Goal: Task Accomplishment & Management: Complete application form

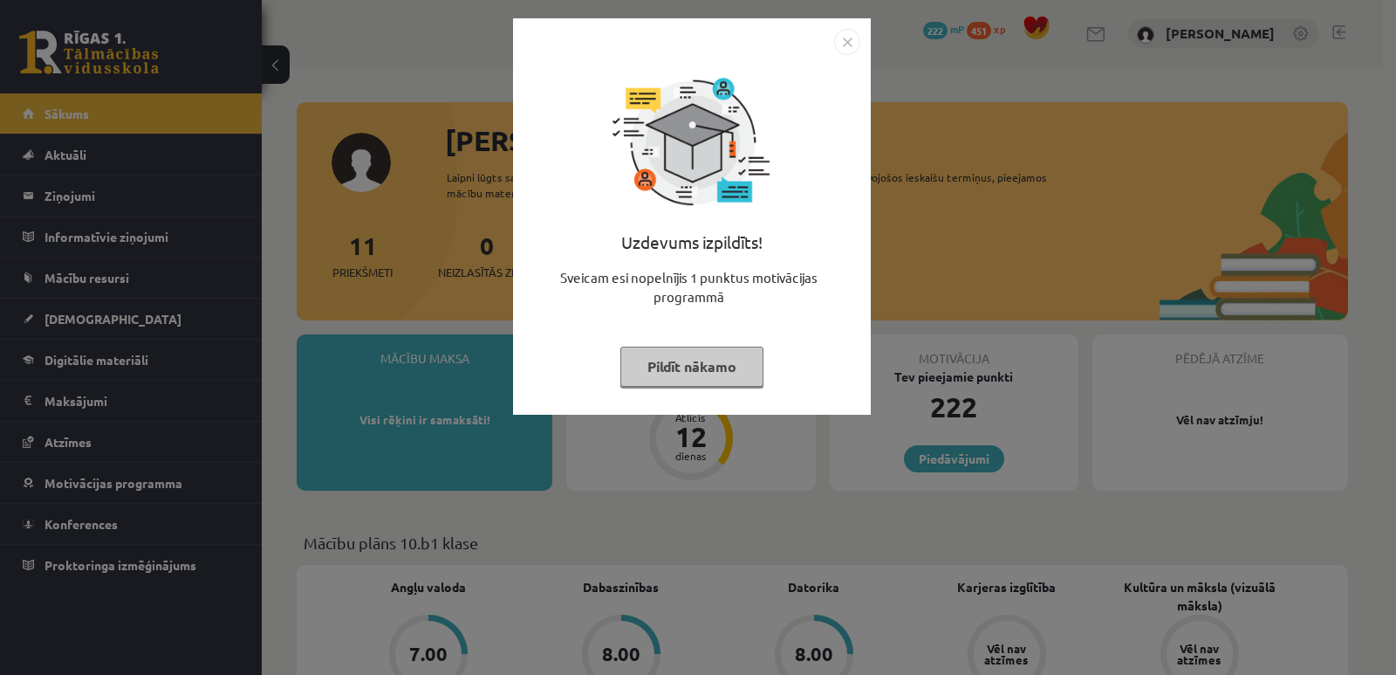
click at [847, 45] on img "Close" at bounding box center [847, 42] width 26 height 26
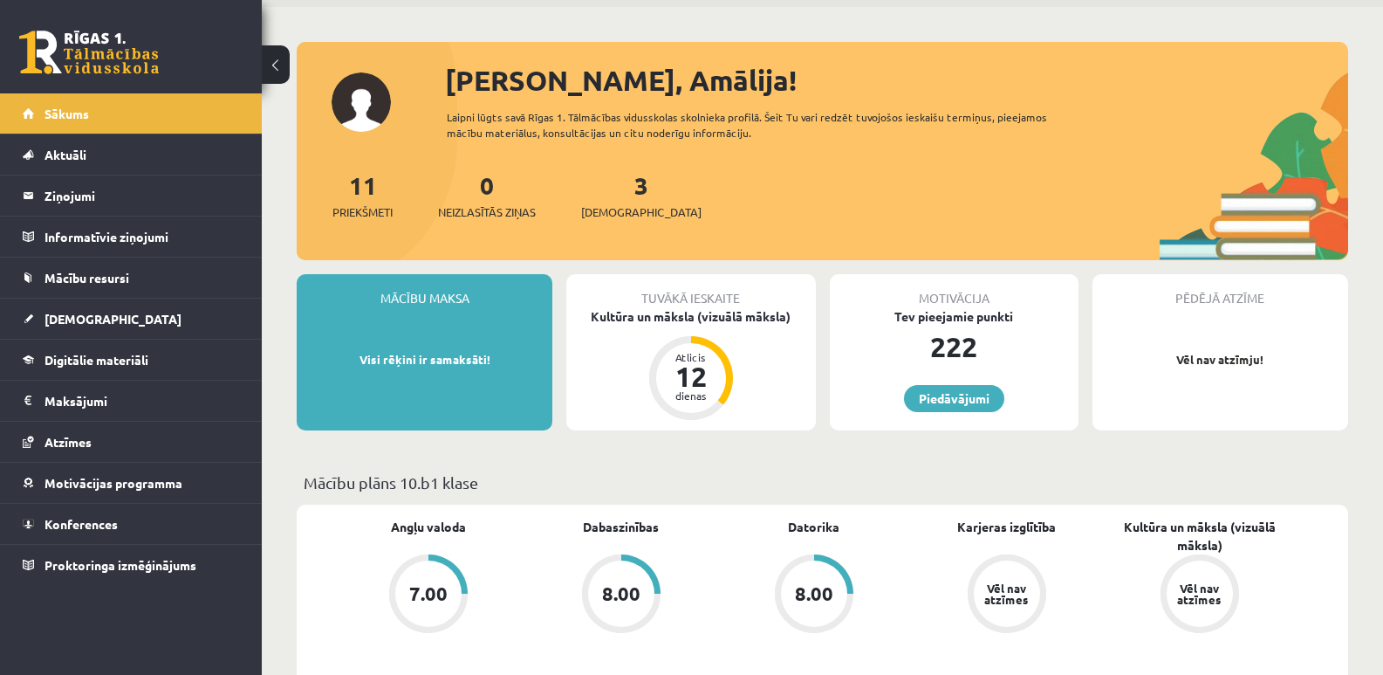
scroll to position [87, 0]
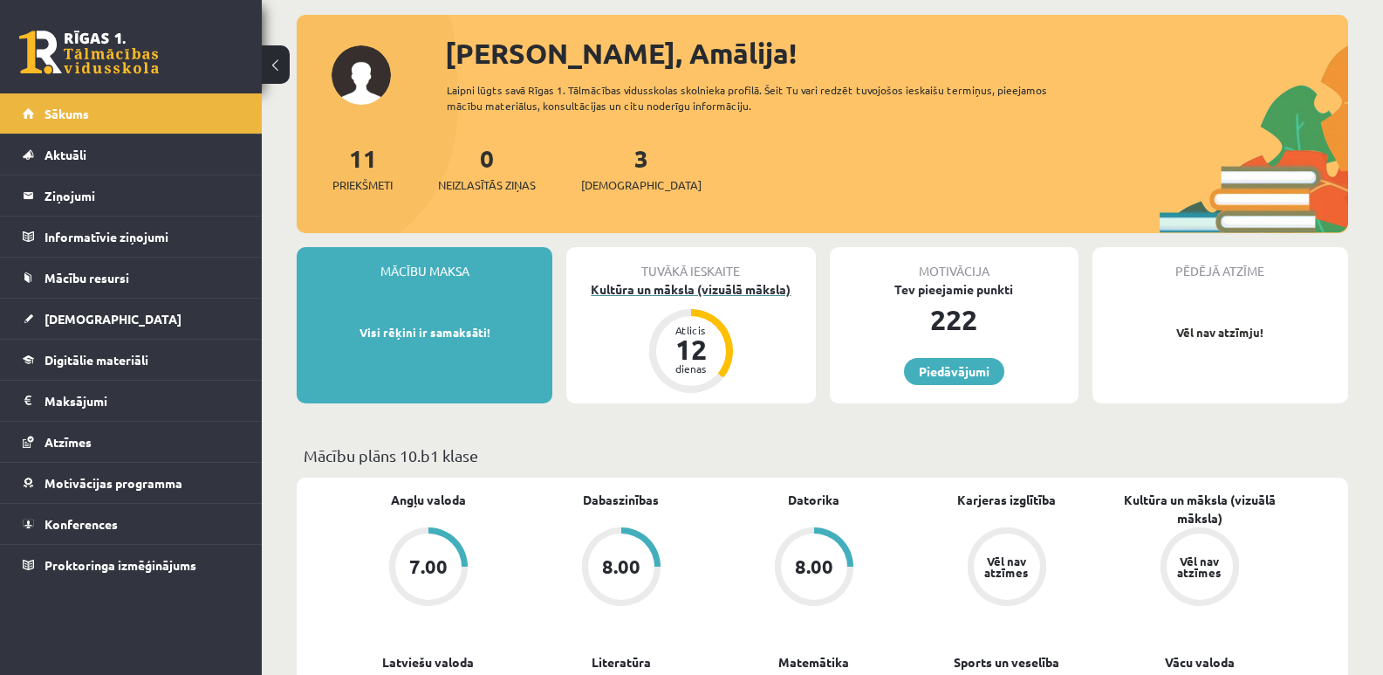
click at [689, 357] on div "12" at bounding box center [691, 349] width 52 height 28
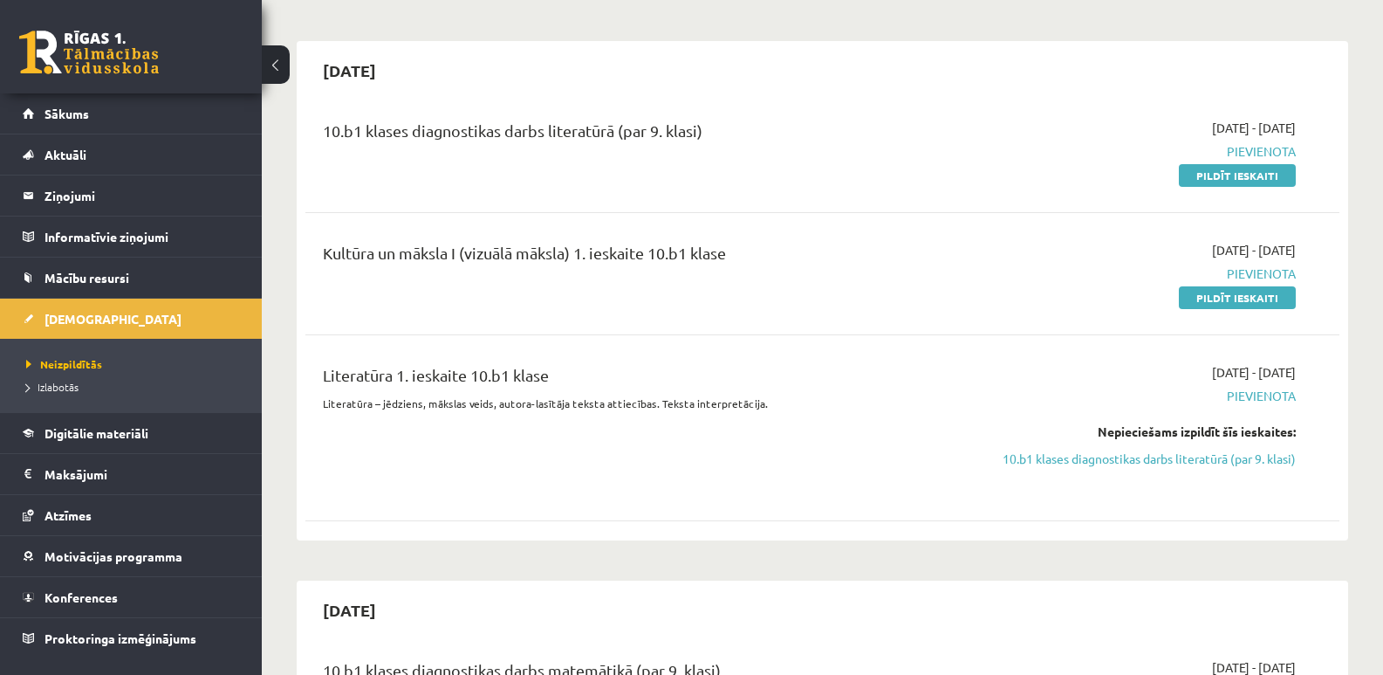
scroll to position [175, 0]
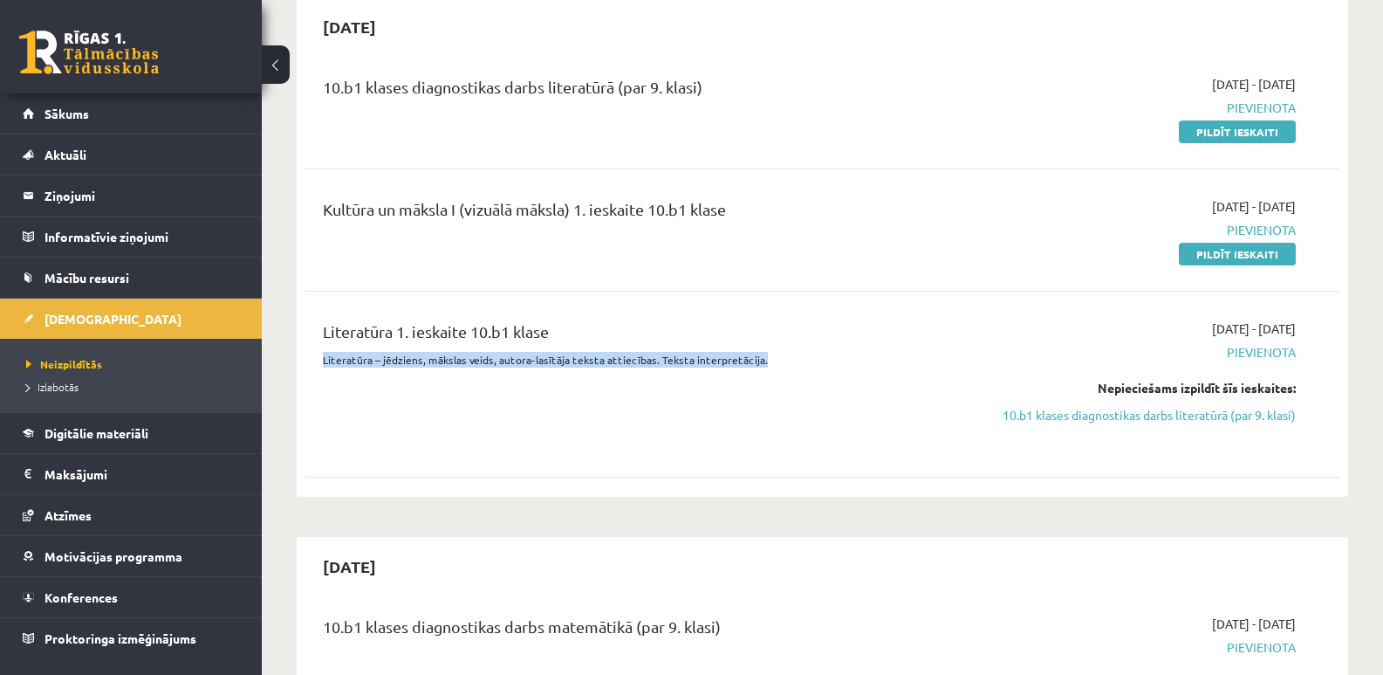
drag, startPoint x: 771, startPoint y: 360, endPoint x: 321, endPoint y: 368, distance: 449.5
click at [321, 368] on div "Literatūra 1. ieskaite 10.b1 klase Literatūra – jēdziens, mākslas veids, autora…" at bounding box center [643, 383] width 666 height 129
click at [477, 459] on div "Literatūra 1. ieskaite 10.b1 klase Literatūra – jēdziens, mākslas veids, autora…" at bounding box center [822, 384] width 1034 height 164
drag, startPoint x: 490, startPoint y: 360, endPoint x: 298, endPoint y: 359, distance: 192.0
click at [298, 359] on div "2025-09-30 10.b1 klases diagnostikas darbs literatūrā (par 9. klasi) 2025-09-16…" at bounding box center [823, 246] width 1052 height 499
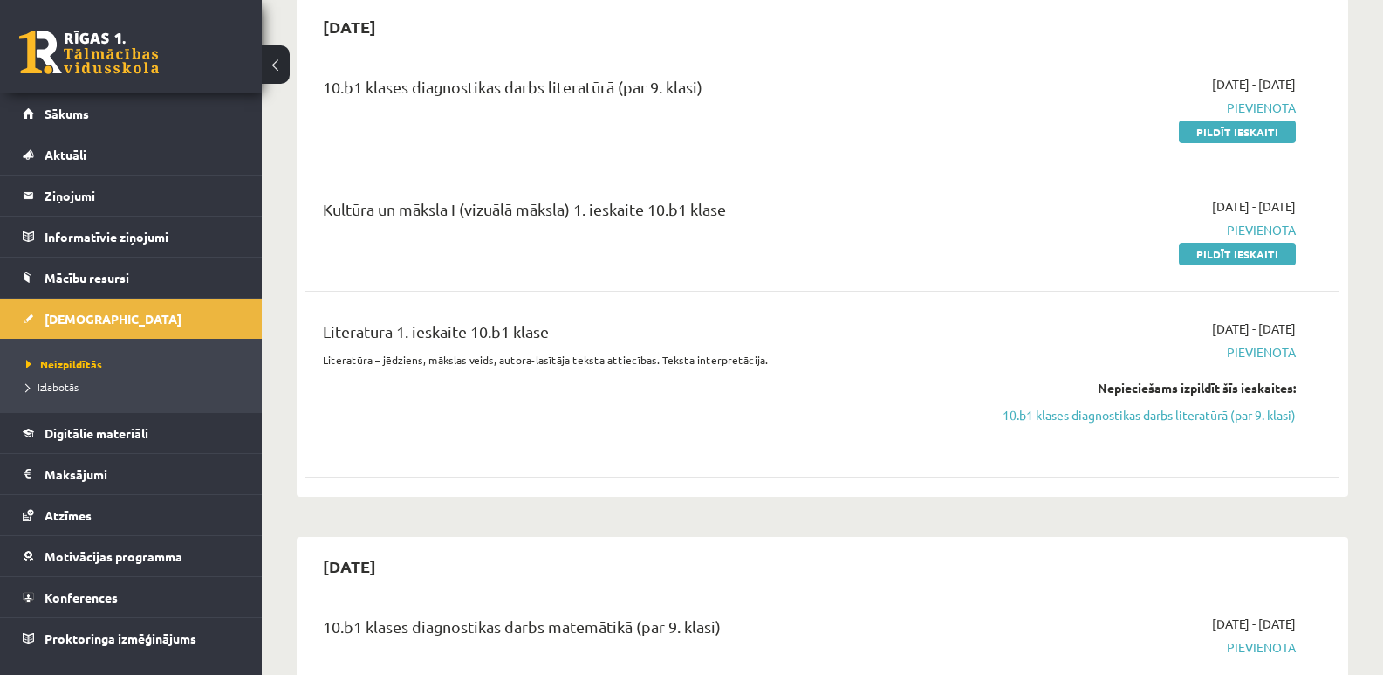
drag, startPoint x: 593, startPoint y: 458, endPoint x: 588, endPoint y: 449, distance: 10.5
click at [590, 455] on div "Literatūra 1. ieskaite 10.b1 klase Literatūra – jēdziens, mākslas veids, autora…" at bounding box center [822, 384] width 1034 height 164
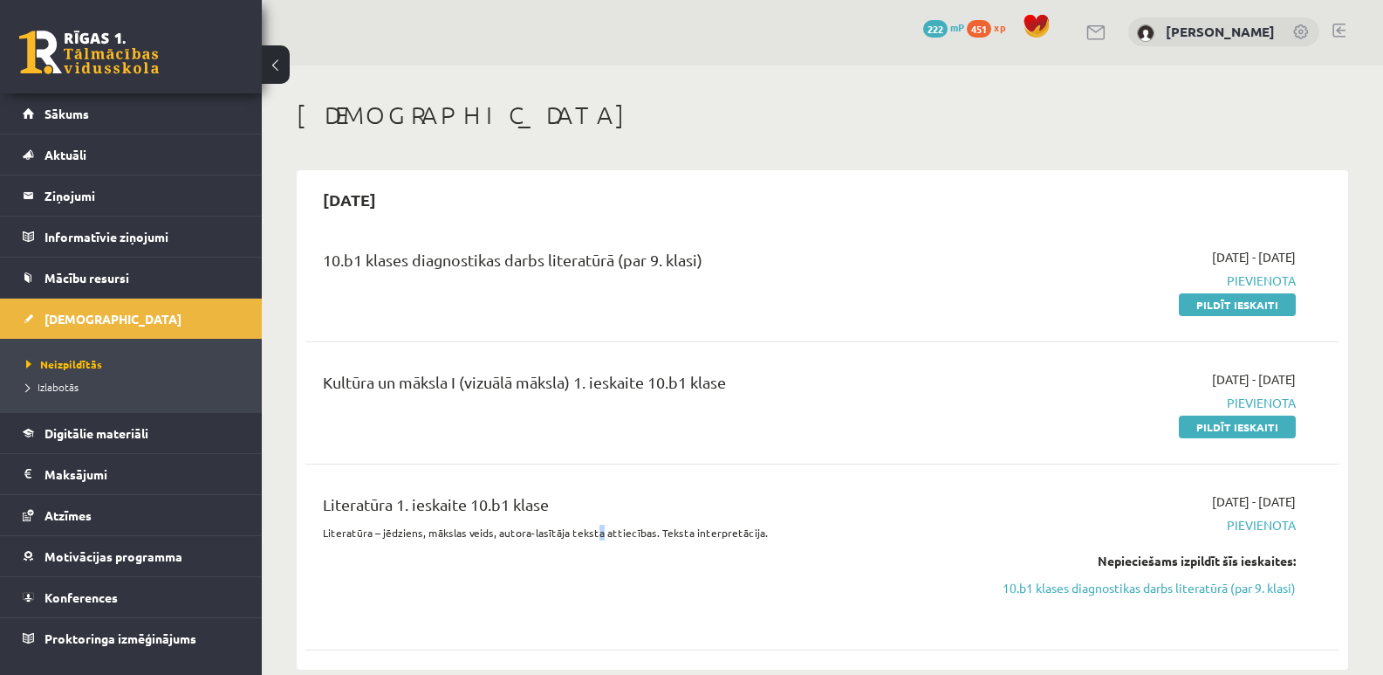
scroll to position [0, 0]
click at [683, 446] on div "Kultūra un māksla I (vizuālā māksla) 1. ieskaite 10.b1 klase 2025-09-16 - 2025-…" at bounding box center [822, 404] width 1034 height 100
click at [51, 385] on span "Izlabotās" at bounding box center [52, 387] width 52 height 14
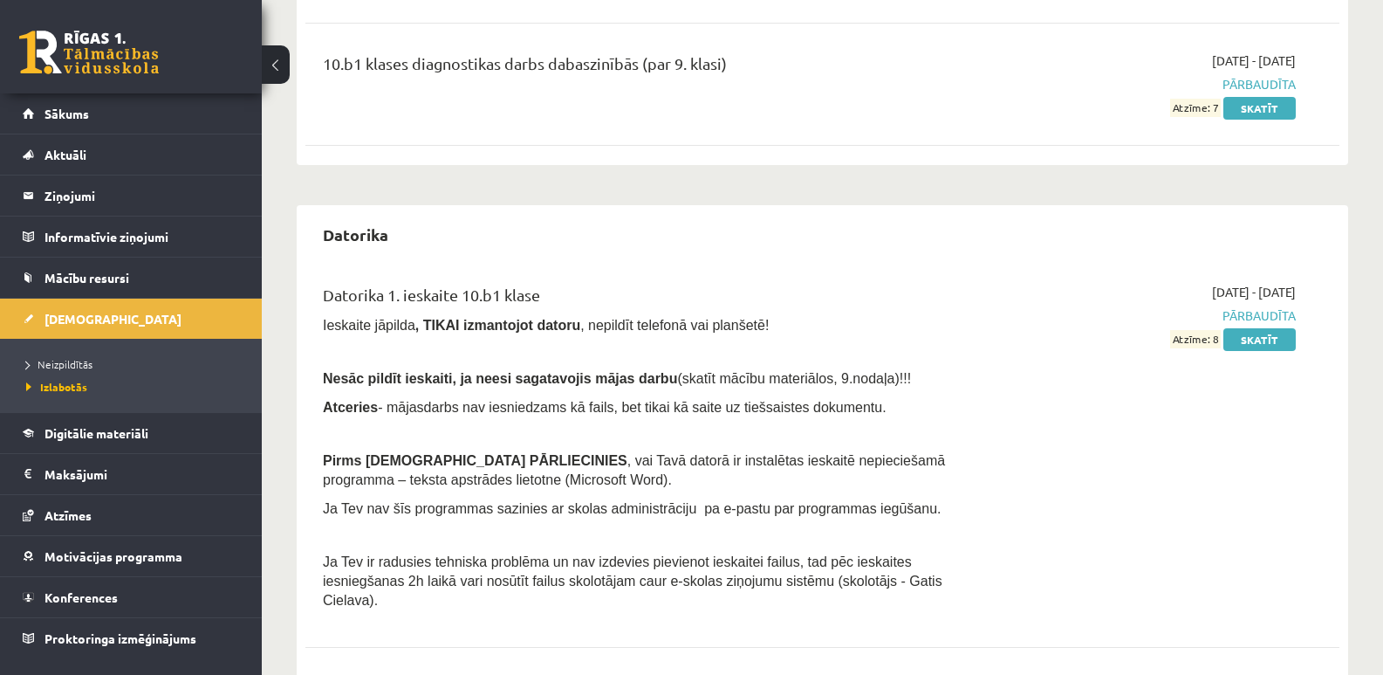
scroll to position [618, 0]
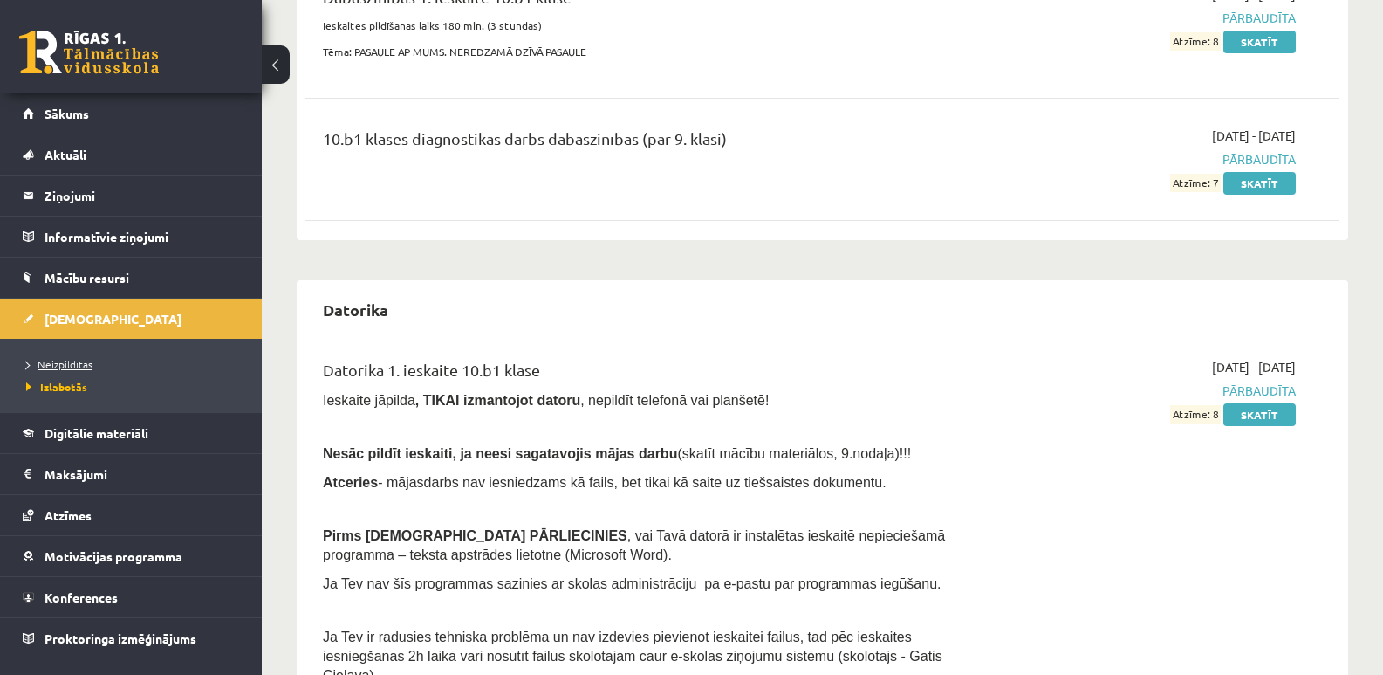
click at [31, 360] on span "Neizpildītās" at bounding box center [59, 364] width 66 height 14
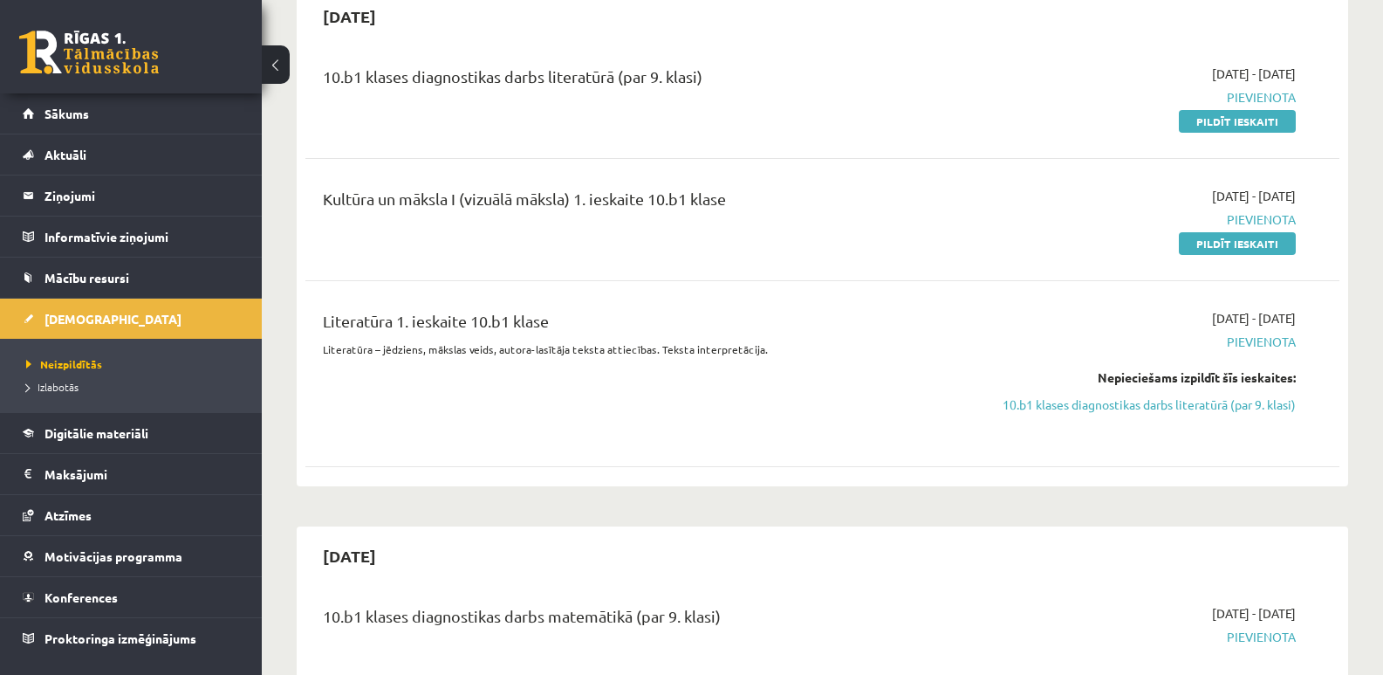
scroll to position [182, 0]
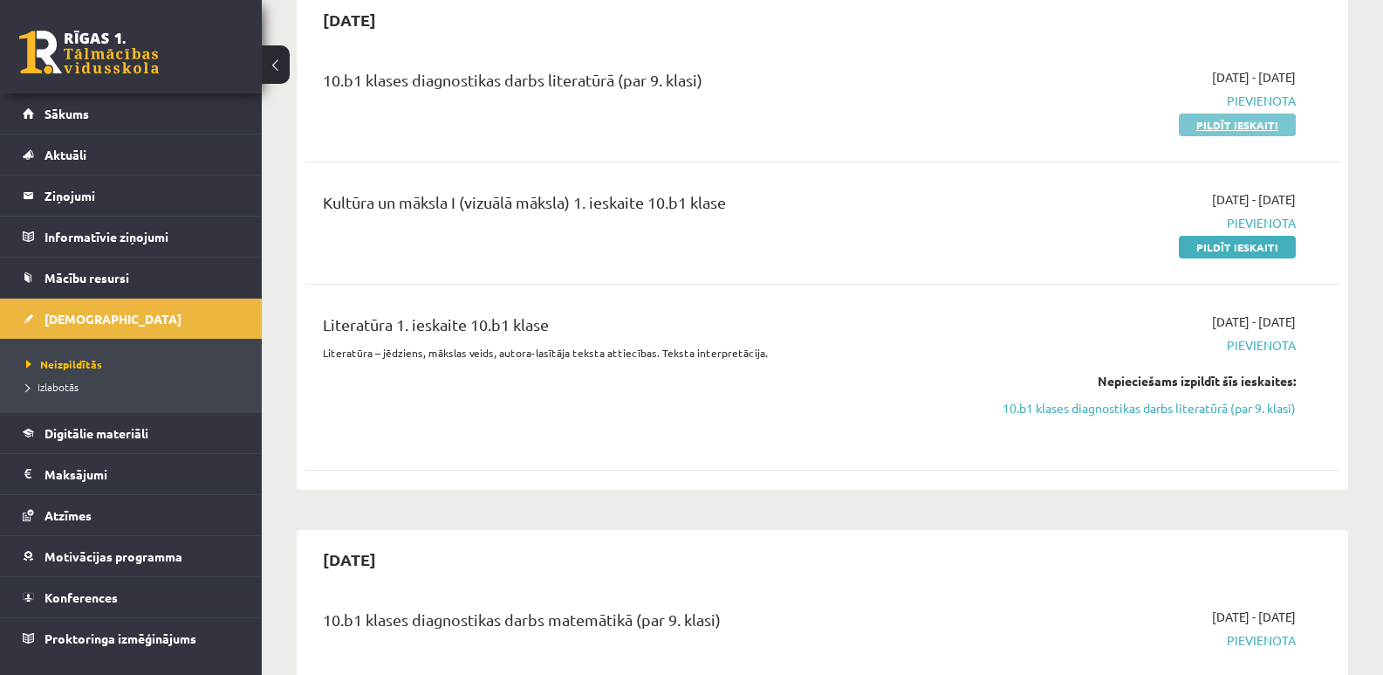
click at [1273, 127] on link "Pildīt ieskaiti" at bounding box center [1237, 124] width 117 height 23
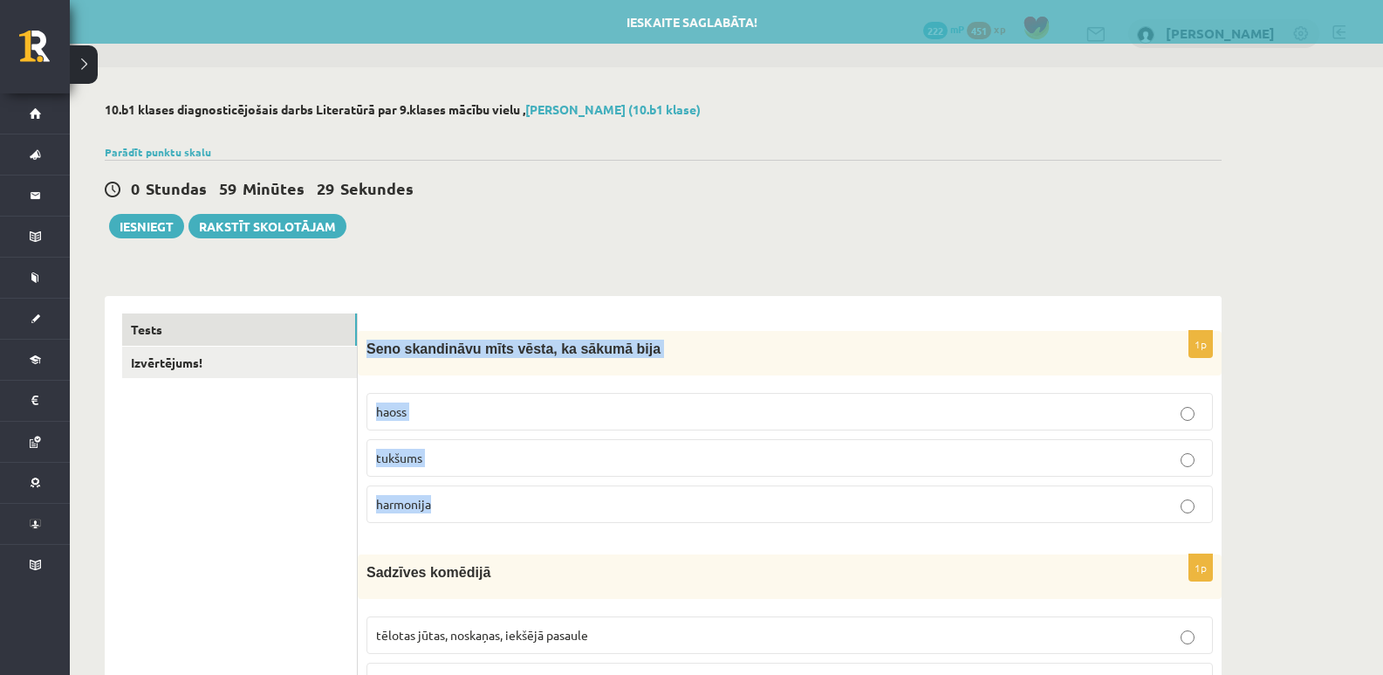
drag, startPoint x: 366, startPoint y: 347, endPoint x: 472, endPoint y: 518, distance: 201.5
click at [472, 518] on div "1p Seno skandināvu mīts vēsta, ka sākumā bija haoss [GEOGRAPHIC_DATA] harmonija" at bounding box center [790, 434] width 864 height 206
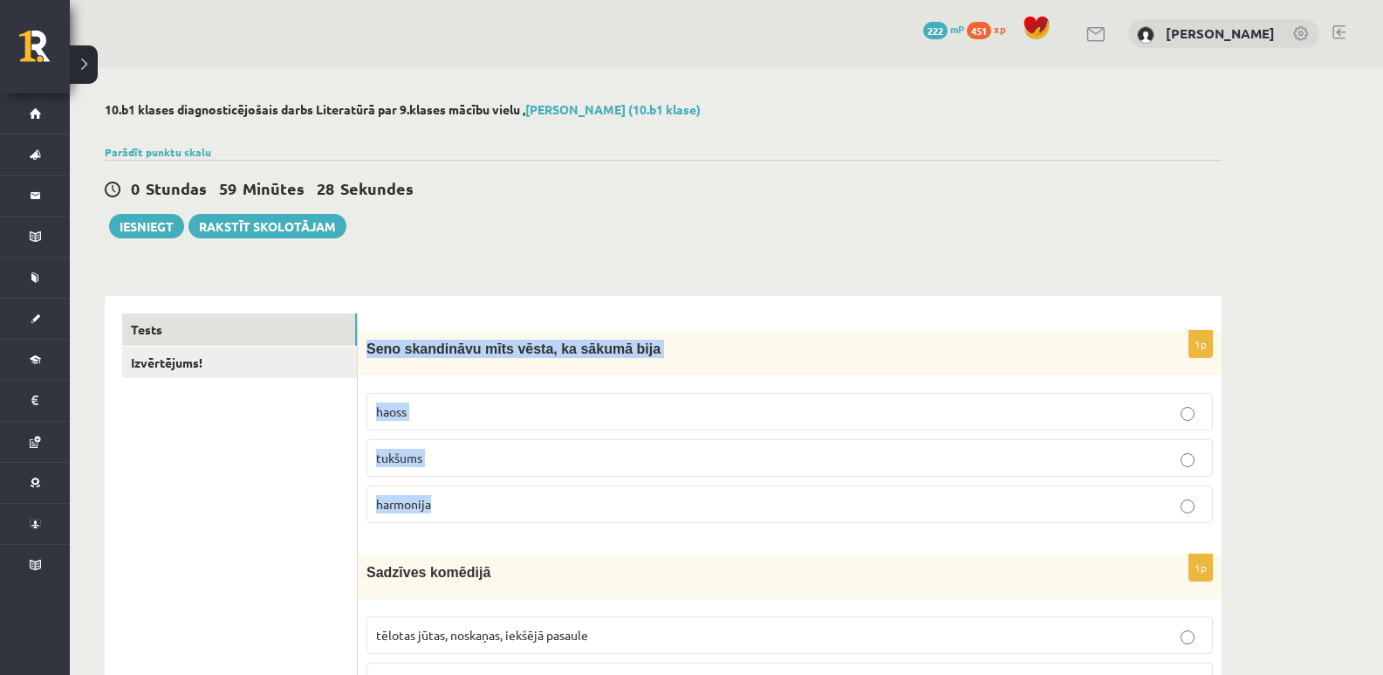
copy div "Seno skandināvu mīts vēsta, ka sākumā bija haoss tukšums harmonija"
click at [1182, 423] on label "haoss" at bounding box center [790, 412] width 847 height 38
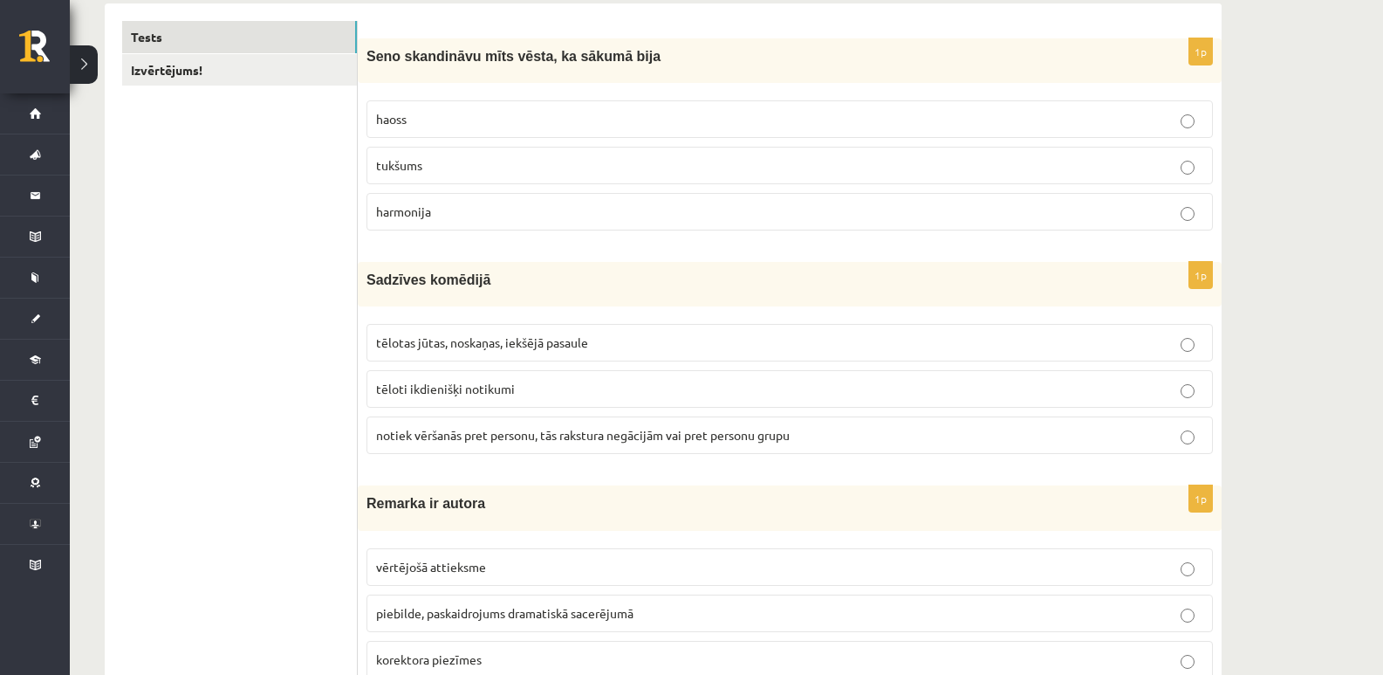
scroll to position [262, 0]
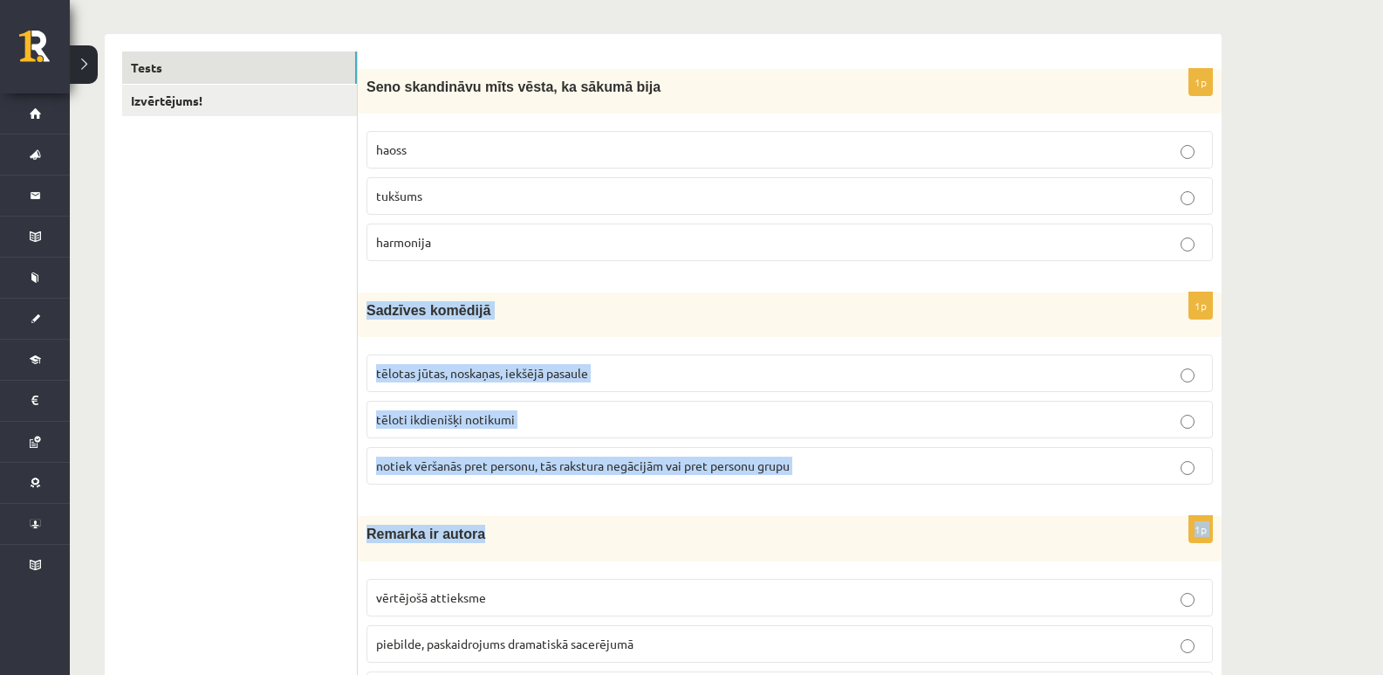
drag, startPoint x: 367, startPoint y: 308, endPoint x: 820, endPoint y: 497, distance: 491.4
click at [571, 531] on p "Remarka ir autora" at bounding box center [746, 533] width 759 height 18
drag, startPoint x: 361, startPoint y: 307, endPoint x: 793, endPoint y: 470, distance: 461.5
click at [808, 485] on div "1p Sadzīves komēdijā tēlotas jūtas, noskaņas, iekšējā pasaule tēloti ikdienišķi…" at bounding box center [790, 395] width 864 height 206
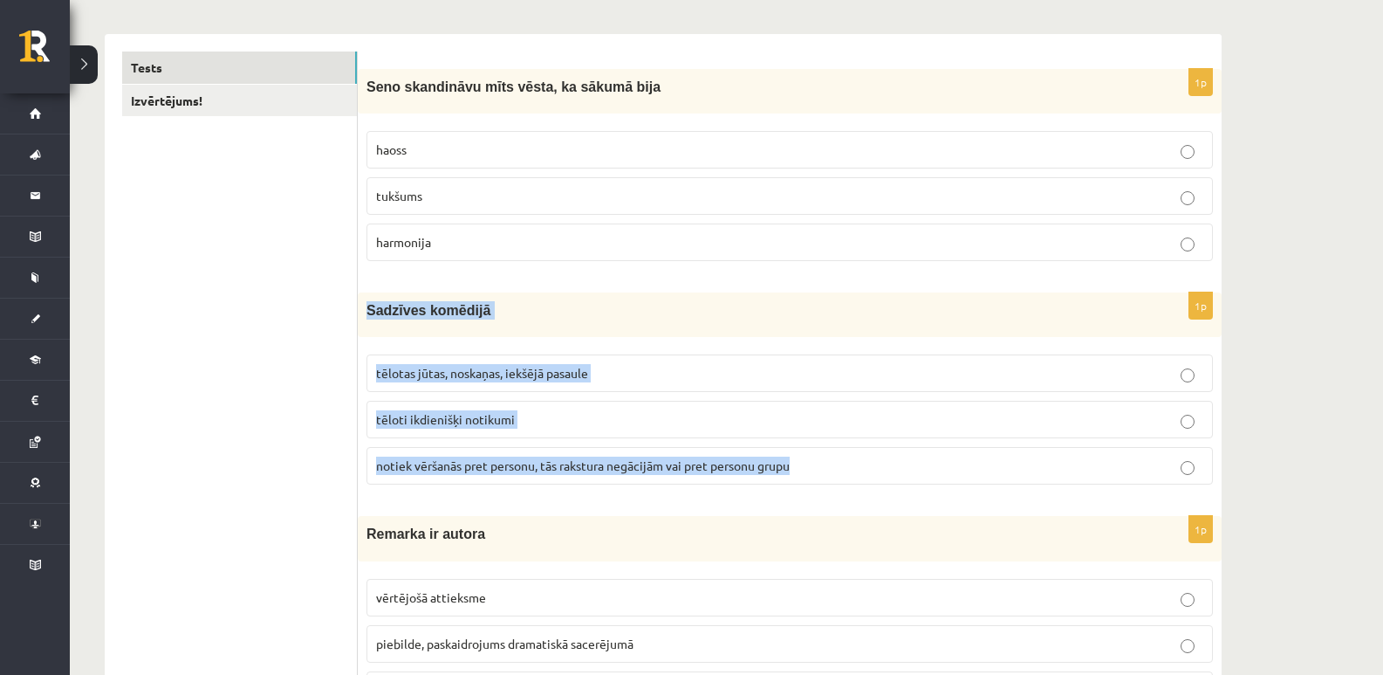
copy div "Sadzīves komēdijā tēlotas jūtas, noskaņas, iekšējā pasaule tēloti ikdienišķi no…"
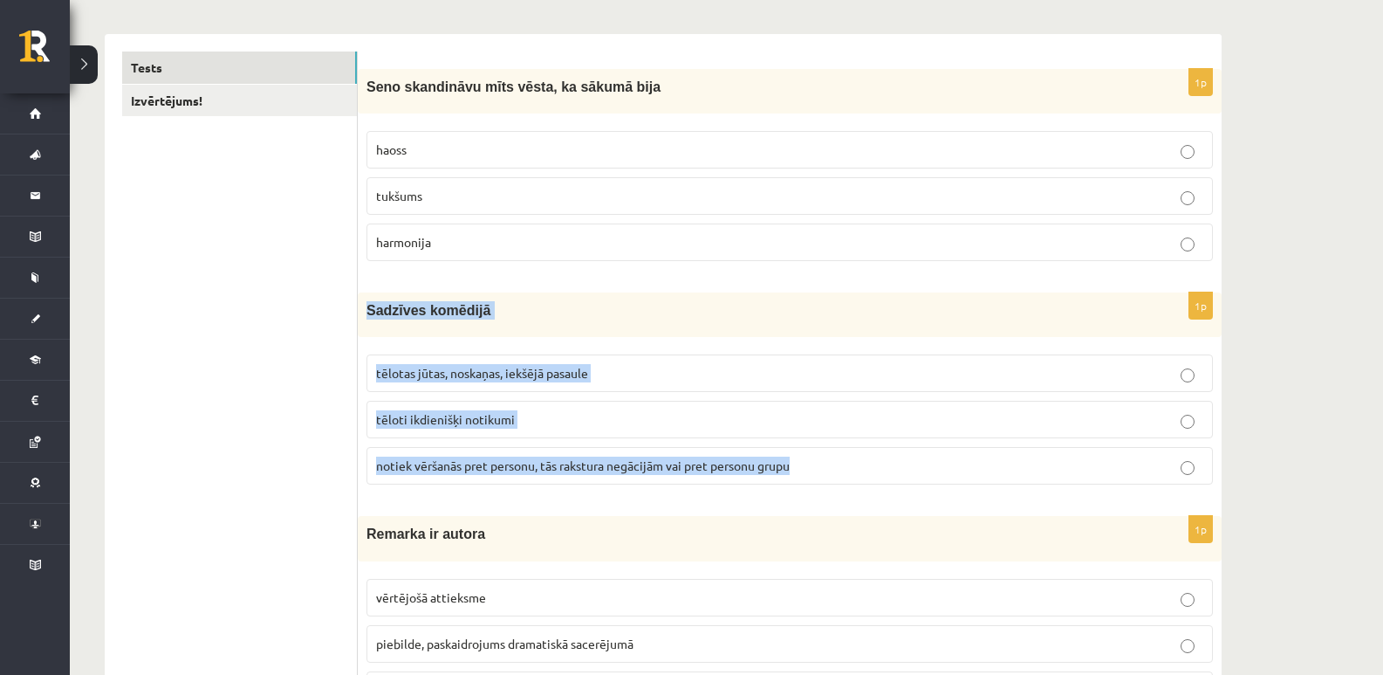
drag, startPoint x: 367, startPoint y: 305, endPoint x: 891, endPoint y: 486, distance: 554.7
click at [891, 486] on div "1p Sadzīves komēdijā tēlotas jūtas, noskaņas, iekšējā pasaule tēloti ikdienišķi…" at bounding box center [790, 395] width 864 height 206
copy div "Sadzīves komēdijā tēlotas jūtas, noskaņas, iekšējā pasaule tēloti ikdienišķi no…"
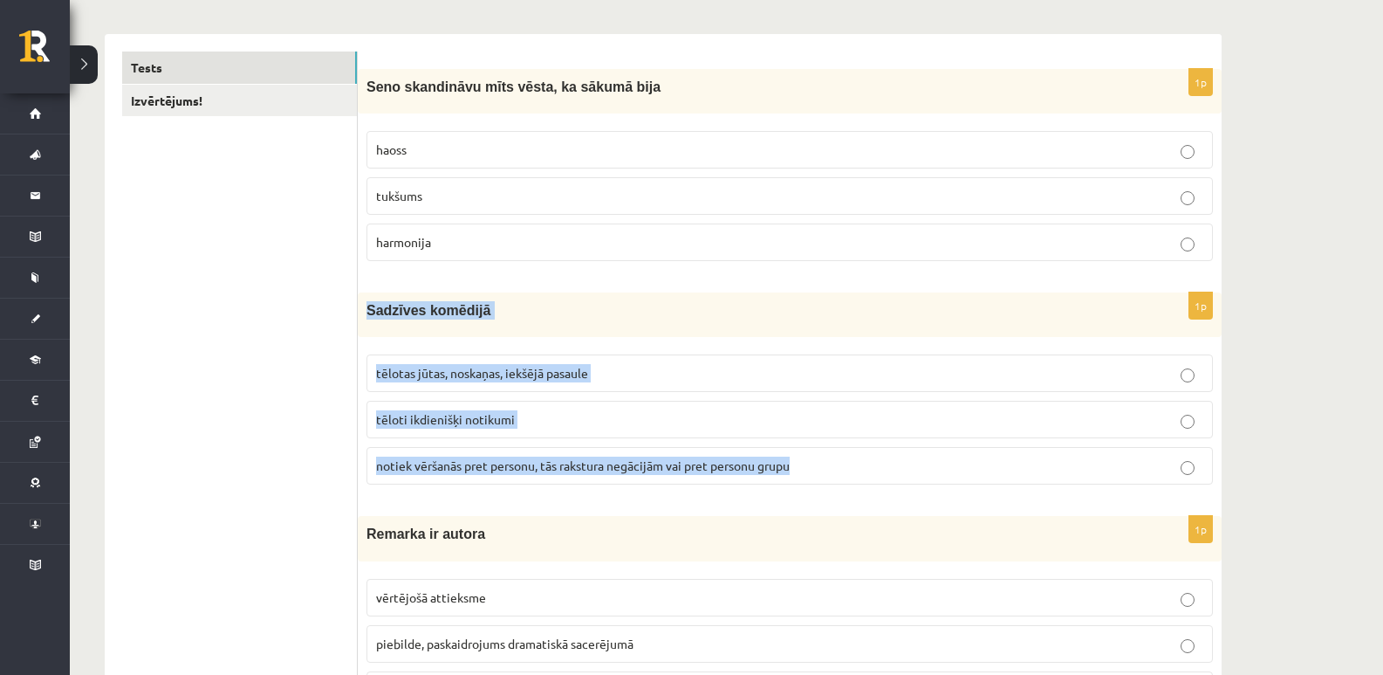
drag, startPoint x: 368, startPoint y: 306, endPoint x: 802, endPoint y: 475, distance: 465.3
click at [802, 475] on div "1p Sadzīves komēdijā tēlotas jūtas, noskaņas, iekšējā pasaule tēloti ikdienišķi…" at bounding box center [790, 395] width 864 height 206
copy div "Sadzīves komēdijā tēlotas jūtas, noskaņas, iekšējā pasaule tēloti ikdienišķi no…"
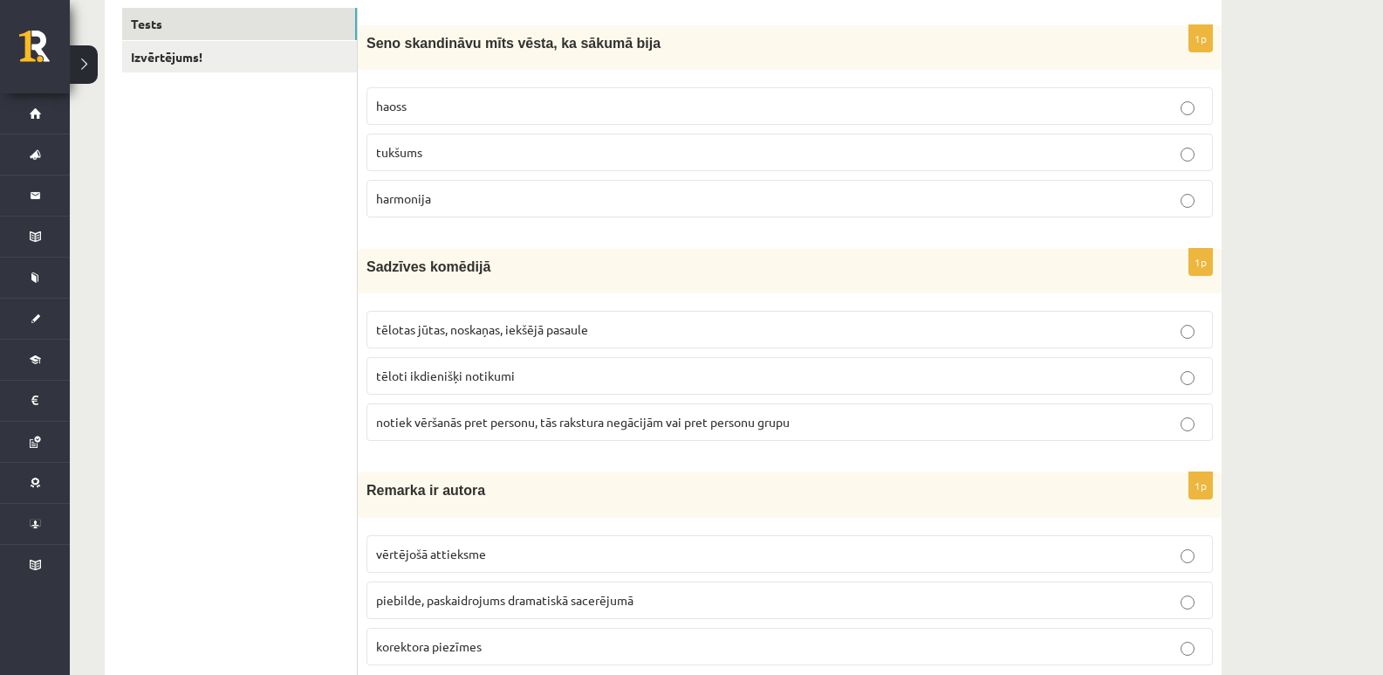
scroll to position [349, 0]
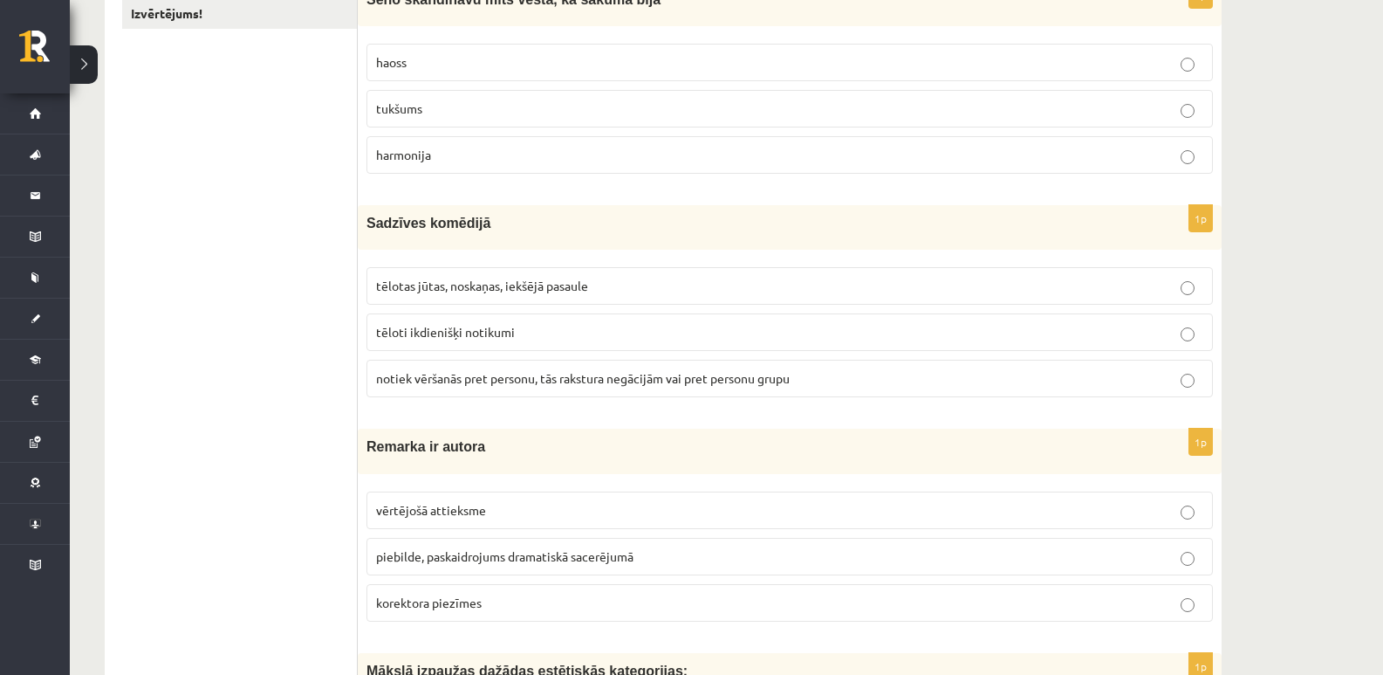
click at [1183, 297] on label "tēlotas jūtas, noskaņas, iekšējā pasaule" at bounding box center [790, 286] width 847 height 38
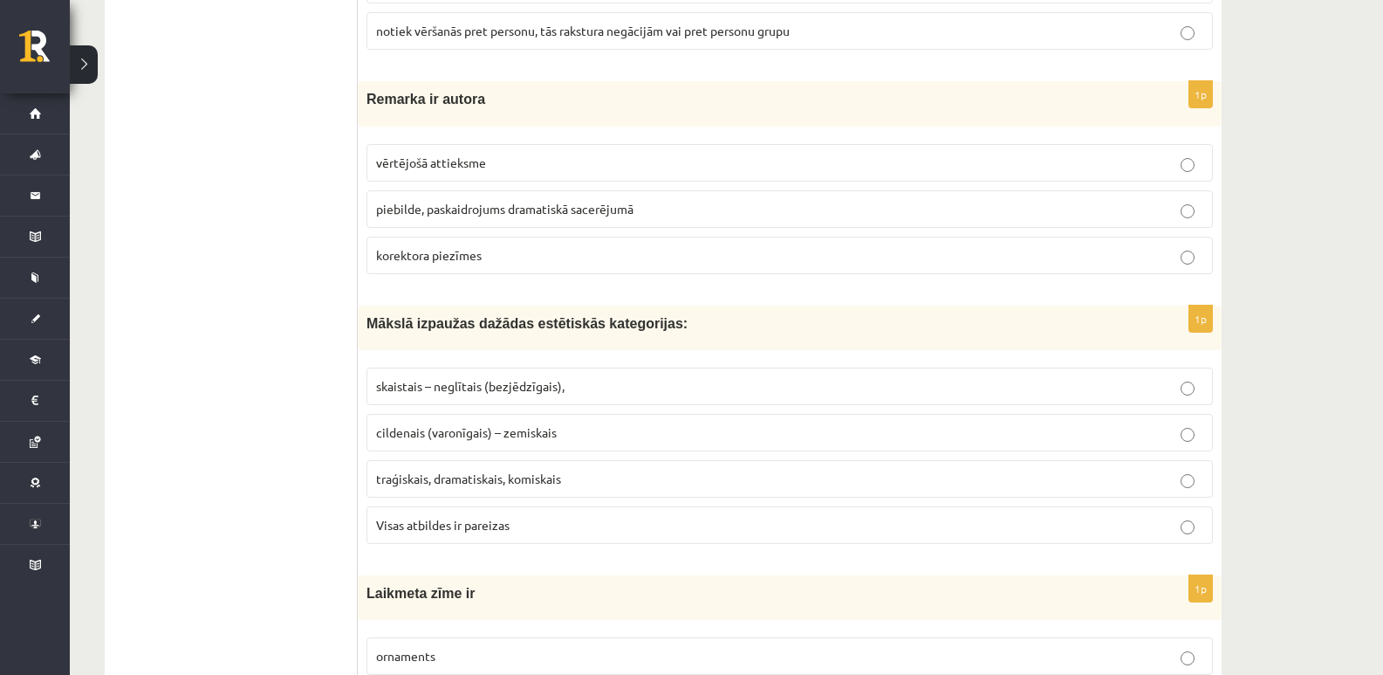
scroll to position [698, 0]
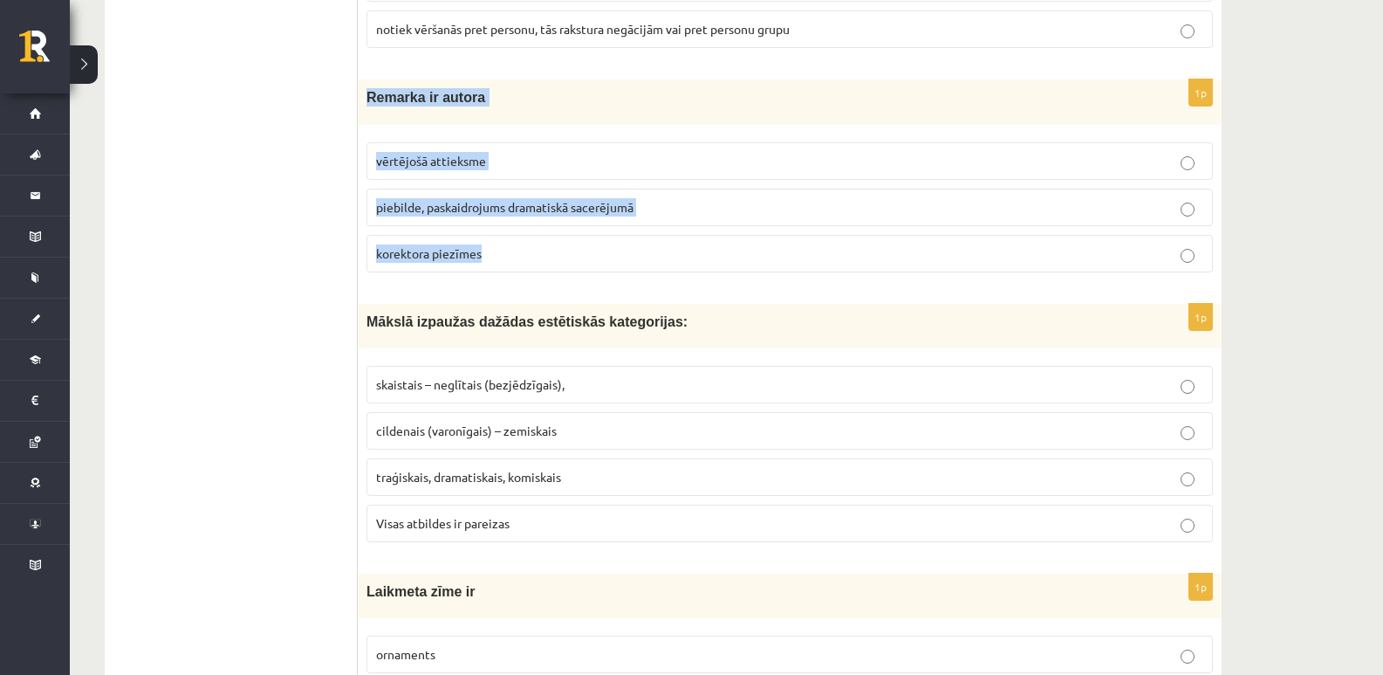
drag, startPoint x: 370, startPoint y: 96, endPoint x: 698, endPoint y: 271, distance: 372.1
click at [698, 271] on div "1p Remarka ir autora vērtējošā attieksme piebilde, paskaidrojums dramatiskā sac…" at bounding box center [790, 182] width 864 height 206
copy div "Remarka ir autora vērtējošā attieksme piebilde, paskaidrojums dramatiskā sacerē…"
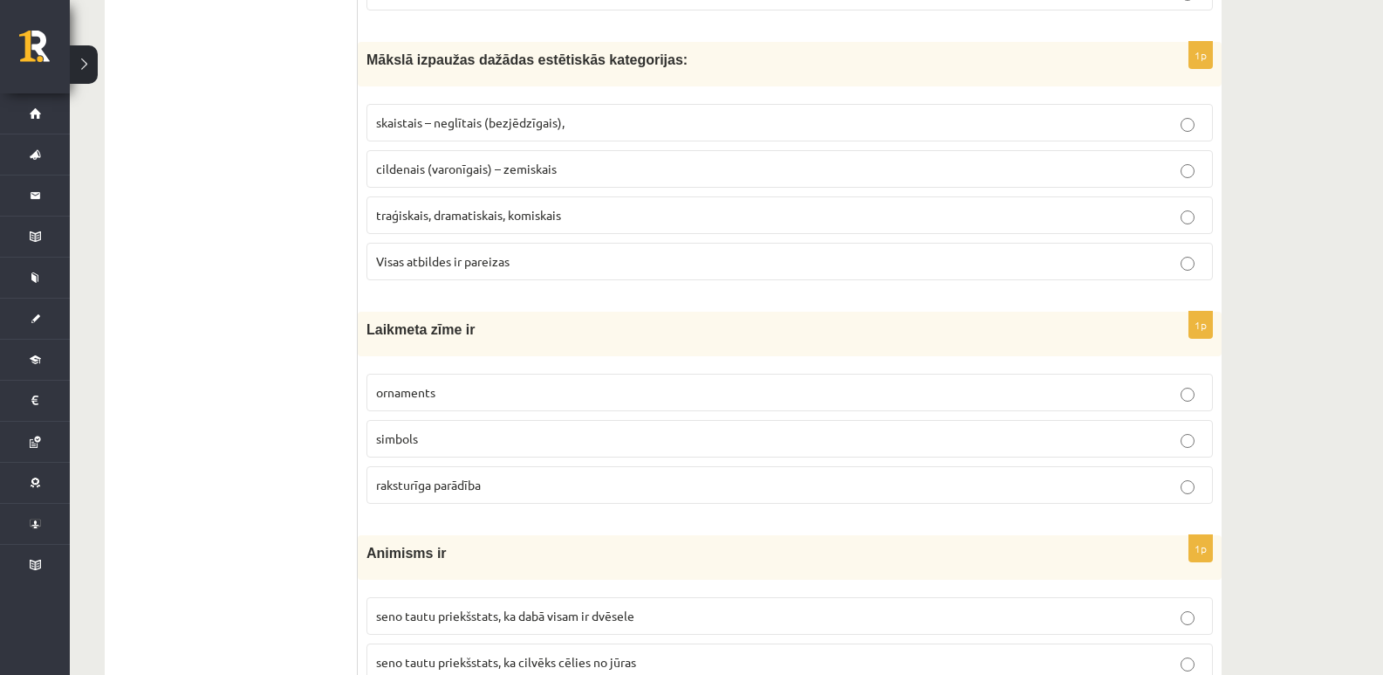
scroll to position [873, 0]
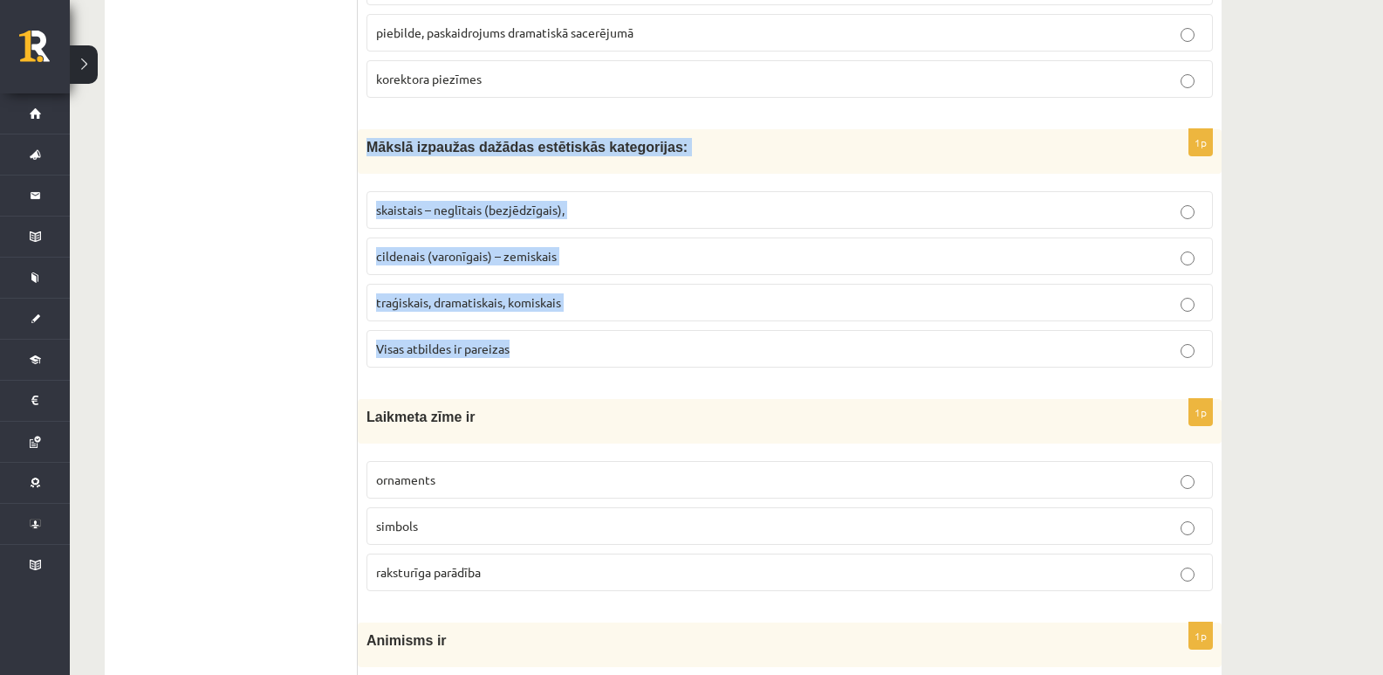
drag, startPoint x: 369, startPoint y: 143, endPoint x: 440, endPoint y: 177, distance: 78.5
click at [575, 361] on div "1p Mākslā izpaužas dažādas estētiskās kategorijas: skaistais – neglītais (bezjē…" at bounding box center [790, 255] width 864 height 252
copy div "Mākslā izpaužas dažādas estētiskās kategorijas: skaistais – neglītais (bezjēdzī…"
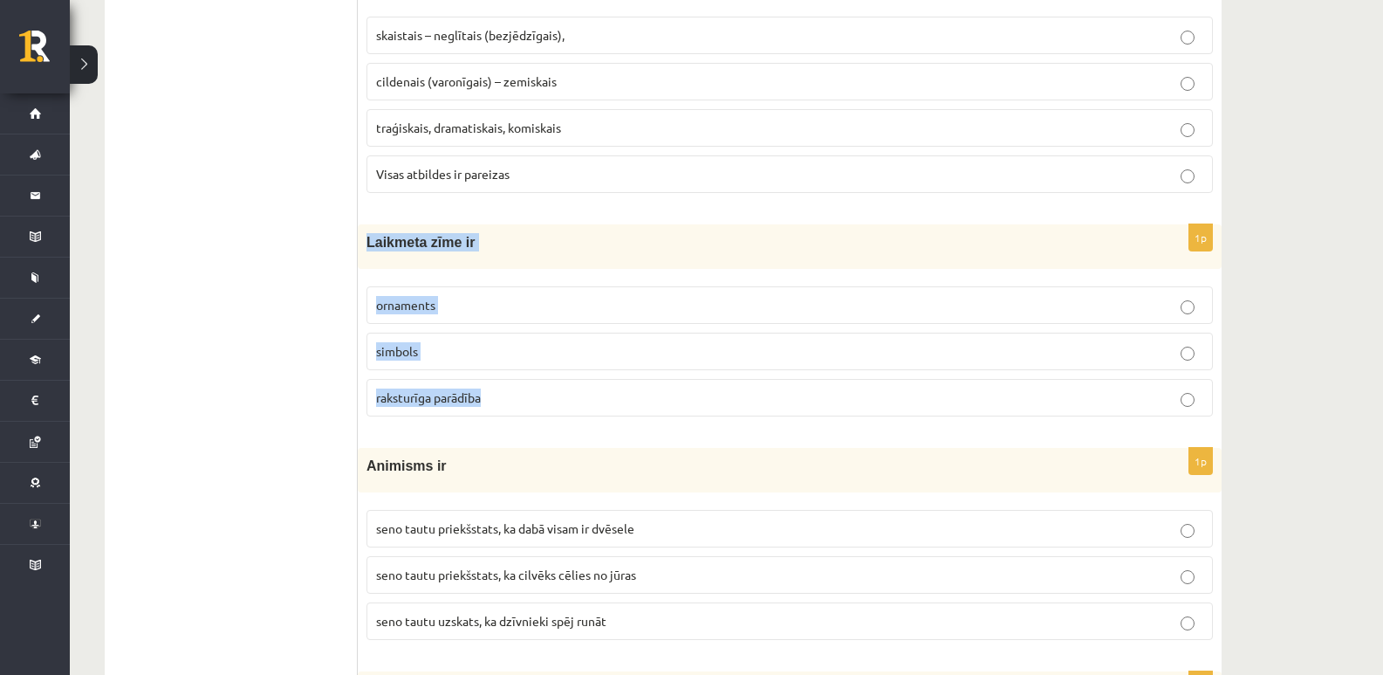
drag, startPoint x: 361, startPoint y: 239, endPoint x: 596, endPoint y: 417, distance: 294.6
click at [596, 417] on div "1p Laikmeta zīme ir ornaments simbols raksturīga parādība" at bounding box center [790, 327] width 864 height 206
copy div "Laikmeta zīme ir ornaments simbols raksturīga parādība"
click at [1195, 403] on p "raksturīga parādība" at bounding box center [789, 397] width 827 height 18
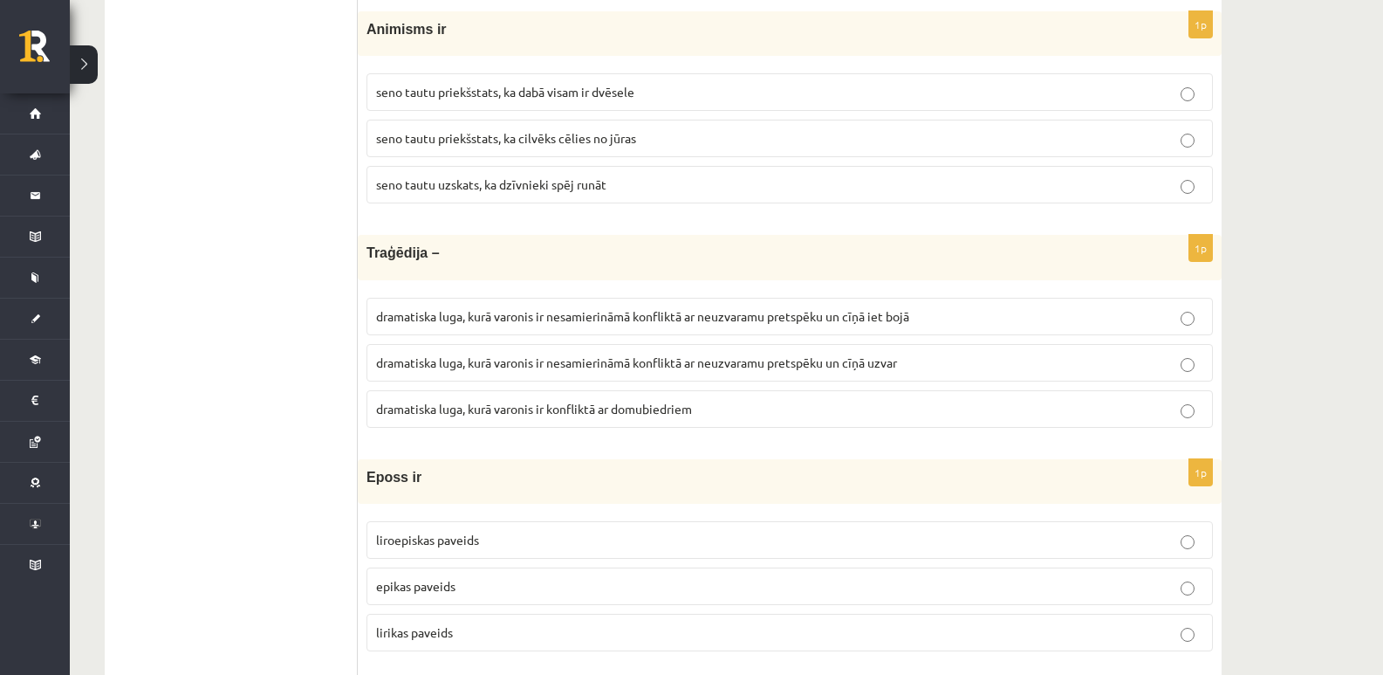
scroll to position [1396, 0]
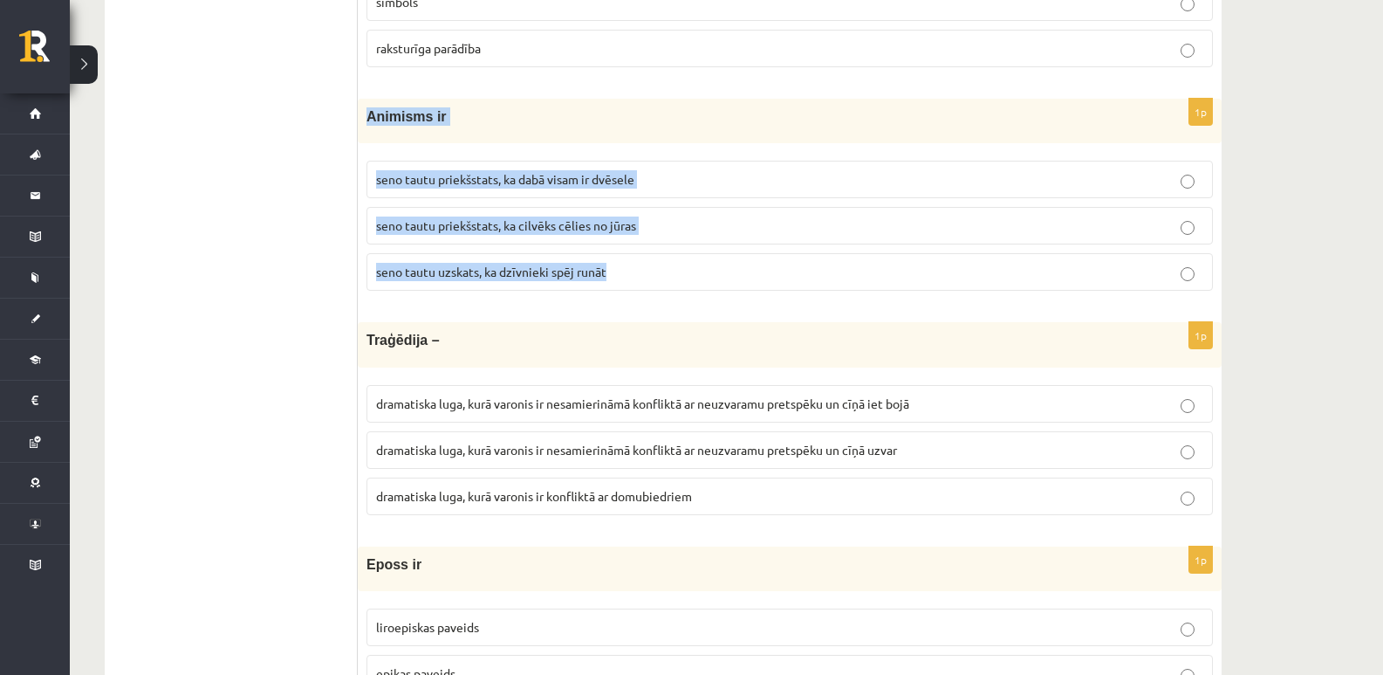
drag, startPoint x: 365, startPoint y: 115, endPoint x: 610, endPoint y: 269, distance: 289.4
click at [610, 269] on div "1p Animisms ir seno tautu priekšstats, ka dabā visam ir dvēsele seno tautu prie…" at bounding box center [790, 202] width 864 height 206
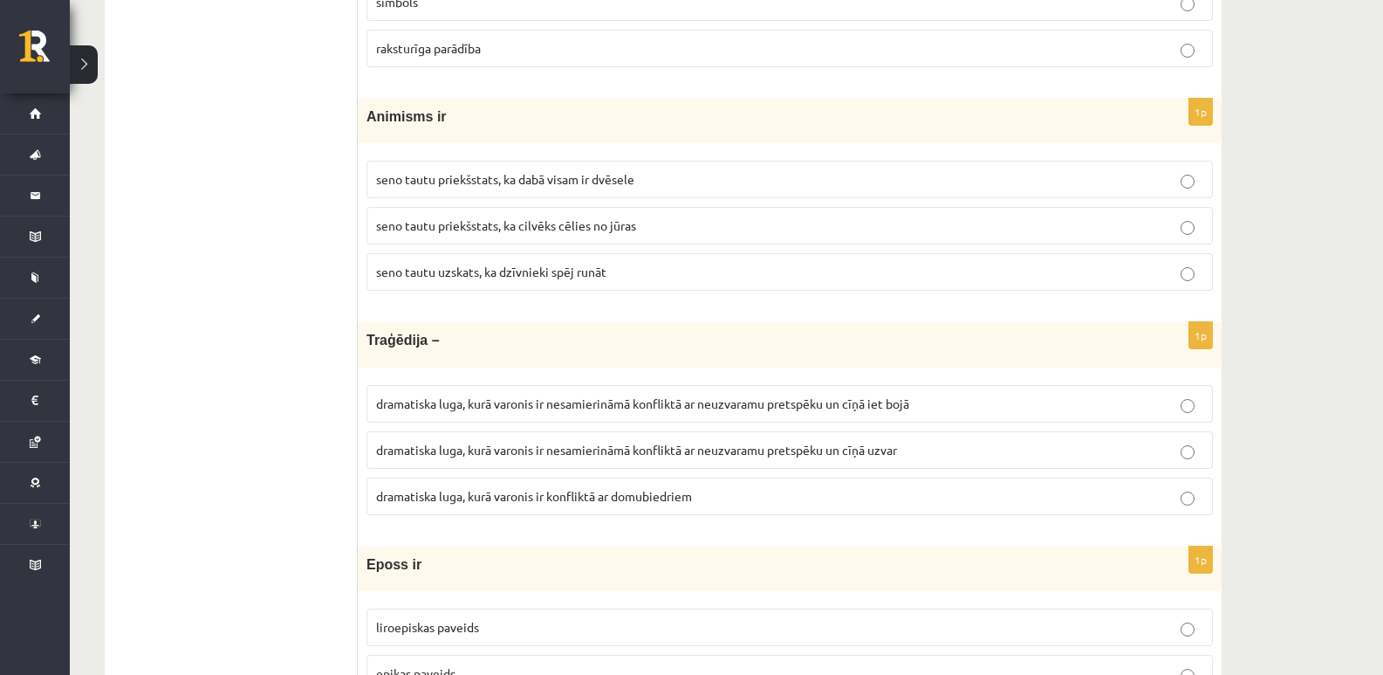
click at [578, 353] on div "Traģēdija –" at bounding box center [790, 344] width 864 height 45
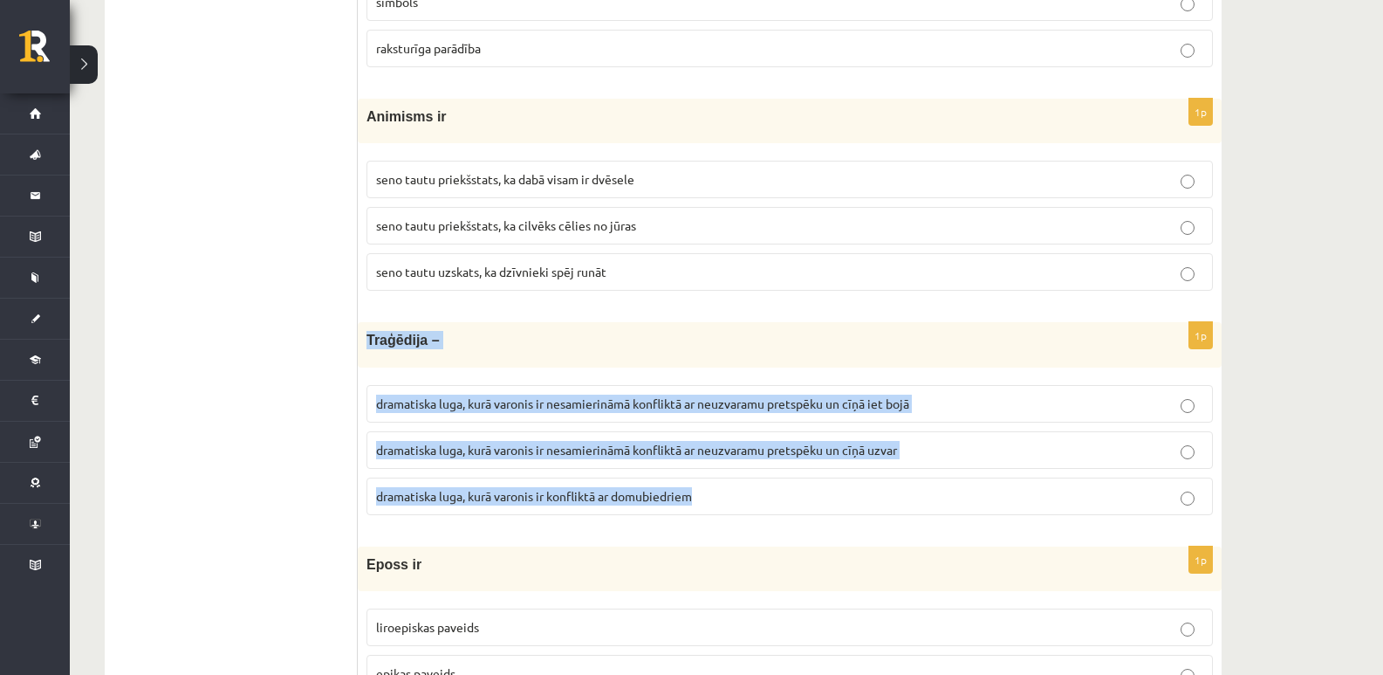
drag, startPoint x: 367, startPoint y: 335, endPoint x: 651, endPoint y: 433, distance: 300.0
click at [779, 484] on div "1p [GEOGRAPHIC_DATA] – dramatiska luga, kurā varonis ir nesamierināmā konfliktā…" at bounding box center [790, 425] width 864 height 206
copy div "Traģēdija – dramatiska luga, kurā varonis ir nesamierināmā konfliktā ar neuzvar…"
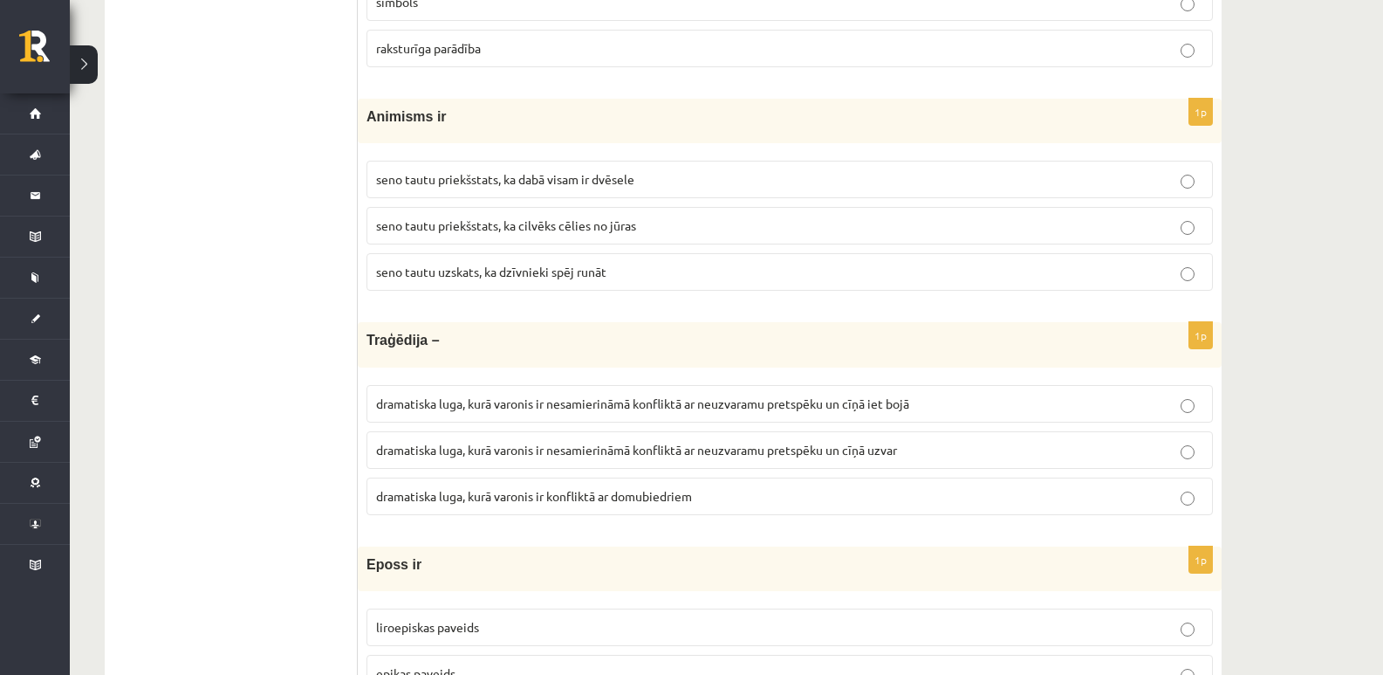
click at [373, 113] on span "Animisms ir" at bounding box center [407, 116] width 80 height 15
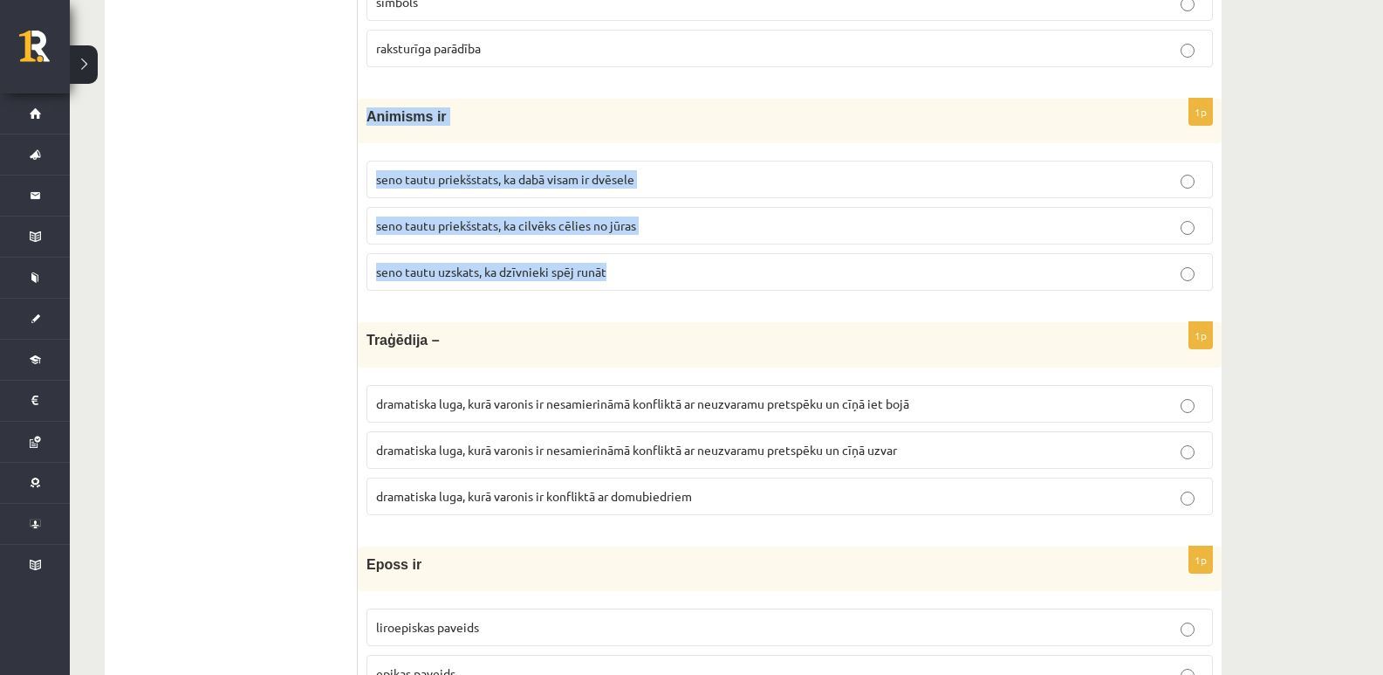
drag, startPoint x: 369, startPoint y: 113, endPoint x: 775, endPoint y: 305, distance: 448.9
click at [775, 305] on div "1p Animisms ir seno tautu priekšstats, ka dabā visam ir dvēsele seno tautu prie…" at bounding box center [790, 202] width 864 height 206
copy div "Animisms ir seno tautu priekšstats, ka dabā visam ir dvēsele seno tautu priekšs…"
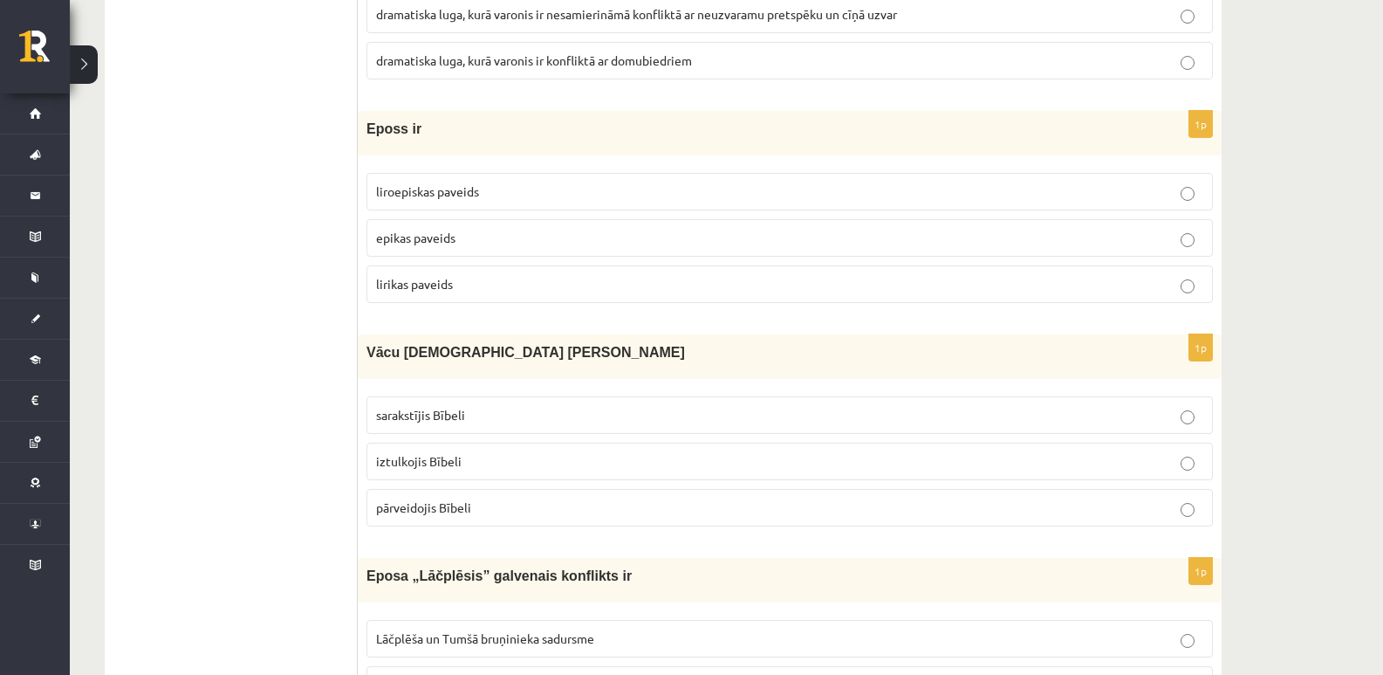
scroll to position [1833, 0]
drag, startPoint x: 362, startPoint y: 125, endPoint x: 498, endPoint y: 273, distance: 201.4
click at [498, 273] on div "1p Eposs ir liroepiskas paveids epikas paveids lirikas paveids" at bounding box center [790, 213] width 864 height 206
copy div "Eposs ir liroepiskas paveids epikas paveids lirikas paveids"
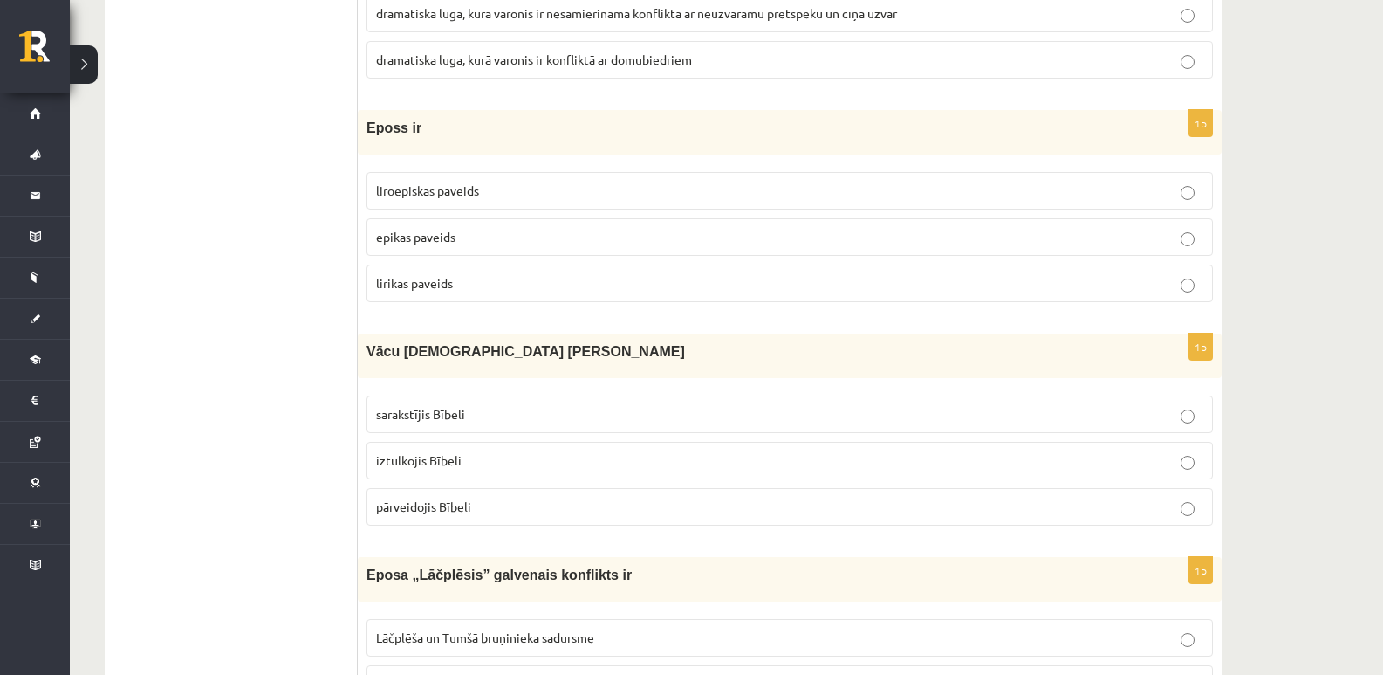
scroll to position [1920, 0]
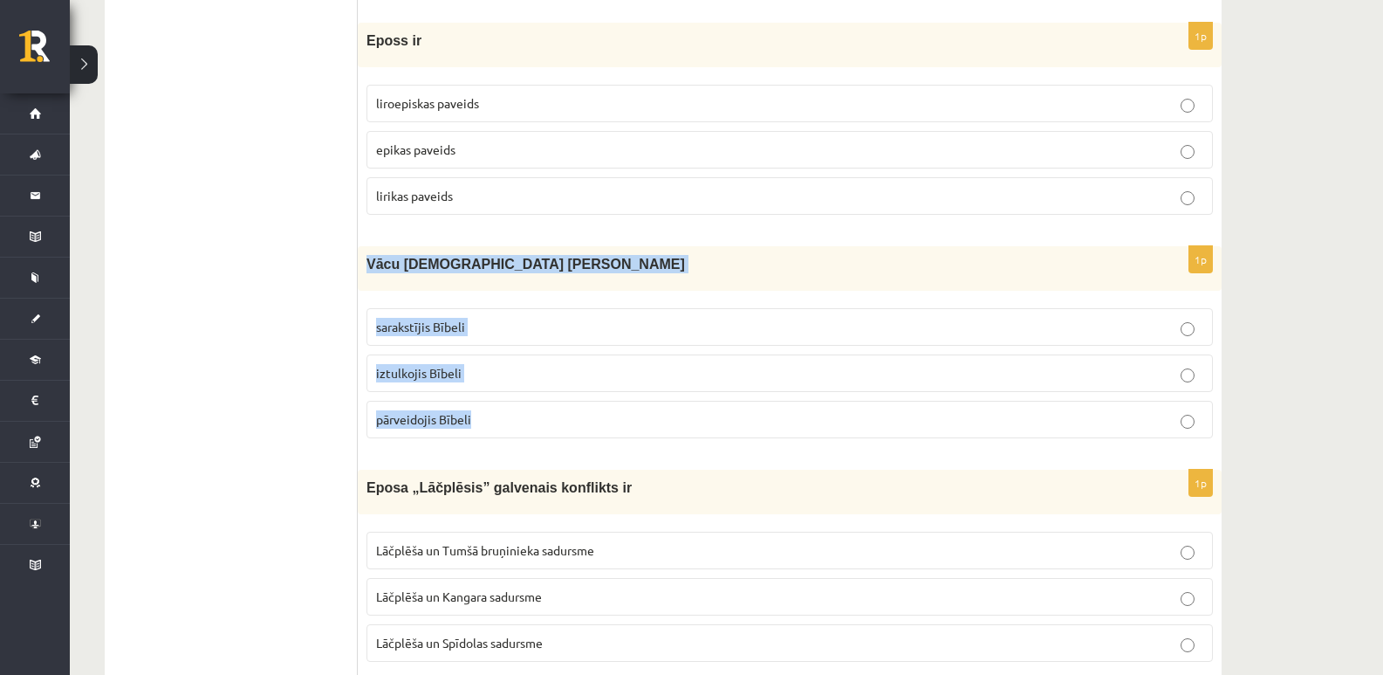
drag, startPoint x: 367, startPoint y: 263, endPoint x: 556, endPoint y: 412, distance: 240.4
click at [556, 412] on div "1p Vācu mācītājs [PERSON_NAME] sarakstījis Bībeli iztulkojis Bībeli pārveidojis…" at bounding box center [790, 349] width 864 height 206
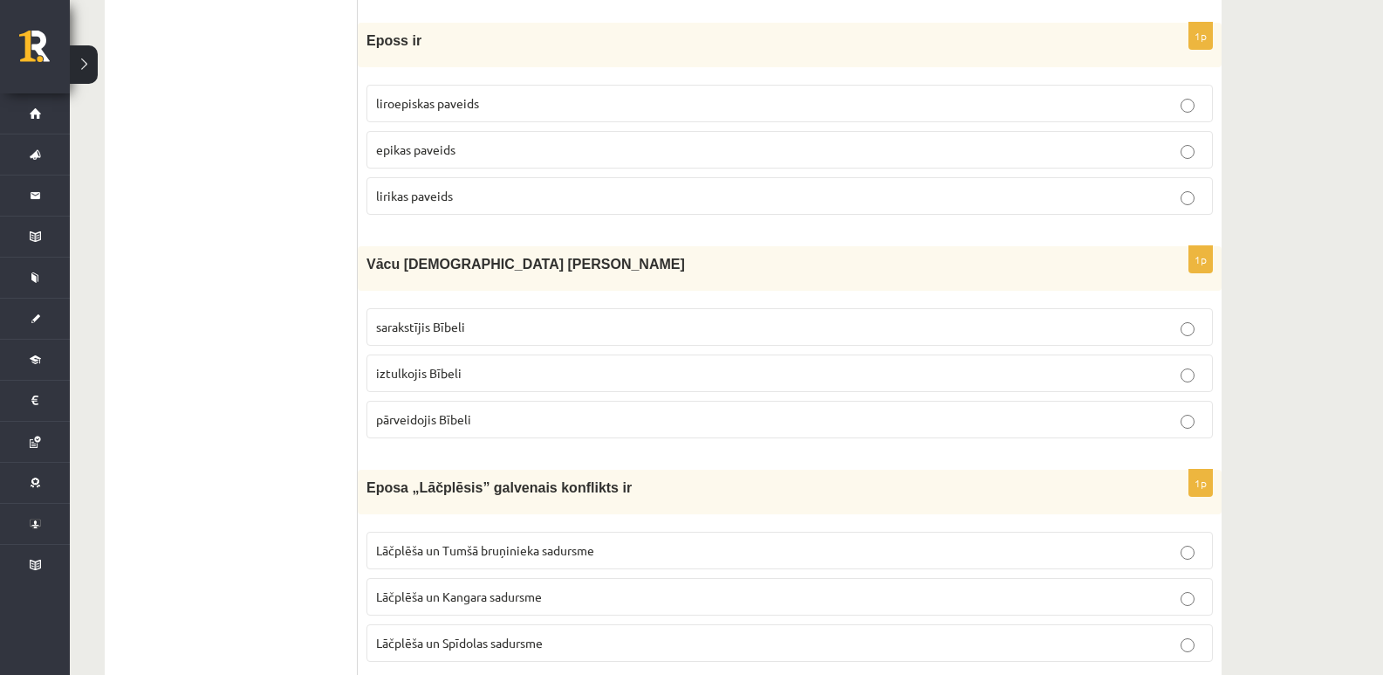
click at [1185, 370] on label "iztulkojis Bībeli" at bounding box center [790, 373] width 847 height 38
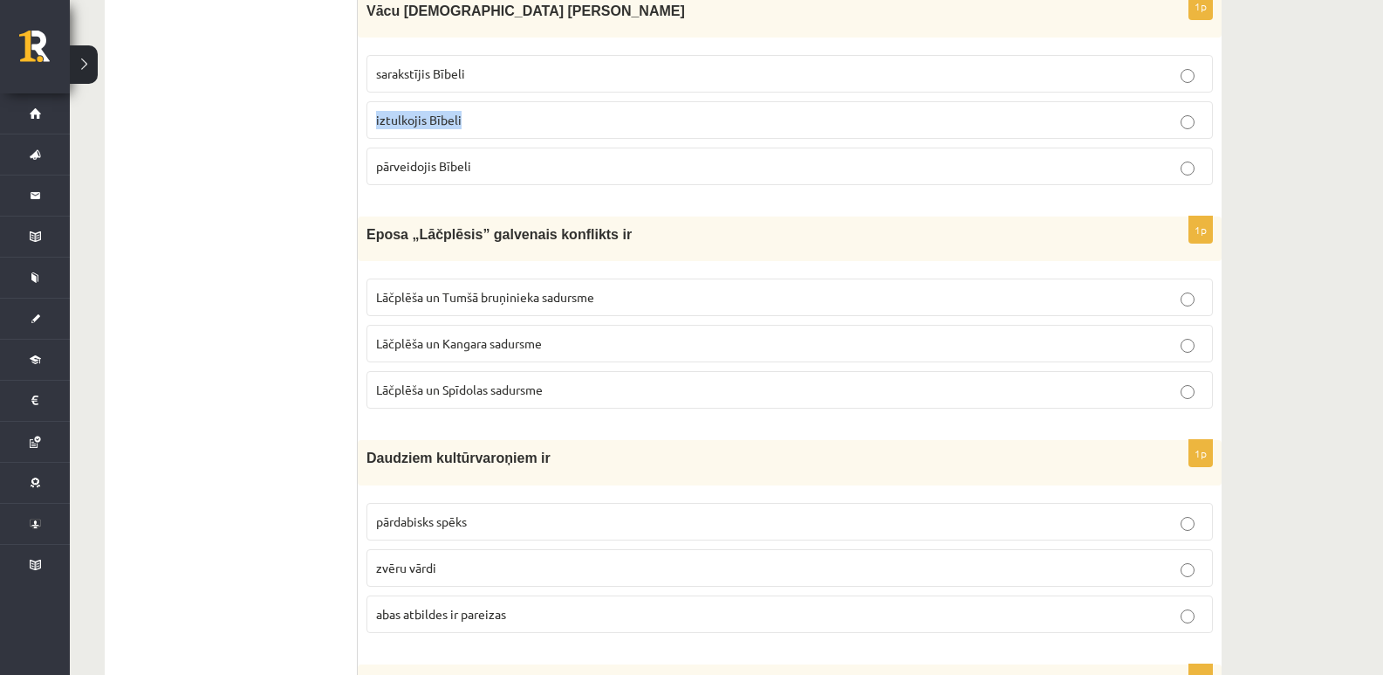
scroll to position [2182, 0]
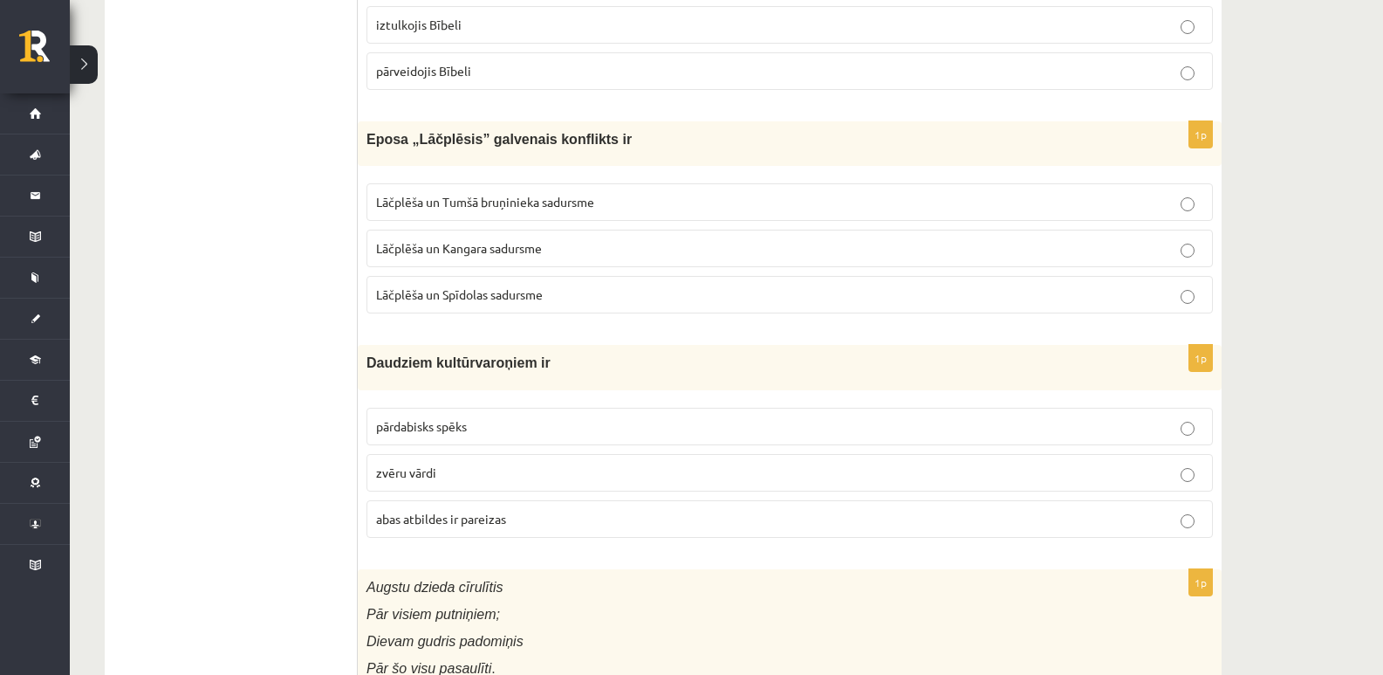
scroll to position [2269, 0]
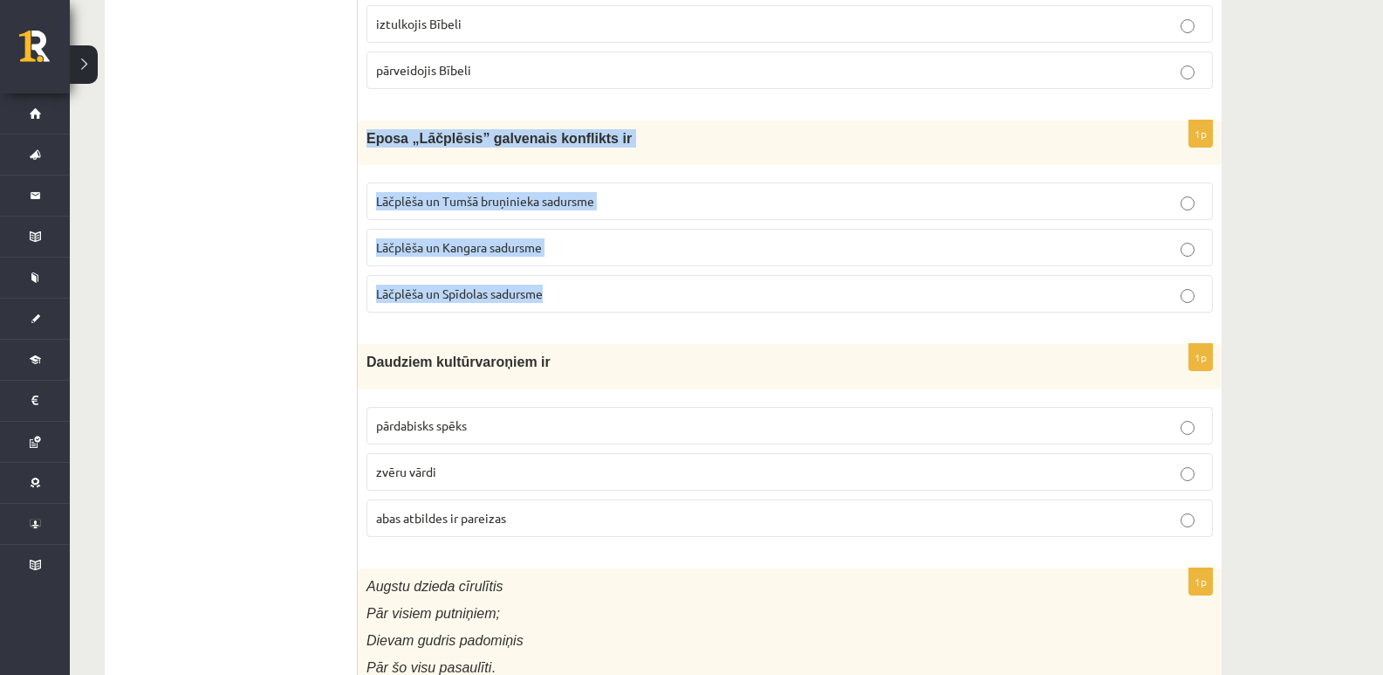
drag, startPoint x: 368, startPoint y: 139, endPoint x: 584, endPoint y: 297, distance: 267.2
click at [584, 297] on div "1p Eposa „Lāčplēsis” galvenais konflikts ir Lāčplēša un Tumšā bruņinieka sadurs…" at bounding box center [790, 223] width 864 height 206
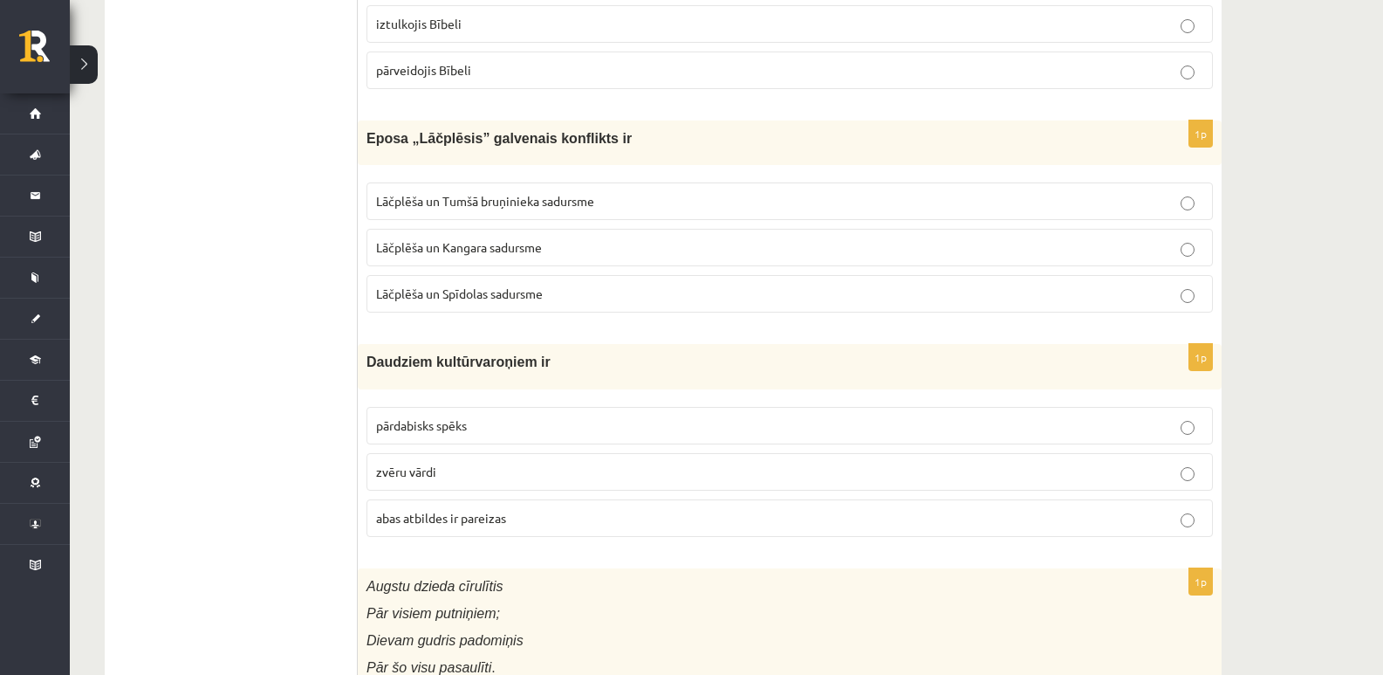
drag, startPoint x: 315, startPoint y: 265, endPoint x: 465, endPoint y: 274, distance: 150.4
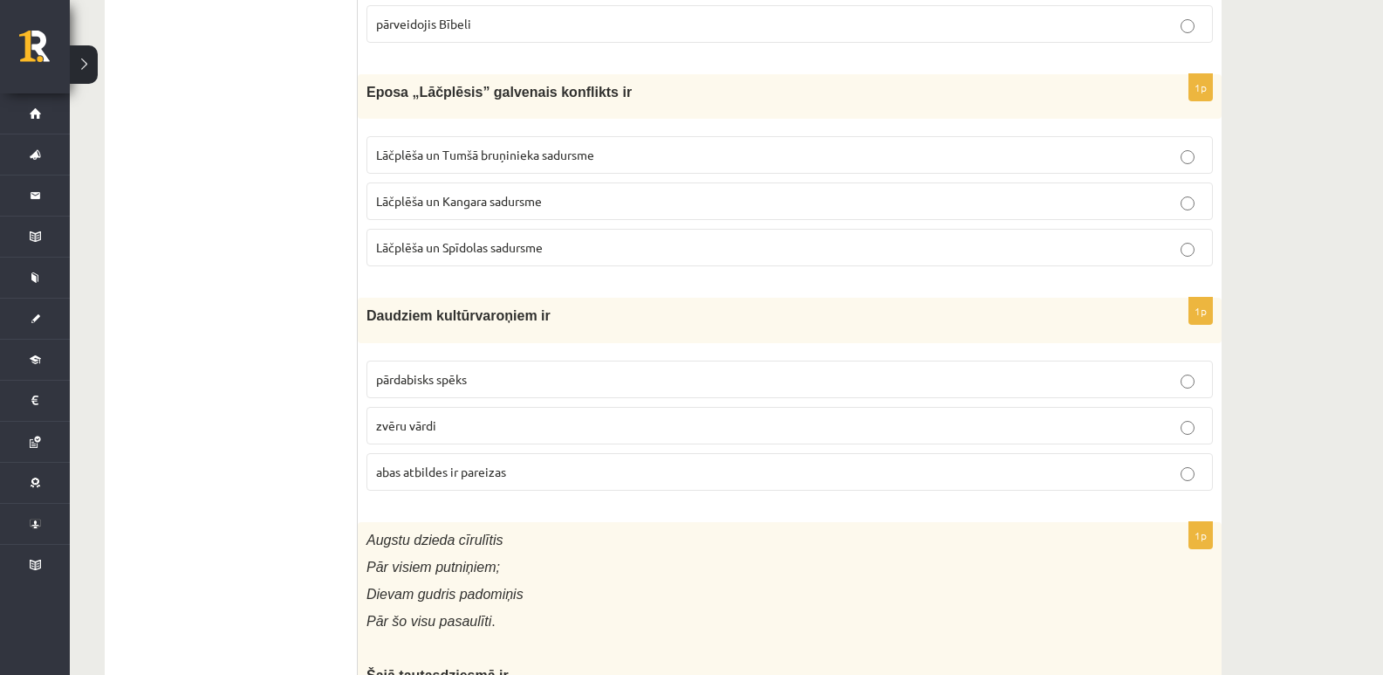
scroll to position [2356, 0]
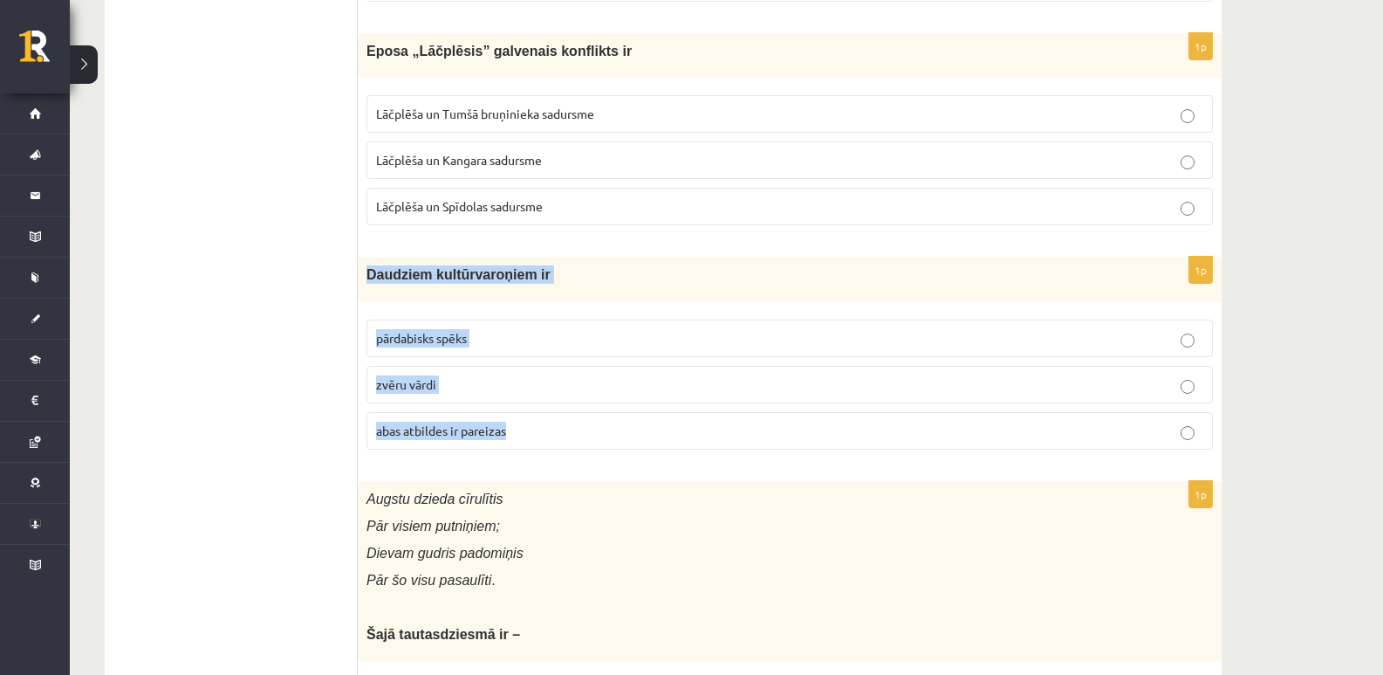
drag, startPoint x: 366, startPoint y: 268, endPoint x: 529, endPoint y: 427, distance: 227.7
click at [529, 427] on div "1p Daudziem kultūrvaroņiem ir pārdabisks spēks zvēru vārdi [PERSON_NAME] atbild…" at bounding box center [790, 360] width 864 height 206
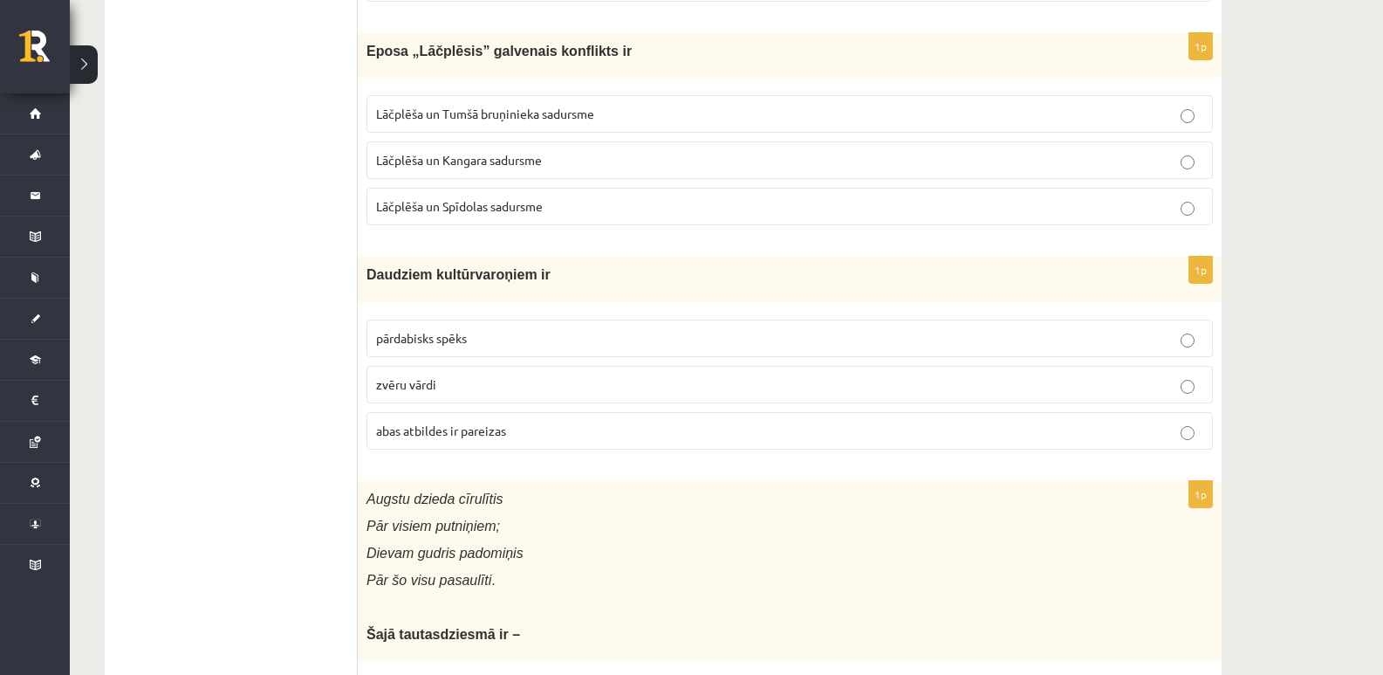
click at [1196, 434] on p "abas atbildes ir pareizas" at bounding box center [789, 431] width 827 height 18
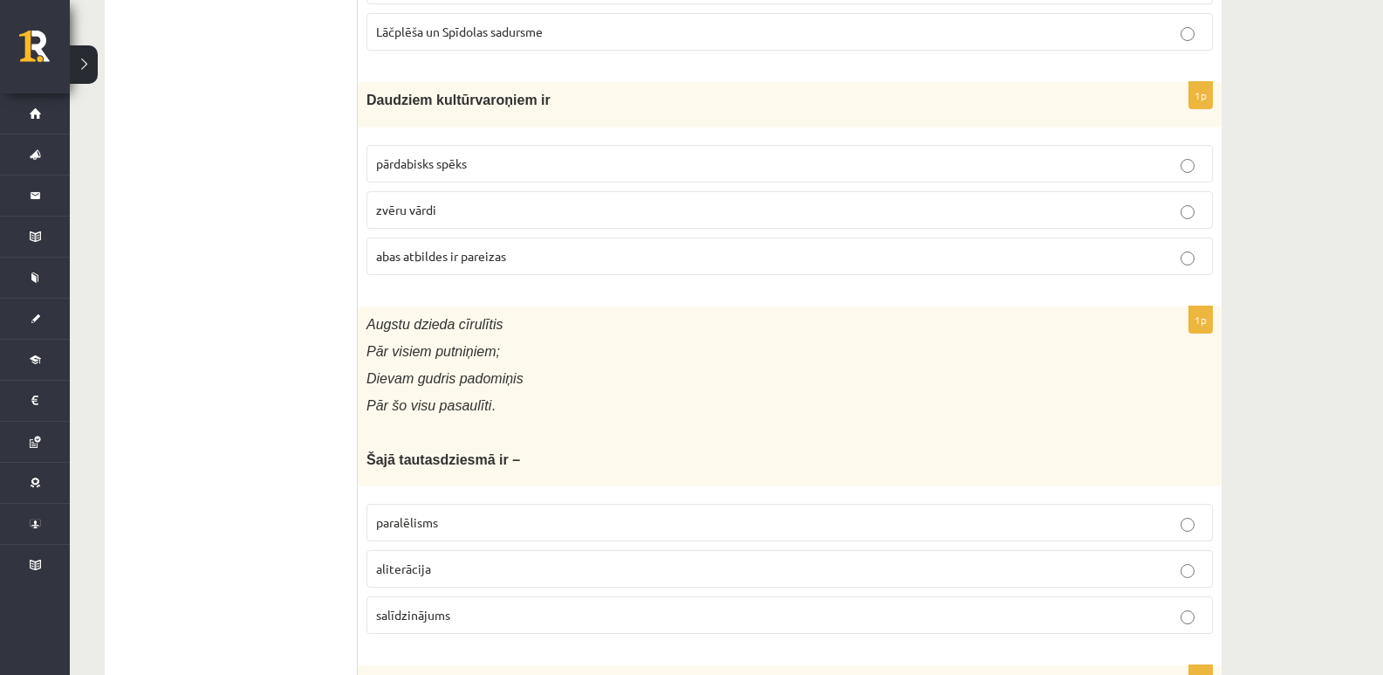
scroll to position [2618, 0]
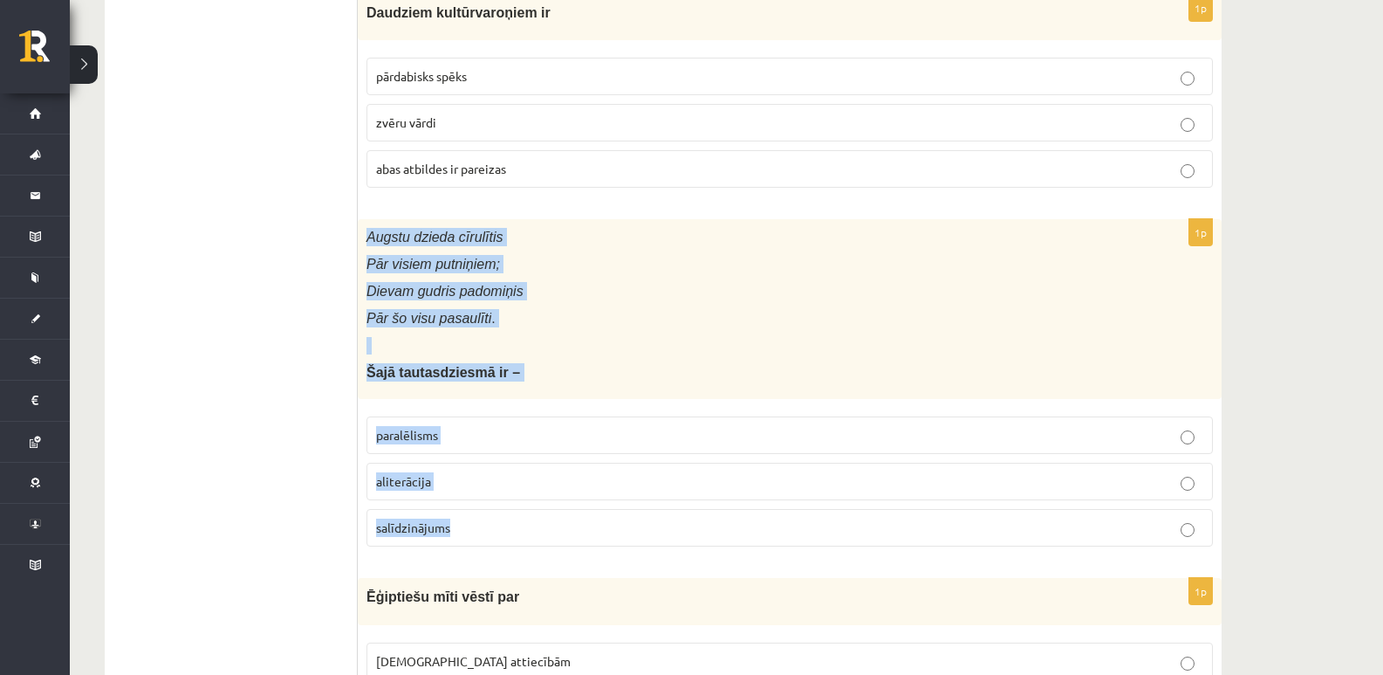
drag, startPoint x: 365, startPoint y: 236, endPoint x: 562, endPoint y: 556, distance: 376.1
click at [562, 556] on div "1p Augstu dzieda cīrulītis Pār visiem putniņiem; Dievam gudris padomiņis Pār šo…" at bounding box center [790, 390] width 864 height 342
click at [684, 325] on p "Pār šo visu pasaulīti ." at bounding box center [746, 318] width 759 height 18
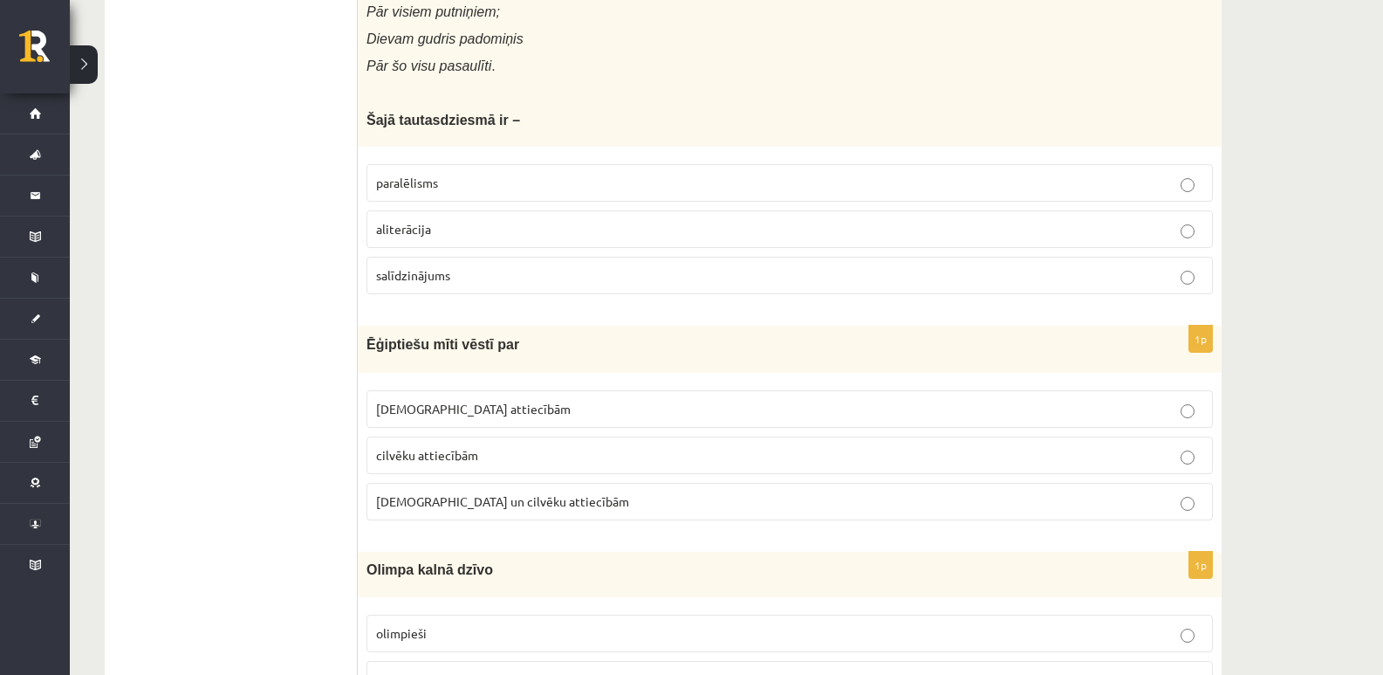
scroll to position [2880, 0]
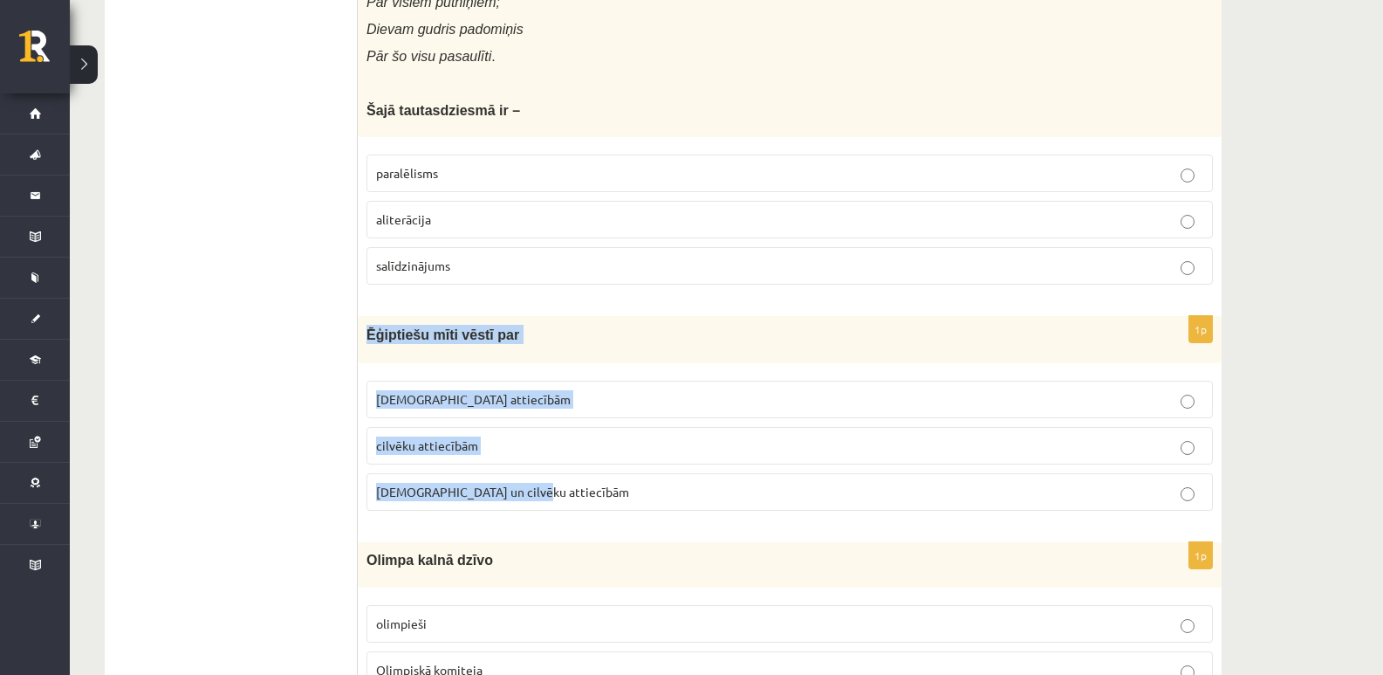
drag, startPoint x: 367, startPoint y: 331, endPoint x: 610, endPoint y: 511, distance: 302.7
click at [610, 511] on div "1p Ēģiptiešu mīti vēstī par Dievu attiecībām cilvēku attiecībām Dievu un cilvēk…" at bounding box center [790, 420] width 864 height 209
click at [799, 499] on p "[DEMOGRAPHIC_DATA] un cilvēku attiecībām" at bounding box center [789, 492] width 827 height 18
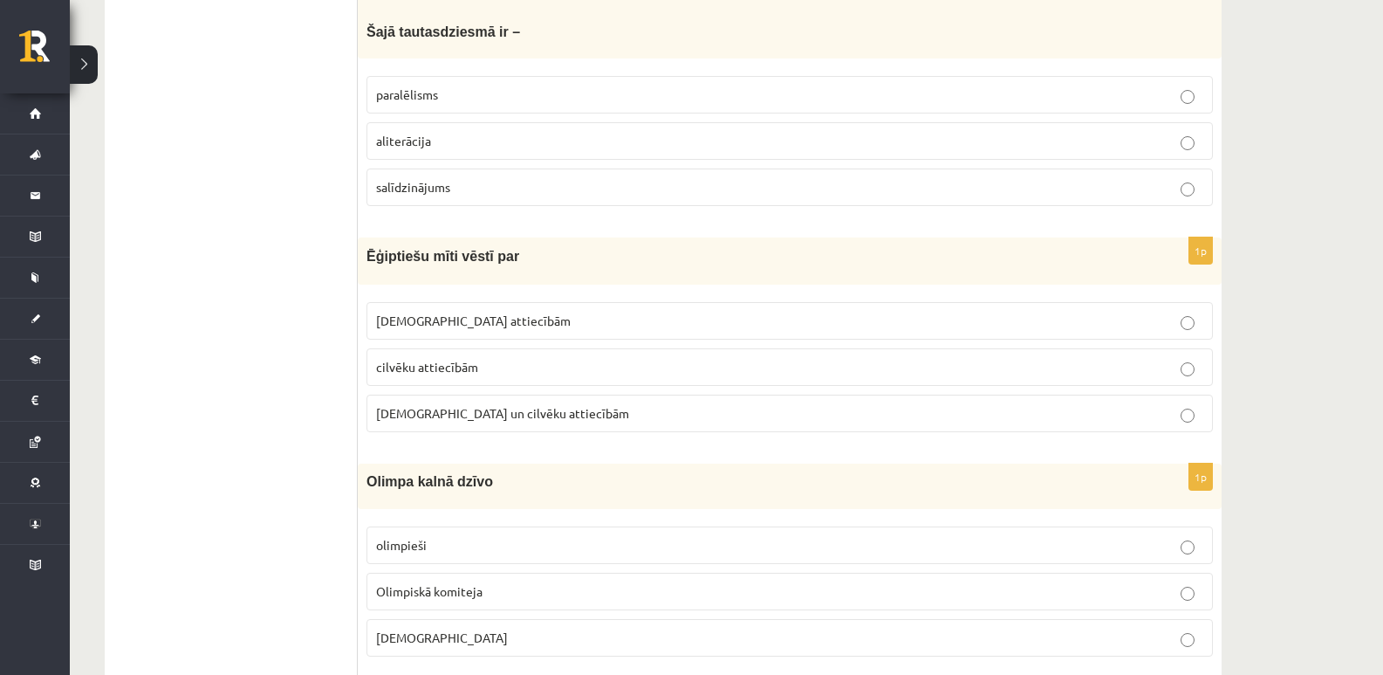
scroll to position [3229, 0]
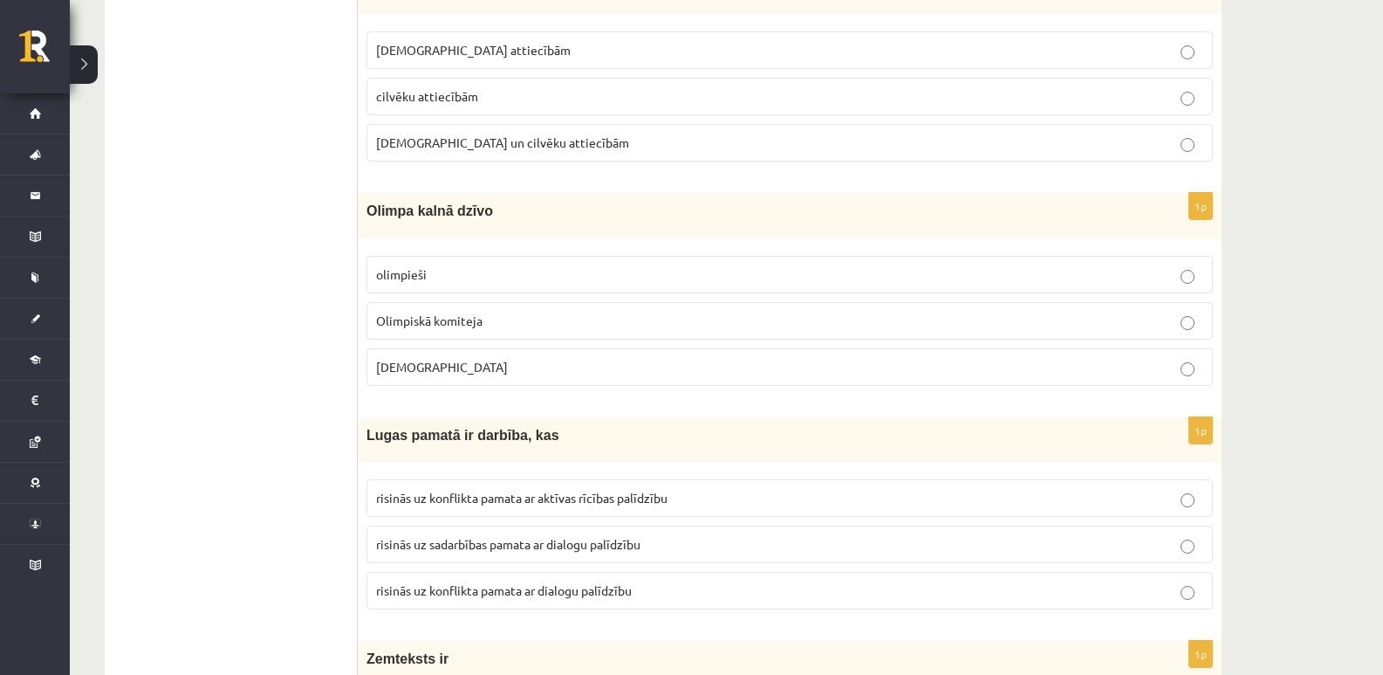
click at [1196, 369] on p "[DEMOGRAPHIC_DATA]" at bounding box center [789, 367] width 827 height 18
drag, startPoint x: 368, startPoint y: 209, endPoint x: 550, endPoint y: 377, distance: 247.6
click at [550, 377] on div "1p Olimpa kalnā dzīvo [GEOGRAPHIC_DATA] Olimpiskā komiteja [DEMOGRAPHIC_DATA]" at bounding box center [790, 296] width 864 height 206
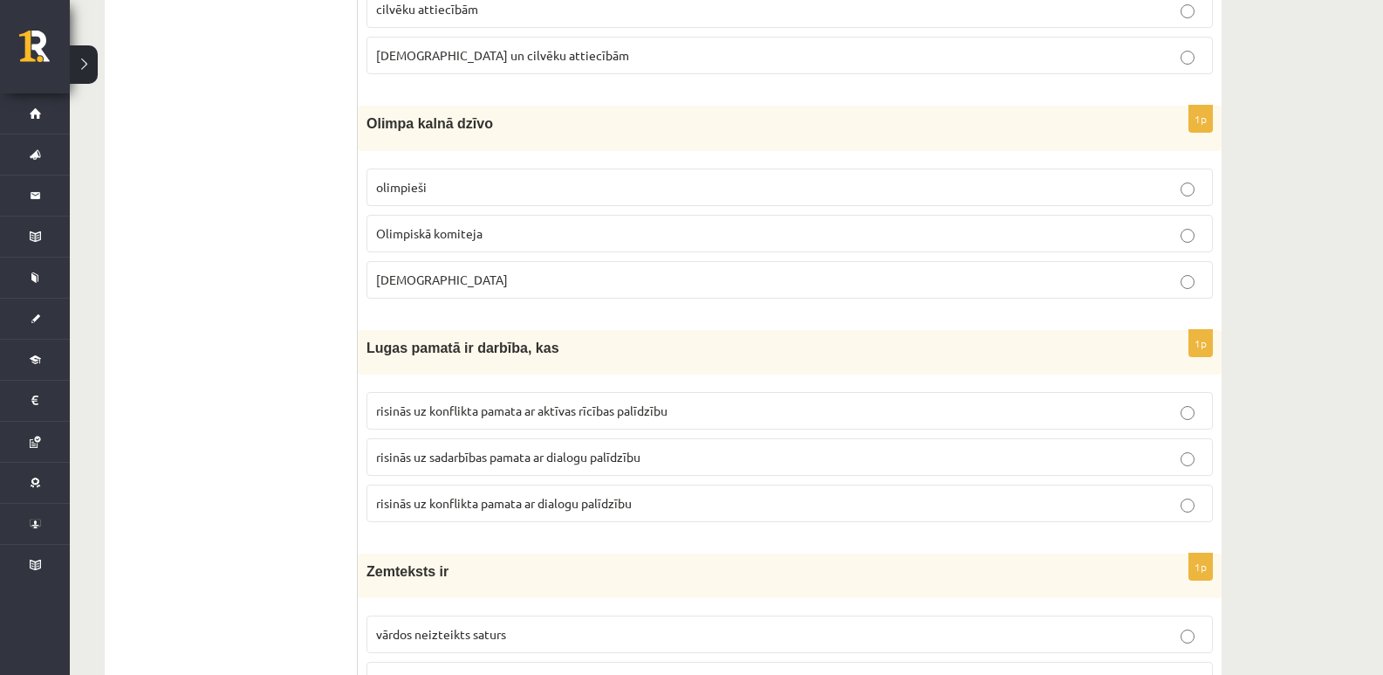
click at [436, 325] on form "1p Seno skandināvu mīts vēsta, ka sākumā bija haoss [GEOGRAPHIC_DATA] harmonija…" at bounding box center [789, 585] width 829 height 7177
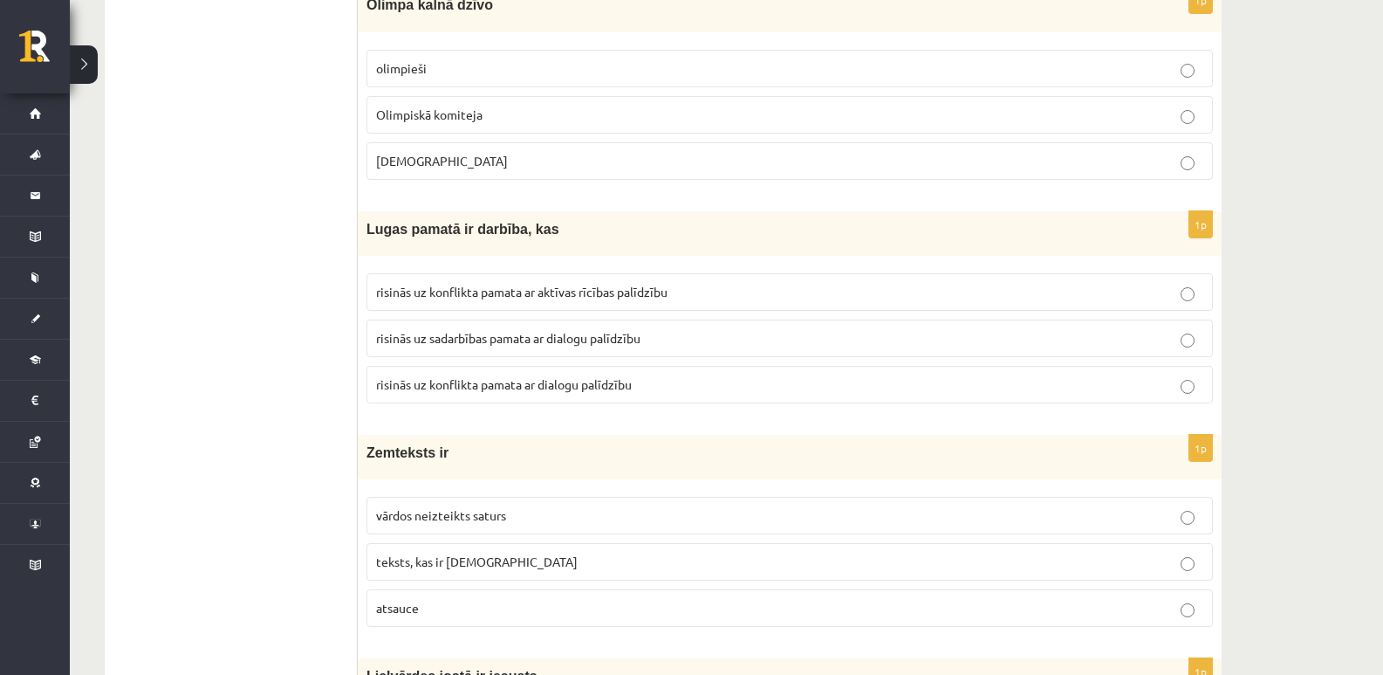
scroll to position [3404, 0]
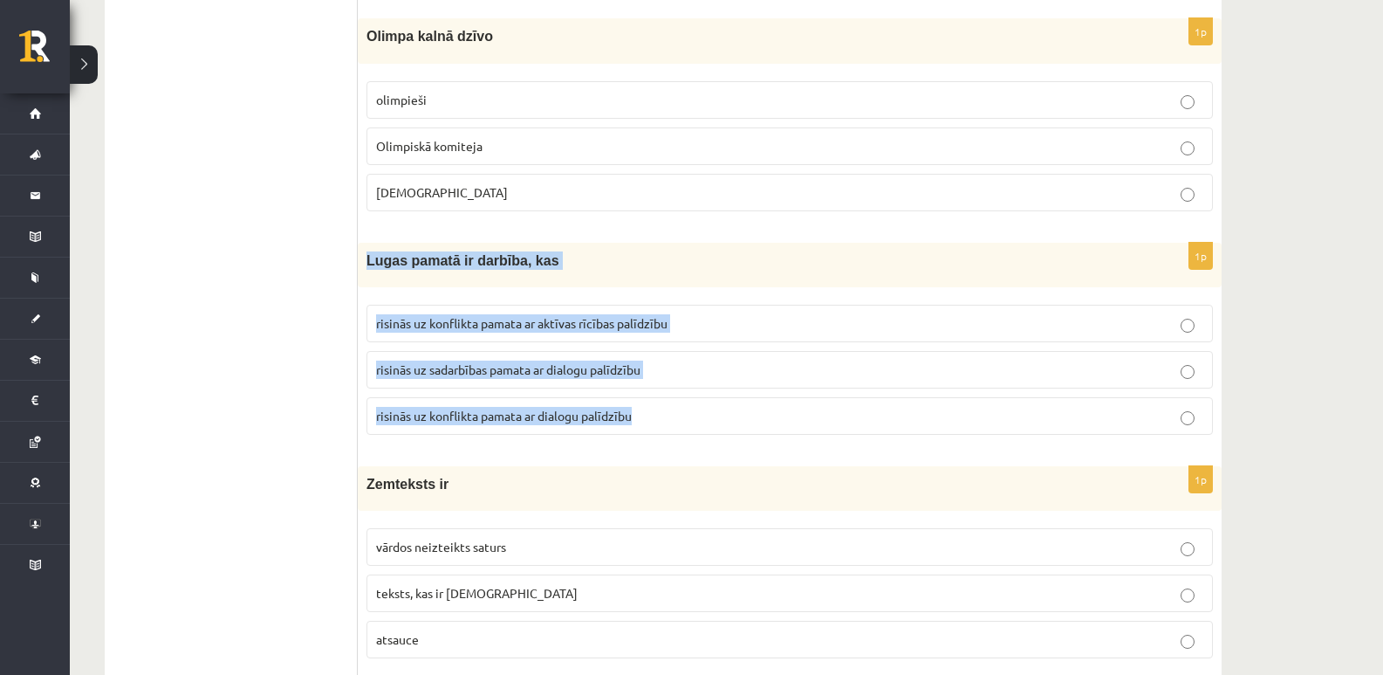
drag, startPoint x: 388, startPoint y: 261, endPoint x: 708, endPoint y: 430, distance: 361.5
click at [708, 430] on div "1p Lugas pamatā ir darbība, kas risinās uz konflikta pamata ar aktīvas rīcības …" at bounding box center [790, 346] width 864 height 206
click at [659, 450] on form "1p Seno skandināvu mīts vēsta, ka sākumā bija haoss [GEOGRAPHIC_DATA] harmonija…" at bounding box center [789, 498] width 829 height 7177
click at [1258, 326] on div "**********" at bounding box center [726, 402] width 1313 height 7476
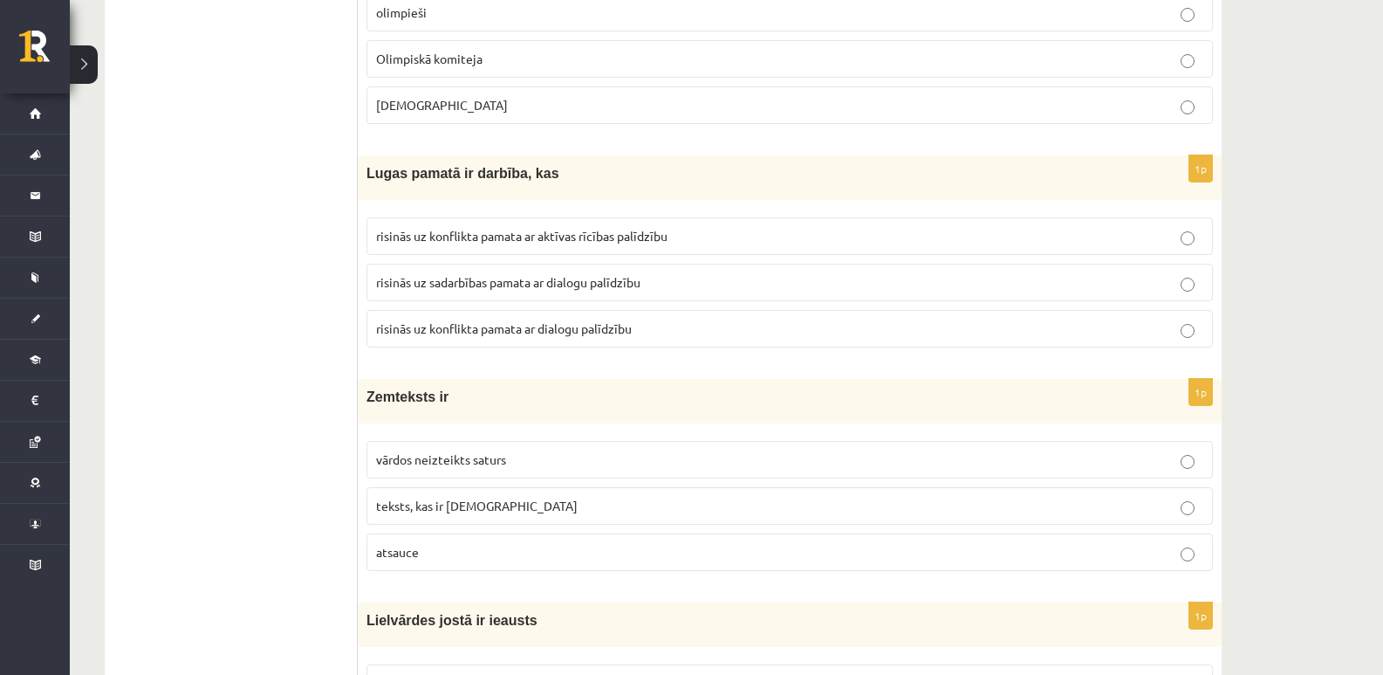
scroll to position [3578, 0]
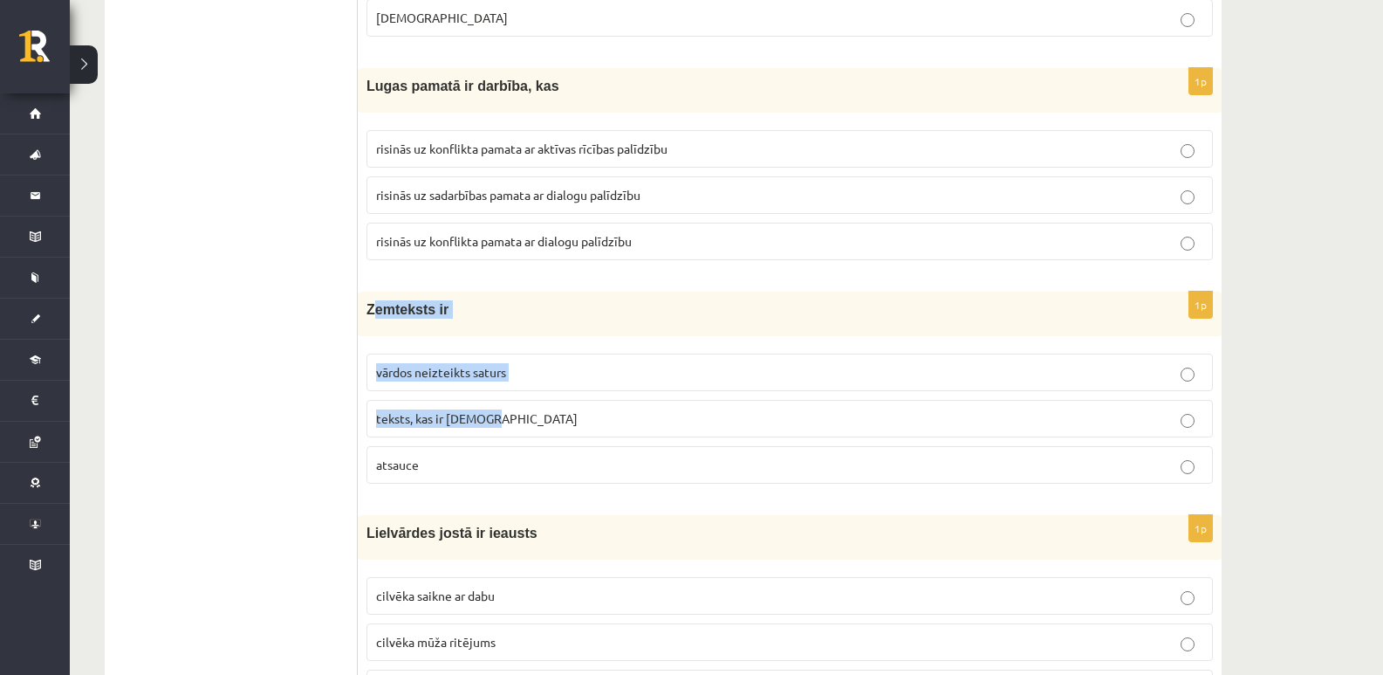
drag, startPoint x: 374, startPoint y: 308, endPoint x: 497, endPoint y: 447, distance: 185.5
click at [500, 440] on div "1p Zemteksts ir vārdos neizteikts saturs teksts, kas ir [DEMOGRAPHIC_DATA] [GEO…" at bounding box center [790, 394] width 864 height 206
click at [492, 460] on p "atsauce" at bounding box center [789, 465] width 827 height 18
drag, startPoint x: 365, startPoint y: 305, endPoint x: 504, endPoint y: 478, distance: 222.2
click at [504, 478] on div "1p Zemteksts ir vārdos neizteikts saturs teksts, kas ir [DEMOGRAPHIC_DATA] [GEO…" at bounding box center [790, 394] width 864 height 206
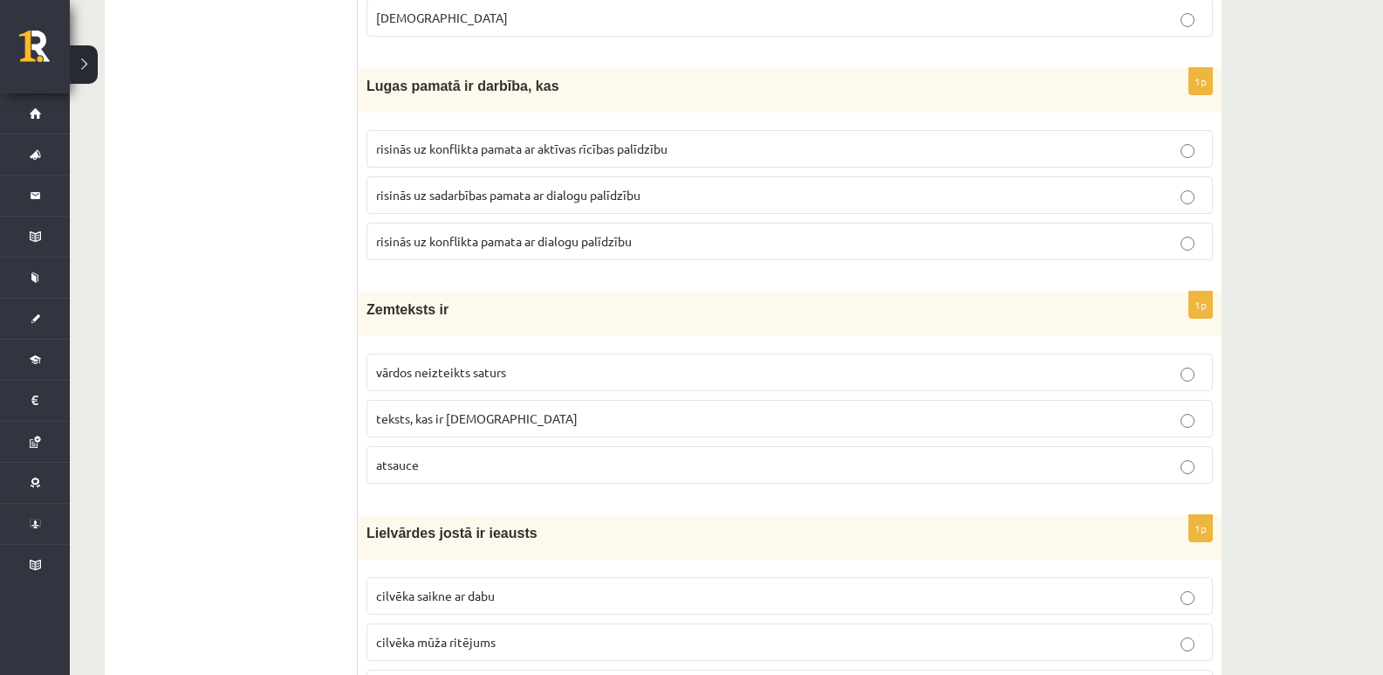
click at [626, 529] on p "Lielvārdes jostā ir ieausts" at bounding box center [746, 533] width 759 height 18
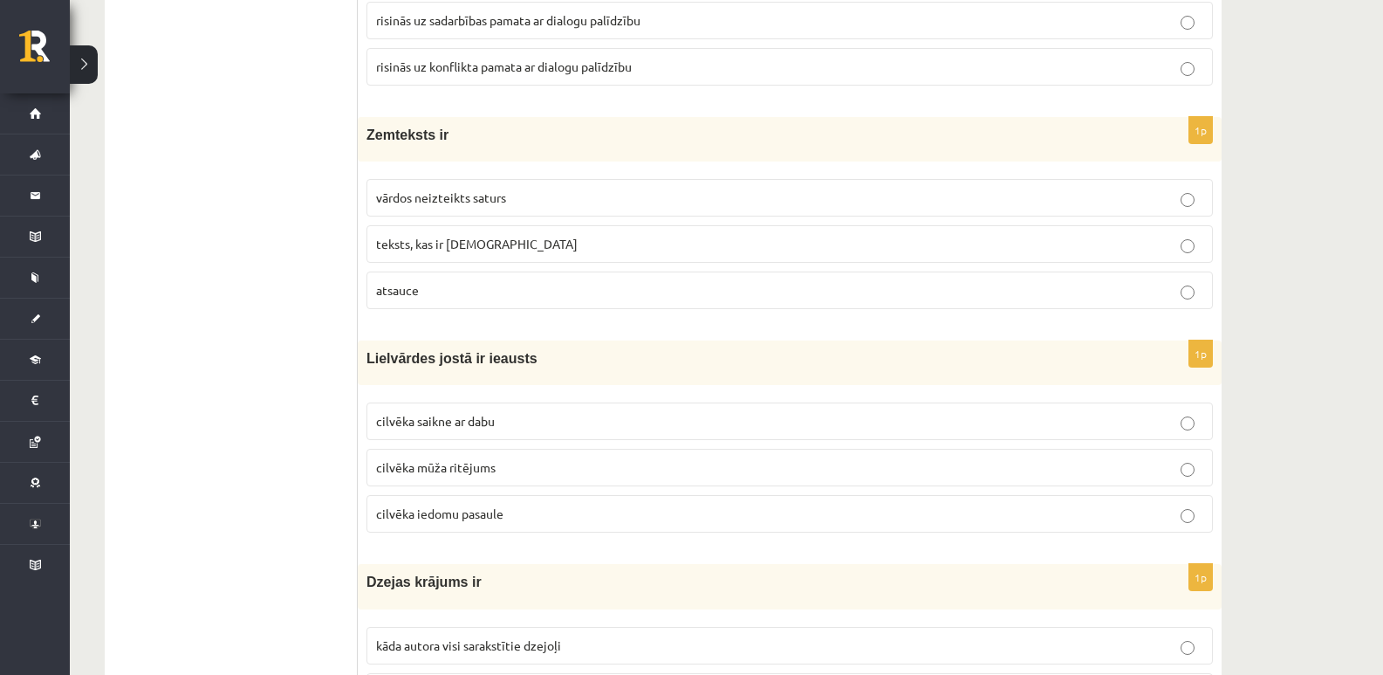
scroll to position [3840, 0]
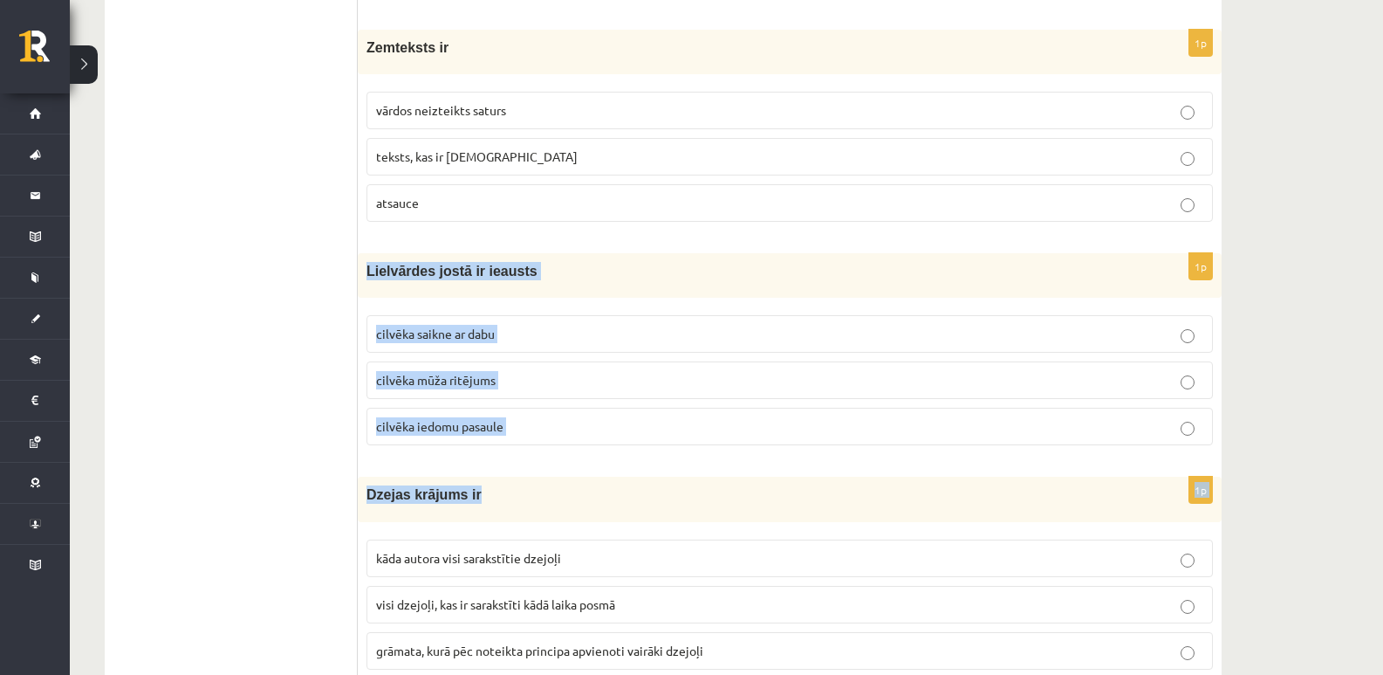
drag, startPoint x: 368, startPoint y: 270, endPoint x: 584, endPoint y: 478, distance: 300.0
click at [584, 478] on form "1p Seno skandināvu mīts vēsta, ka sākumā bija haoss [GEOGRAPHIC_DATA] harmonija…" at bounding box center [789, 61] width 829 height 7177
click at [552, 465] on form "1p Seno skandināvu mīts vēsta, ka sākumā bija haoss [GEOGRAPHIC_DATA] harmonija…" at bounding box center [789, 61] width 829 height 7177
drag, startPoint x: 551, startPoint y: 438, endPoint x: 365, endPoint y: 255, distance: 261.0
click at [365, 255] on div "1p Lielvārdes jostā ir ieausts cilvēka saikne ar dabu cilvēka mūža ritējums cil…" at bounding box center [790, 356] width 864 height 206
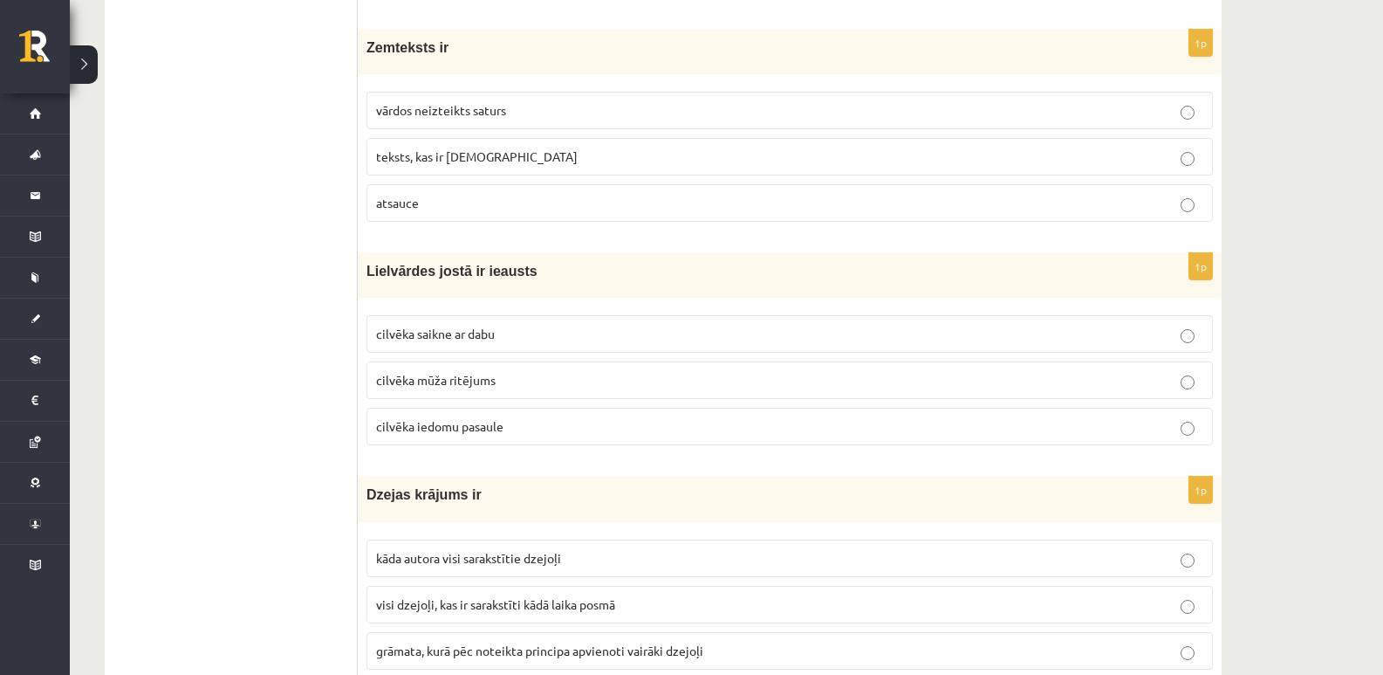
click at [341, 336] on ul "Tests Izvērtējums!" at bounding box center [240, 61] width 236 height 7177
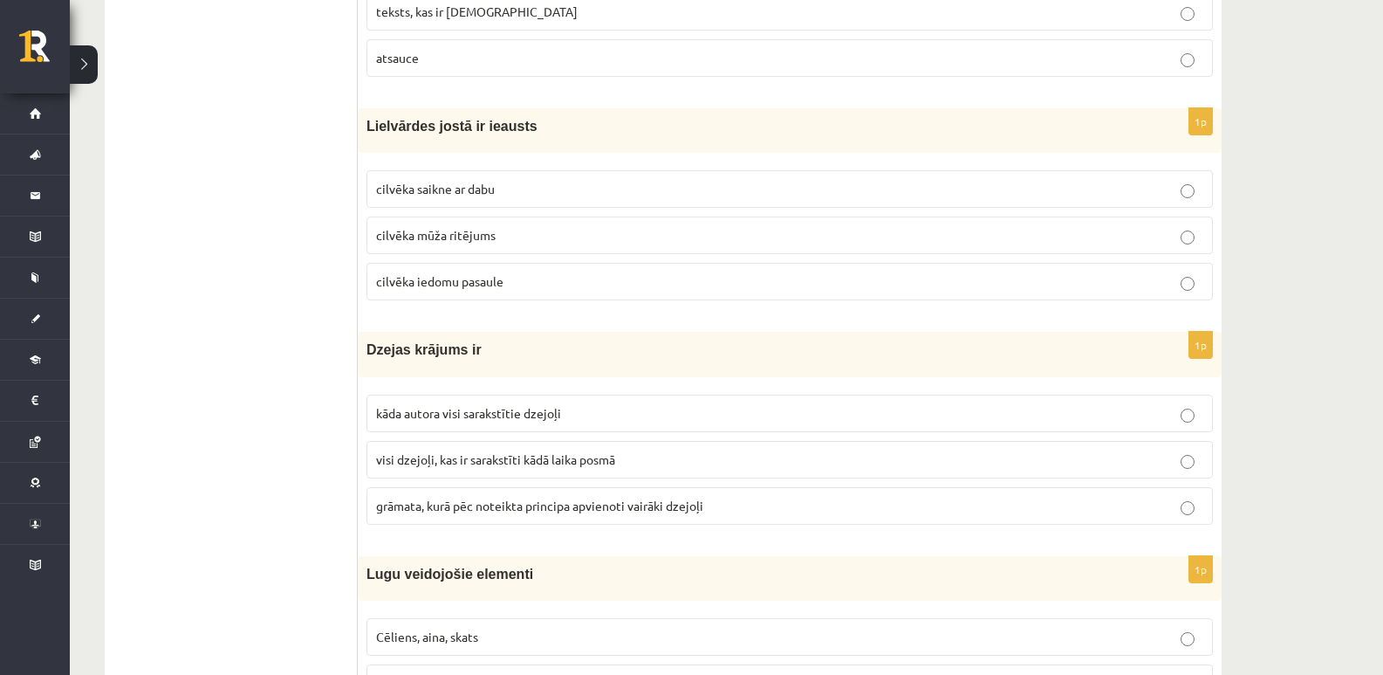
scroll to position [4014, 0]
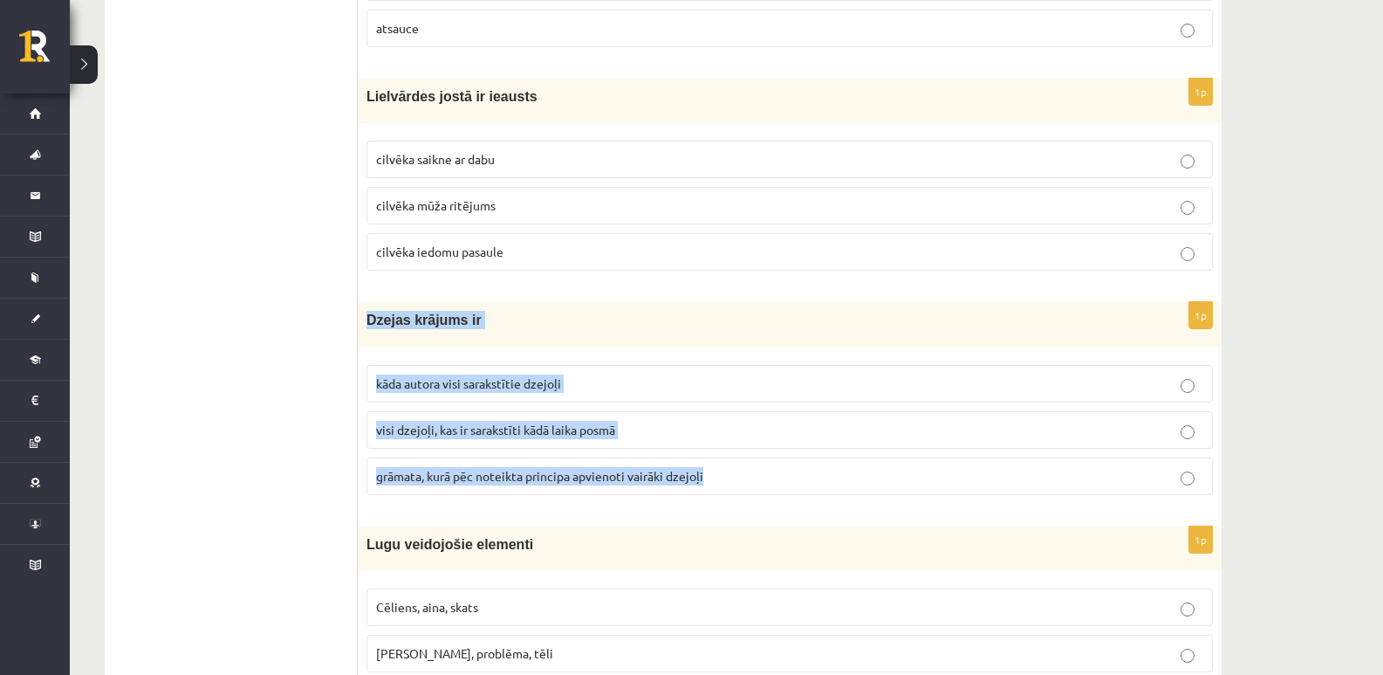
drag, startPoint x: 365, startPoint y: 322, endPoint x: 722, endPoint y: 495, distance: 396.6
click at [722, 495] on div "1p Dzejas krājums ir kāda autora visi sarakstītie dzejoļi visi dzejoļi, kas ir …" at bounding box center [790, 405] width 864 height 206
drag, startPoint x: 450, startPoint y: 325, endPoint x: 526, endPoint y: 307, distance: 77.9
click at [526, 307] on div "Dzejas krājums ir" at bounding box center [790, 324] width 864 height 45
drag, startPoint x: 370, startPoint y: 316, endPoint x: 521, endPoint y: 382, distance: 164.9
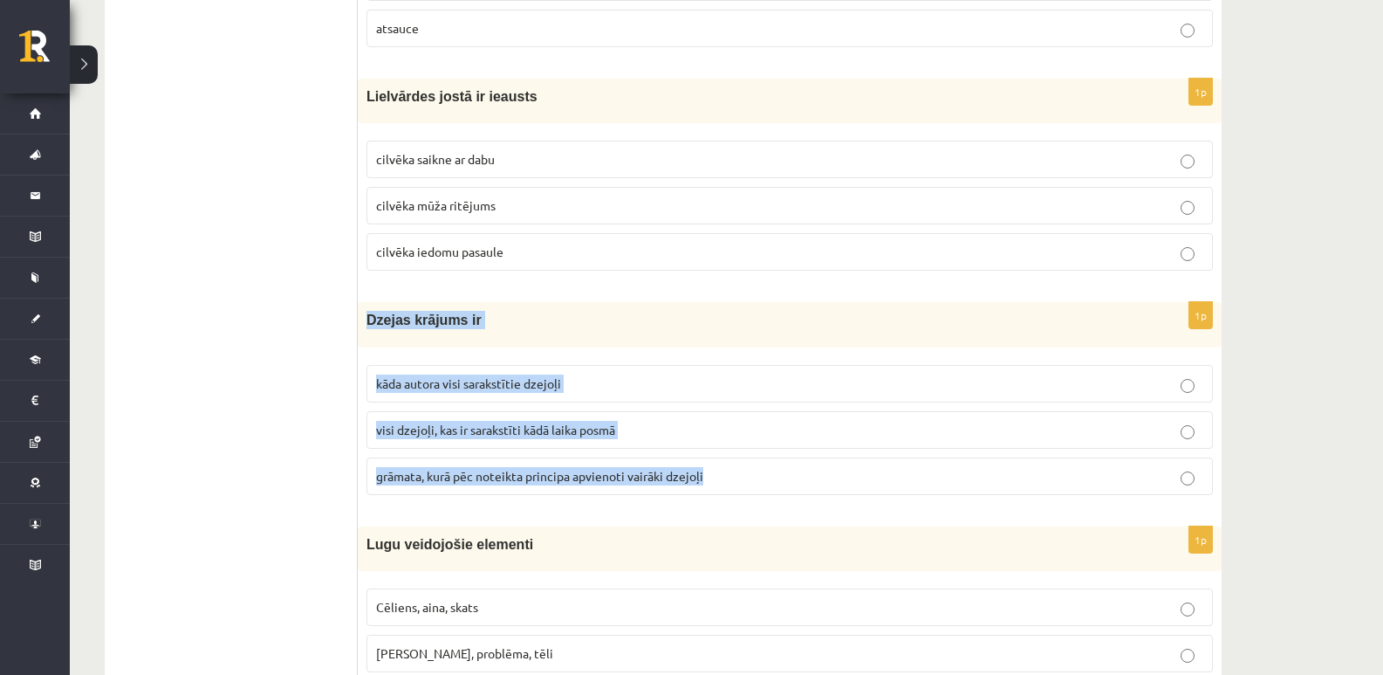
click at [725, 483] on div "1p Dzejas krājums ir kāda autora visi sarakstītie dzejoļi visi dzejoļi, kas ir …" at bounding box center [790, 405] width 864 height 206
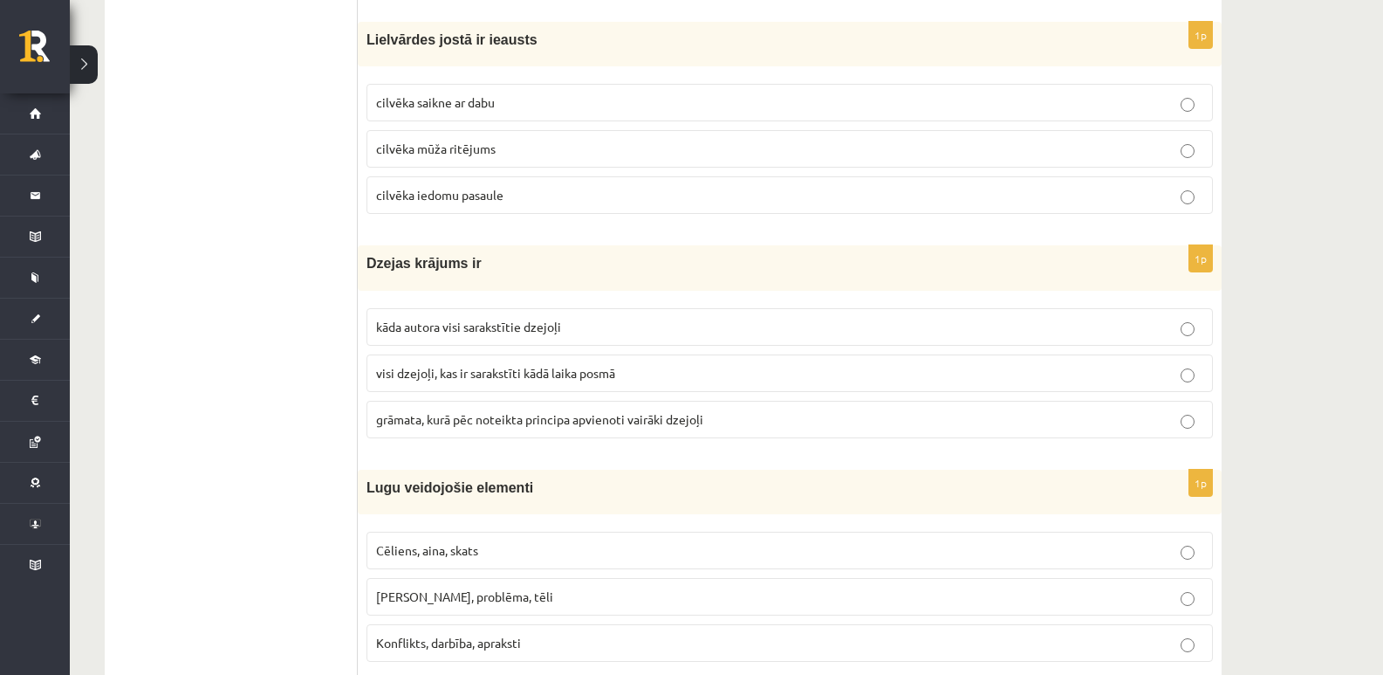
scroll to position [4102, 0]
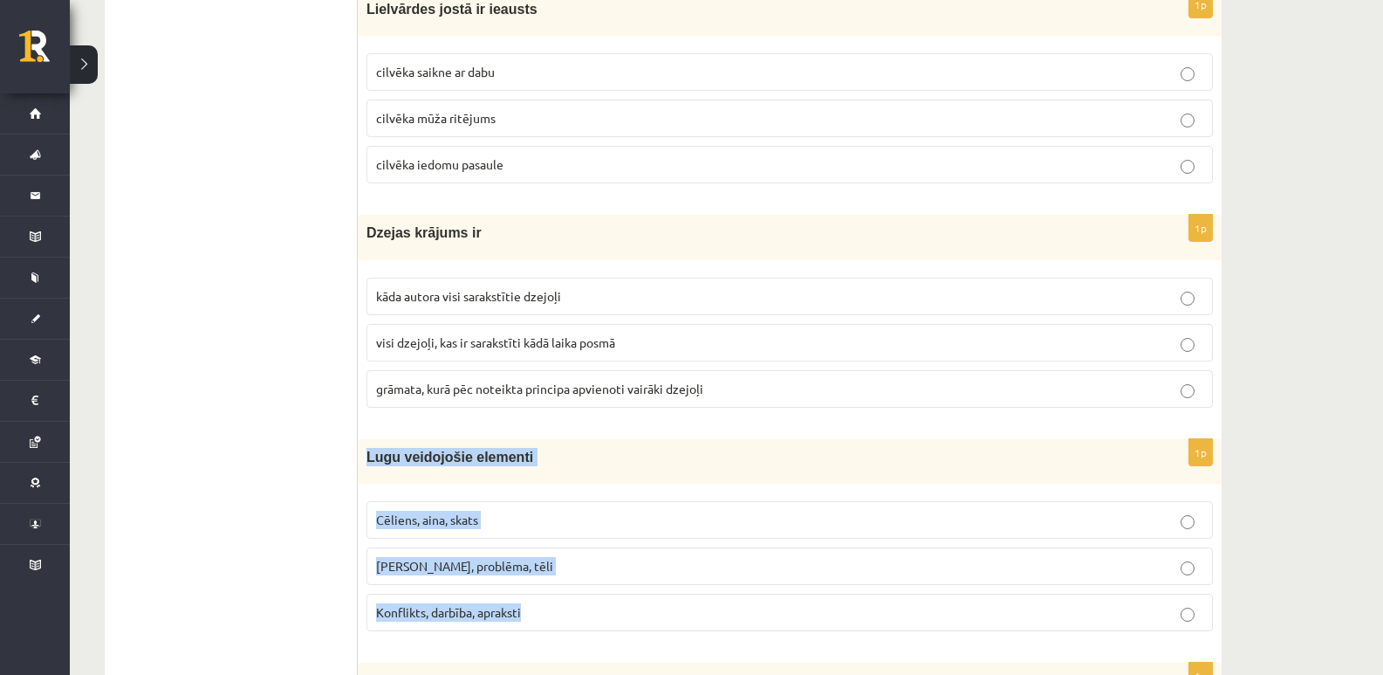
drag, startPoint x: 367, startPoint y: 457, endPoint x: 441, endPoint y: 502, distance: 85.8
click at [551, 615] on div "1p Lugu veidojošie elementi Cēliens, aina, skats Motīvs, problēma, tēli Konflik…" at bounding box center [790, 542] width 864 height 206
click at [523, 445] on div "Lugu veidojošie elementi" at bounding box center [790, 461] width 864 height 45
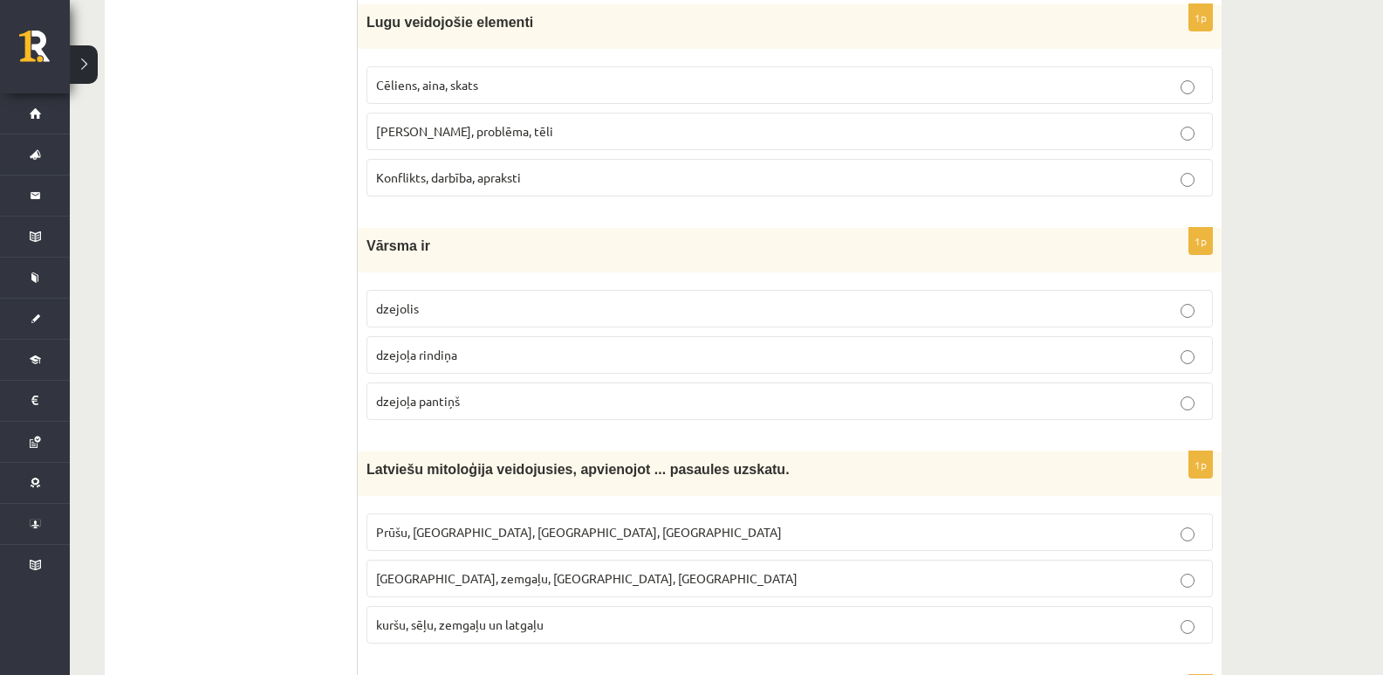
scroll to position [4538, 0]
drag, startPoint x: 366, startPoint y: 232, endPoint x: 535, endPoint y: 420, distance: 252.7
click at [535, 420] on div "1p Vārsma ir [GEOGRAPHIC_DATA] dzejoļa rindiņa [PERSON_NAME]" at bounding box center [790, 329] width 864 height 206
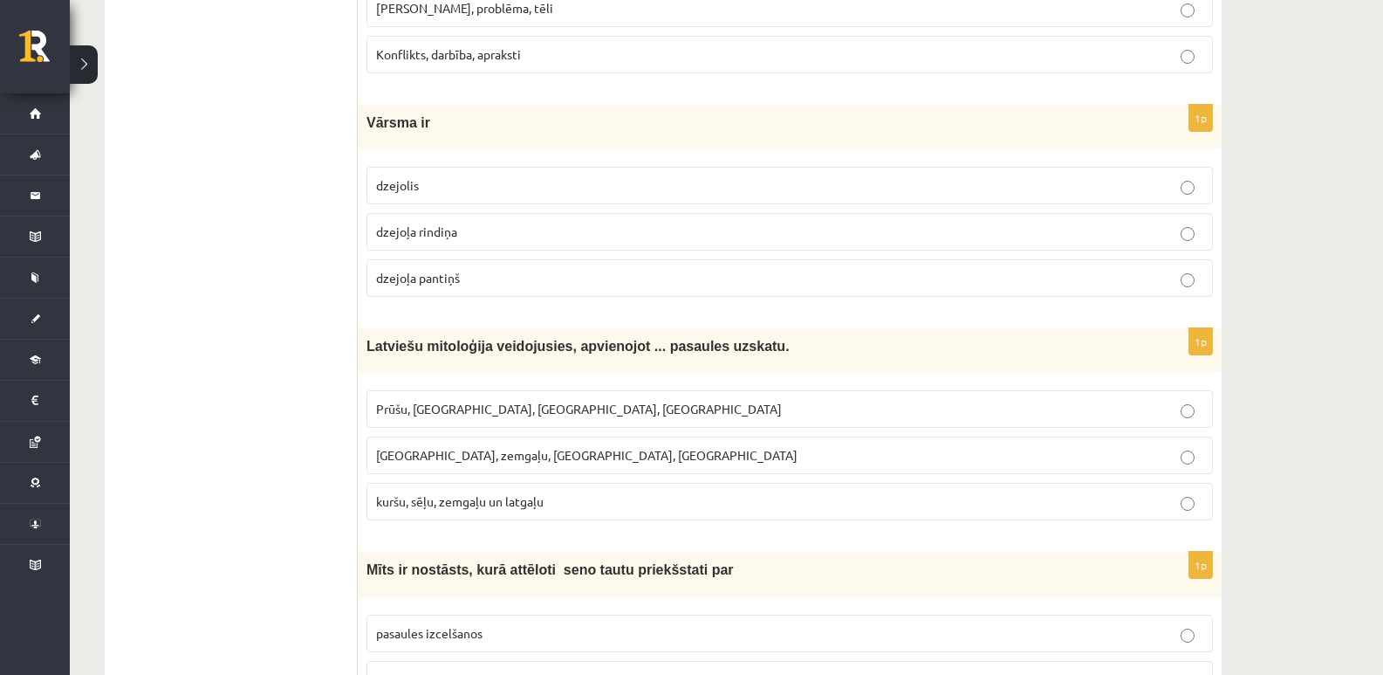
scroll to position [4713, 0]
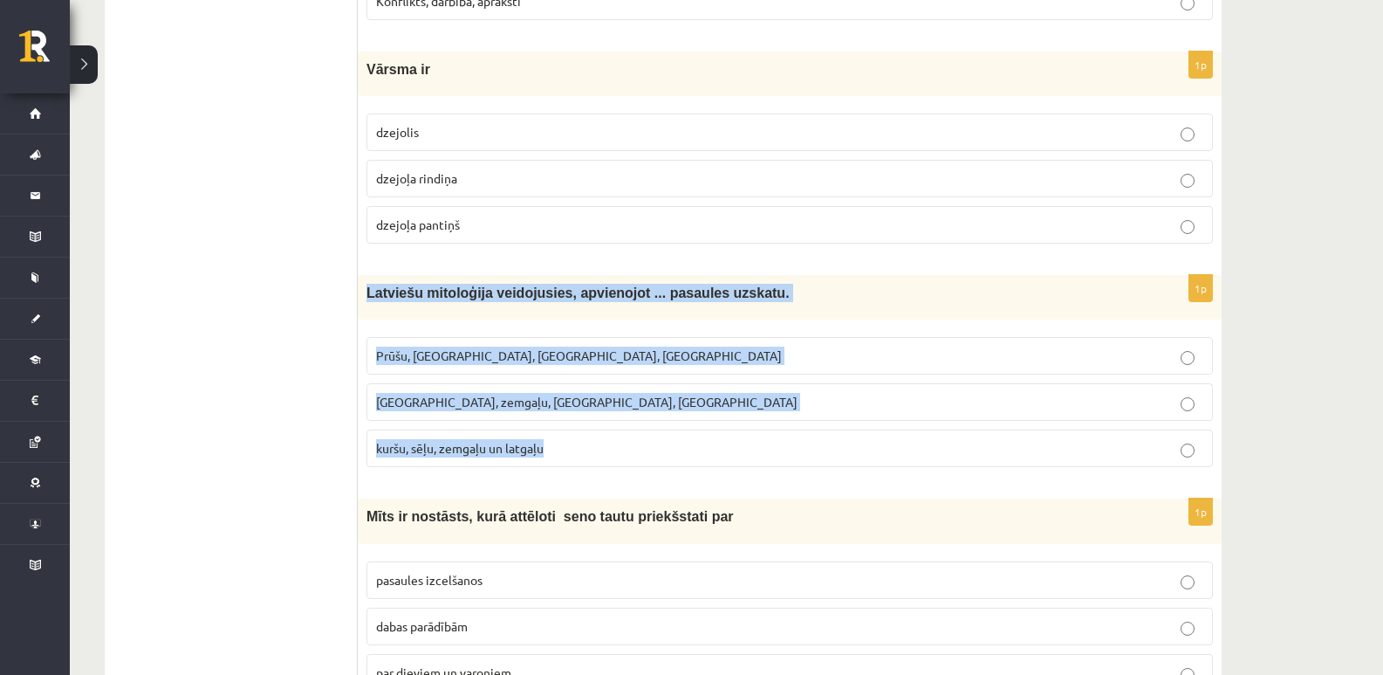
drag, startPoint x: 365, startPoint y: 288, endPoint x: 568, endPoint y: 443, distance: 255.9
click at [568, 443] on div "1p Latviešu mitoloģija veidojusies, apvienojot ... pasaules uzskatu. [GEOGRAPHI…" at bounding box center [790, 378] width 864 height 206
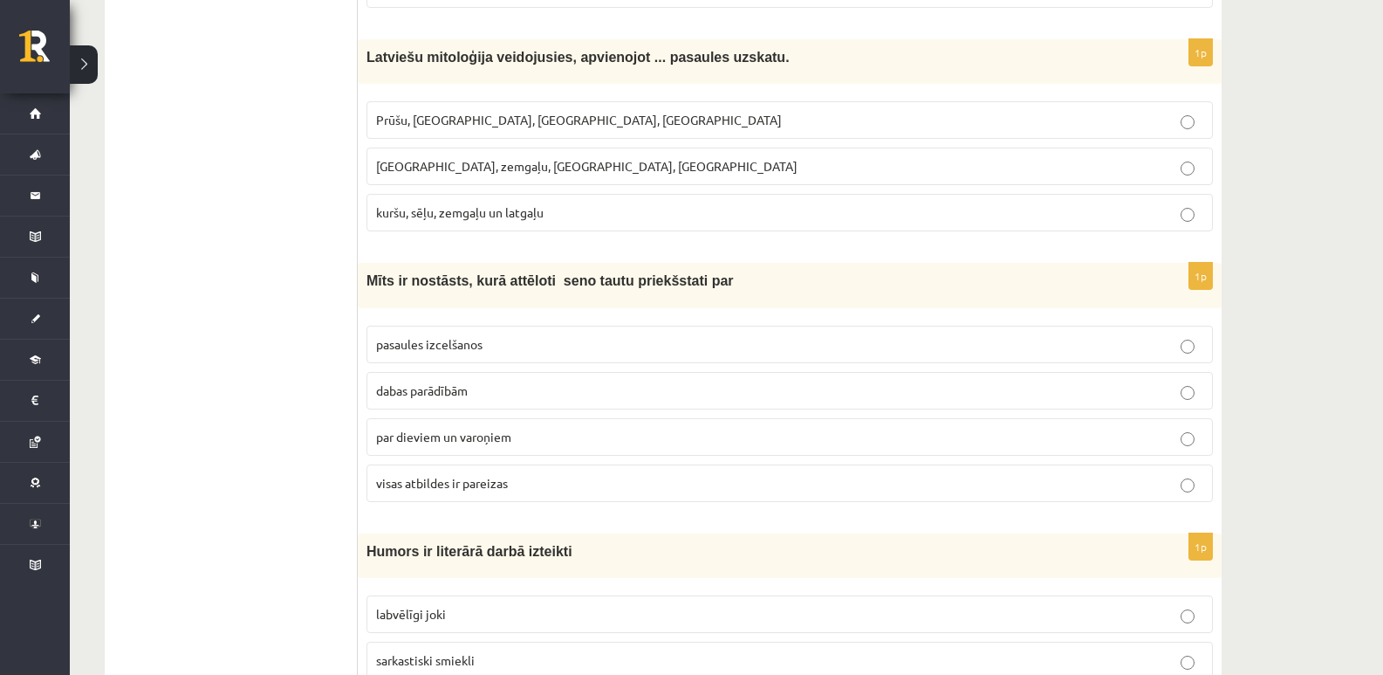
scroll to position [4974, 0]
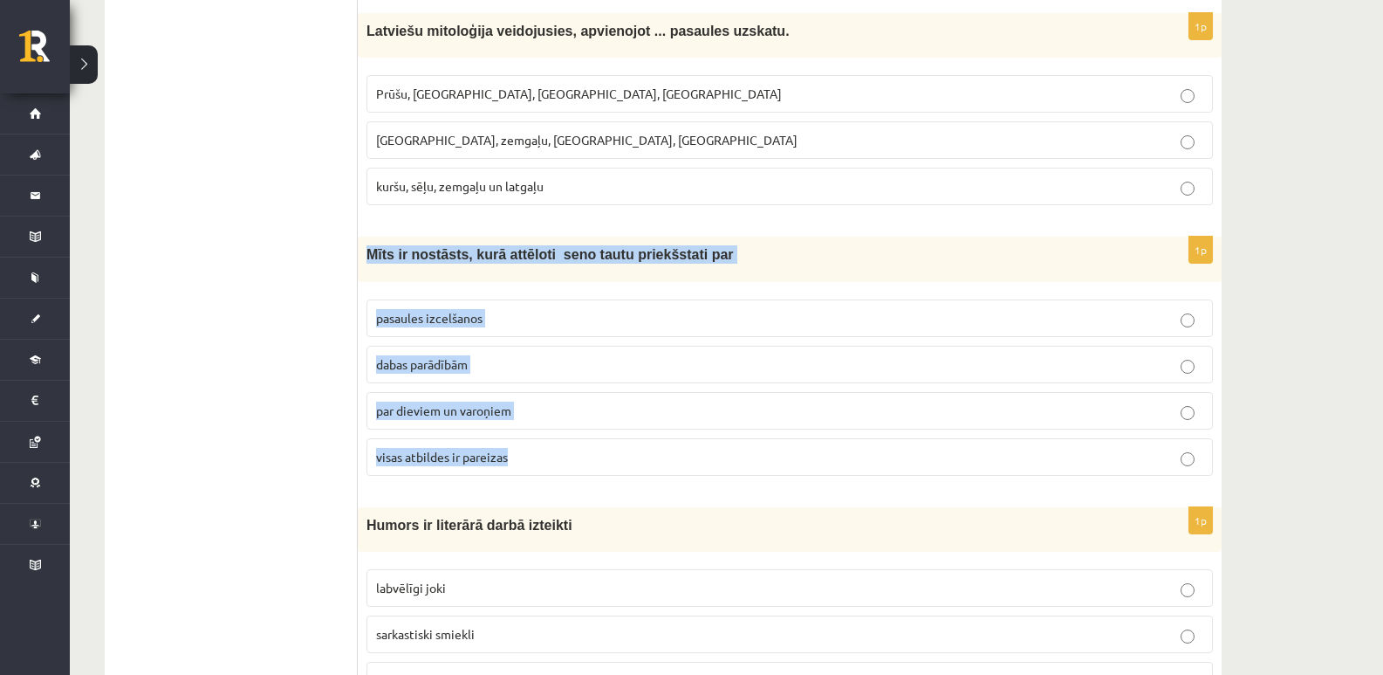
drag, startPoint x: 367, startPoint y: 256, endPoint x: 538, endPoint y: 389, distance: 217.0
click at [655, 463] on div "1p Mīts ir nostāsts, kurā attēloti seno tautu priekšstati par pasaules izcelšan…" at bounding box center [790, 363] width 864 height 252
click at [457, 488] on div "1p Mīts ir nostāsts, kurā attēloti seno tautu priekšstati par pasaules izcelšan…" at bounding box center [790, 363] width 864 height 252
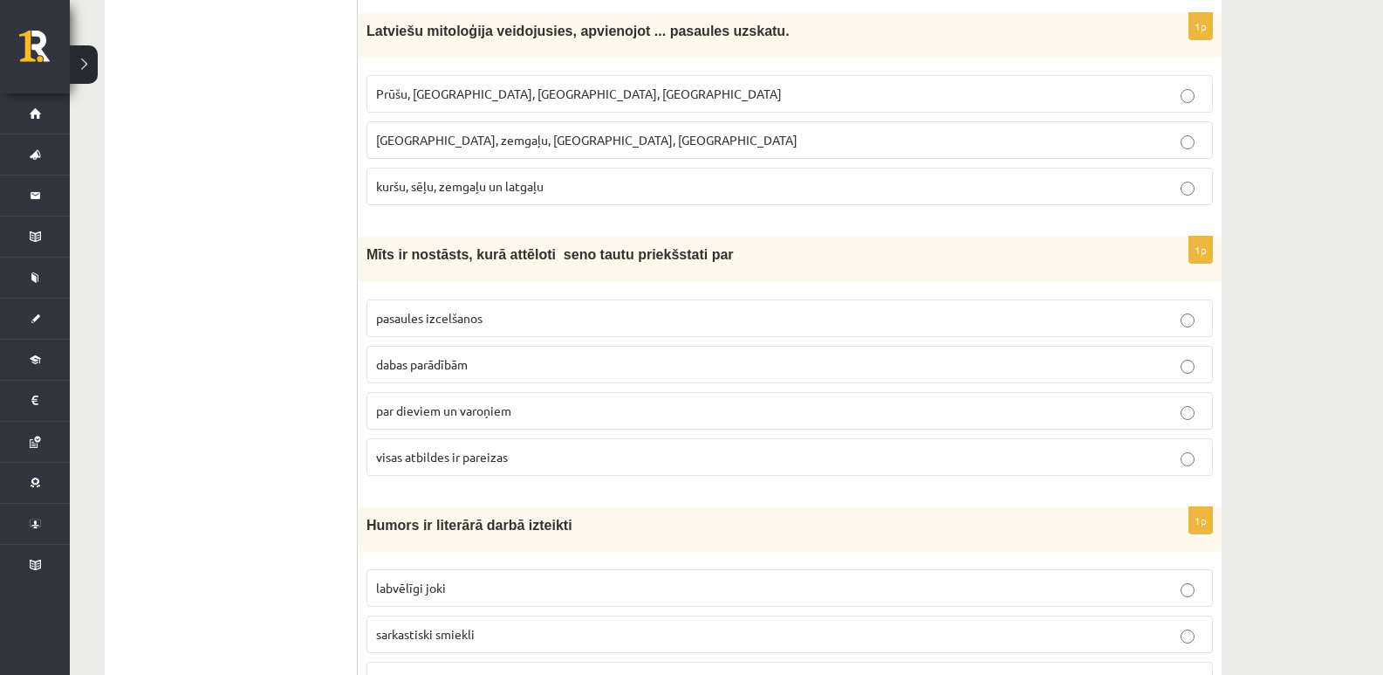
click at [1180, 461] on p "visas atbildes ir pareizas" at bounding box center [789, 457] width 827 height 18
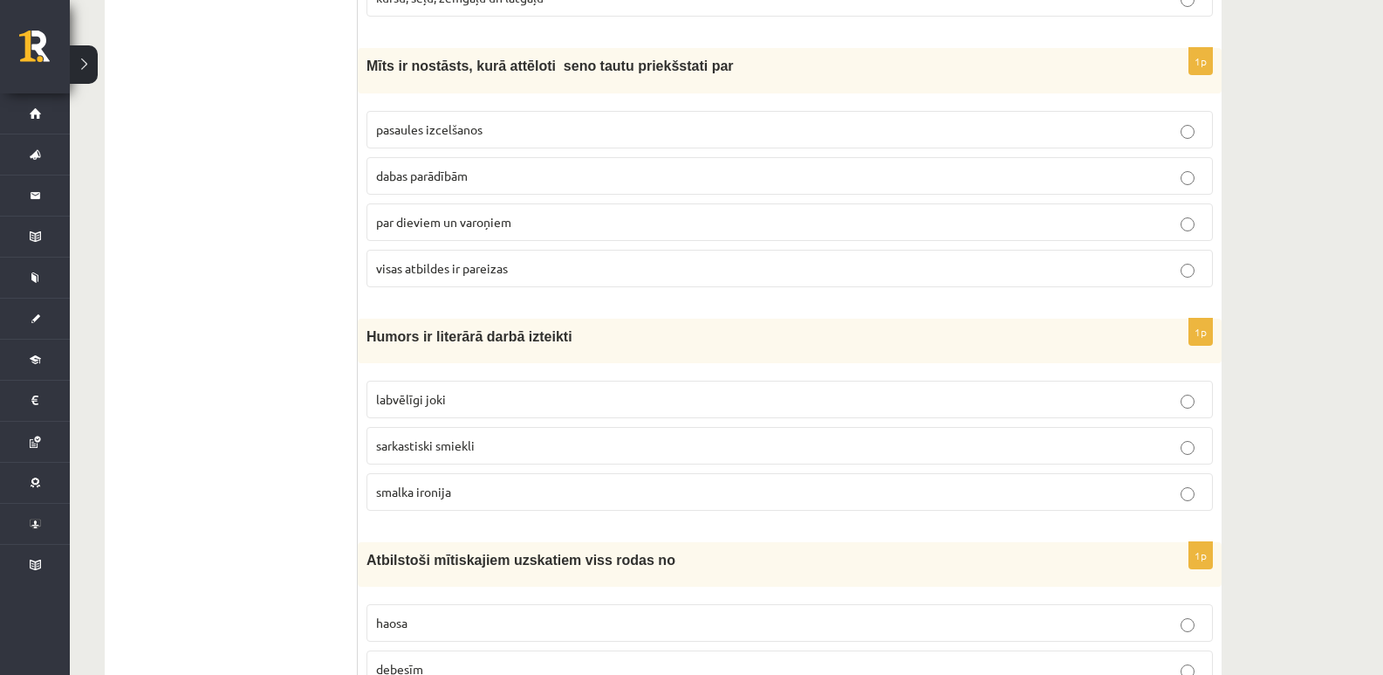
scroll to position [5236, 0]
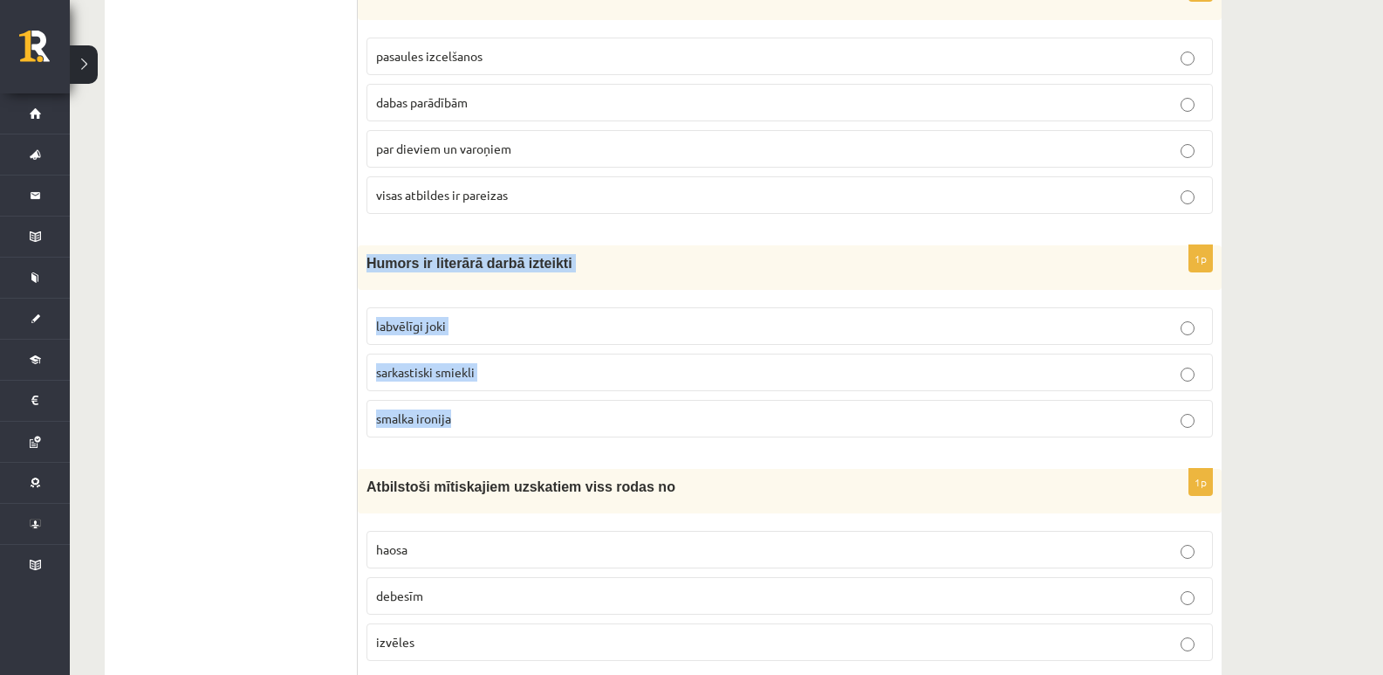
drag, startPoint x: 368, startPoint y: 261, endPoint x: 535, endPoint y: 433, distance: 239.5
click at [535, 433] on div "1p Humors ir literārā darbā izteikti labvēlīgi joki sarkastiski smiekli smalka …" at bounding box center [790, 348] width 864 height 206
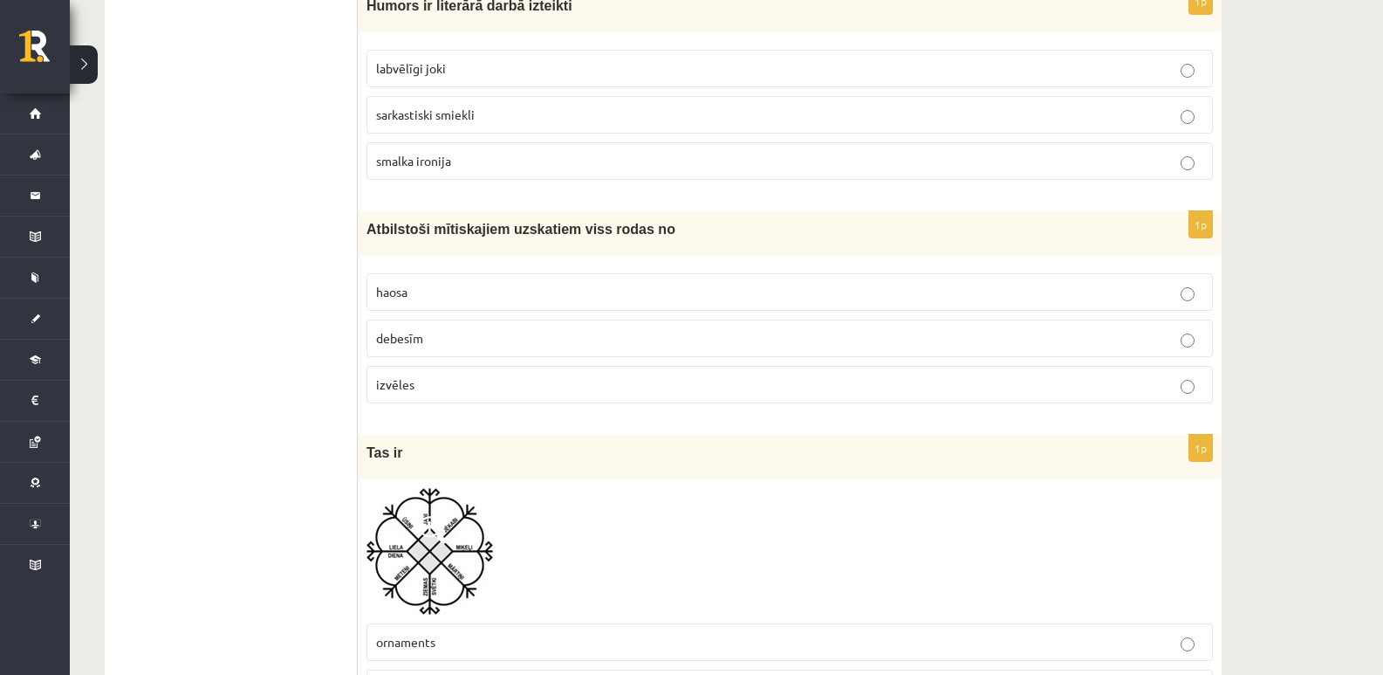
scroll to position [5498, 0]
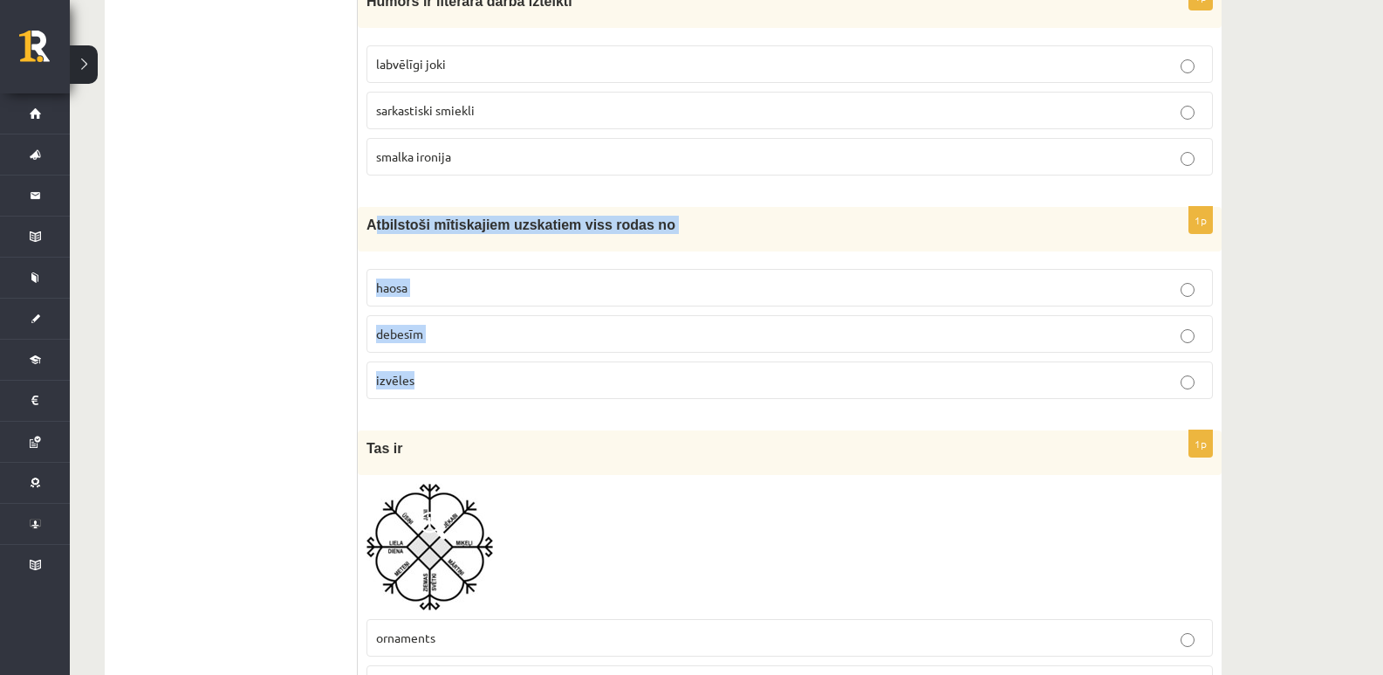
drag, startPoint x: 371, startPoint y: 227, endPoint x: 511, endPoint y: 401, distance: 224.1
click at [511, 401] on div "1p Atbilstoši mītiskajiem uzskatiem viss rodas no [GEOGRAPHIC_DATA] debesīm izv…" at bounding box center [790, 310] width 864 height 206
click at [511, 402] on fieldset "haosa debesīm izvēles" at bounding box center [790, 332] width 847 height 144
click at [473, 376] on p "izvēles" at bounding box center [789, 380] width 827 height 18
drag, startPoint x: 473, startPoint y: 376, endPoint x: 339, endPoint y: 204, distance: 218.2
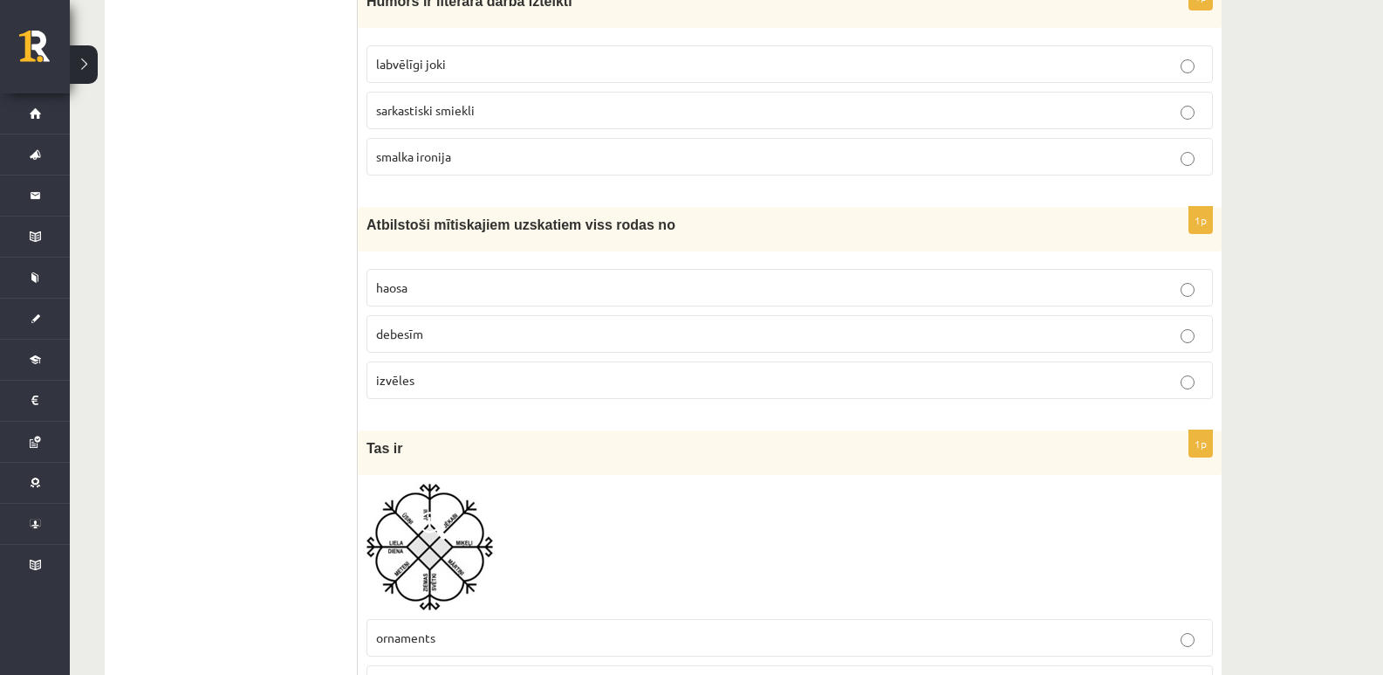
click at [360, 212] on div "Atbilstoši mītiskajiem uzskatiem viss rodas no" at bounding box center [790, 229] width 864 height 45
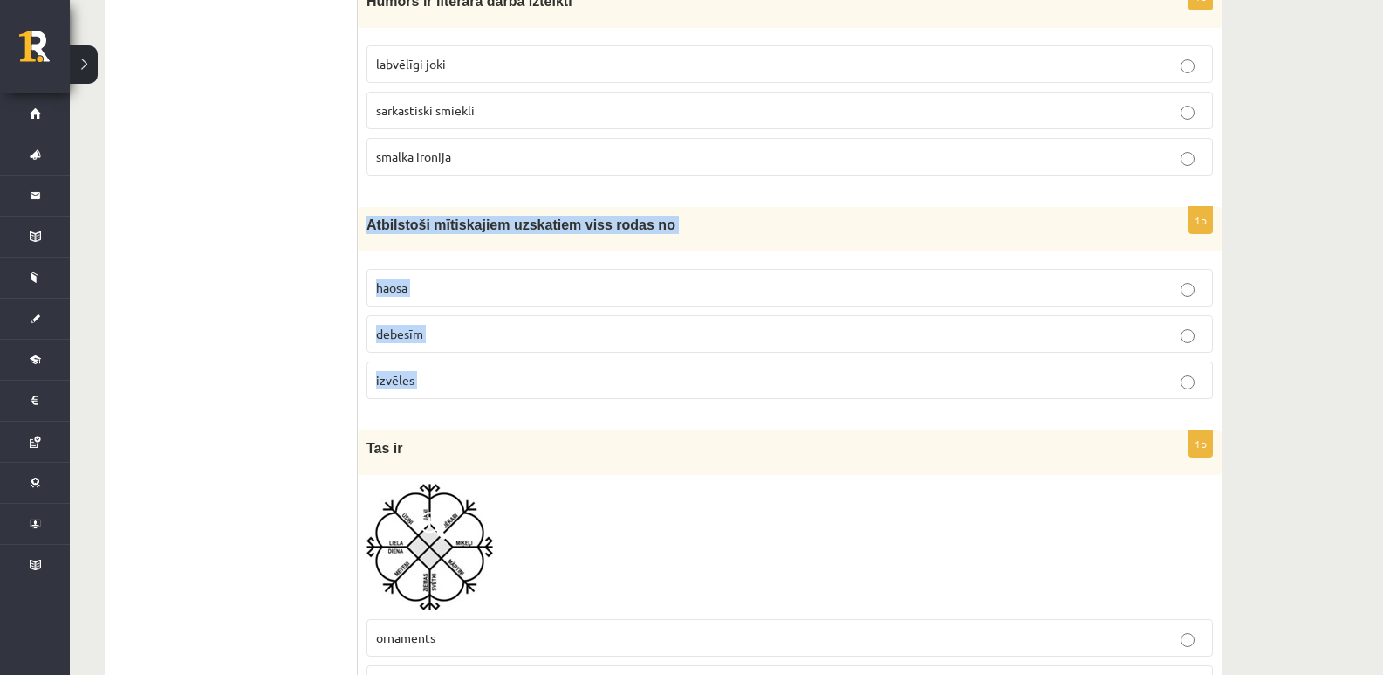
drag, startPoint x: 360, startPoint y: 212, endPoint x: 507, endPoint y: 378, distance: 221.9
click at [507, 378] on div "1p Atbilstoši mītiskajiem uzskatiem viss rodas no [GEOGRAPHIC_DATA] debesīm izv…" at bounding box center [790, 310] width 864 height 206
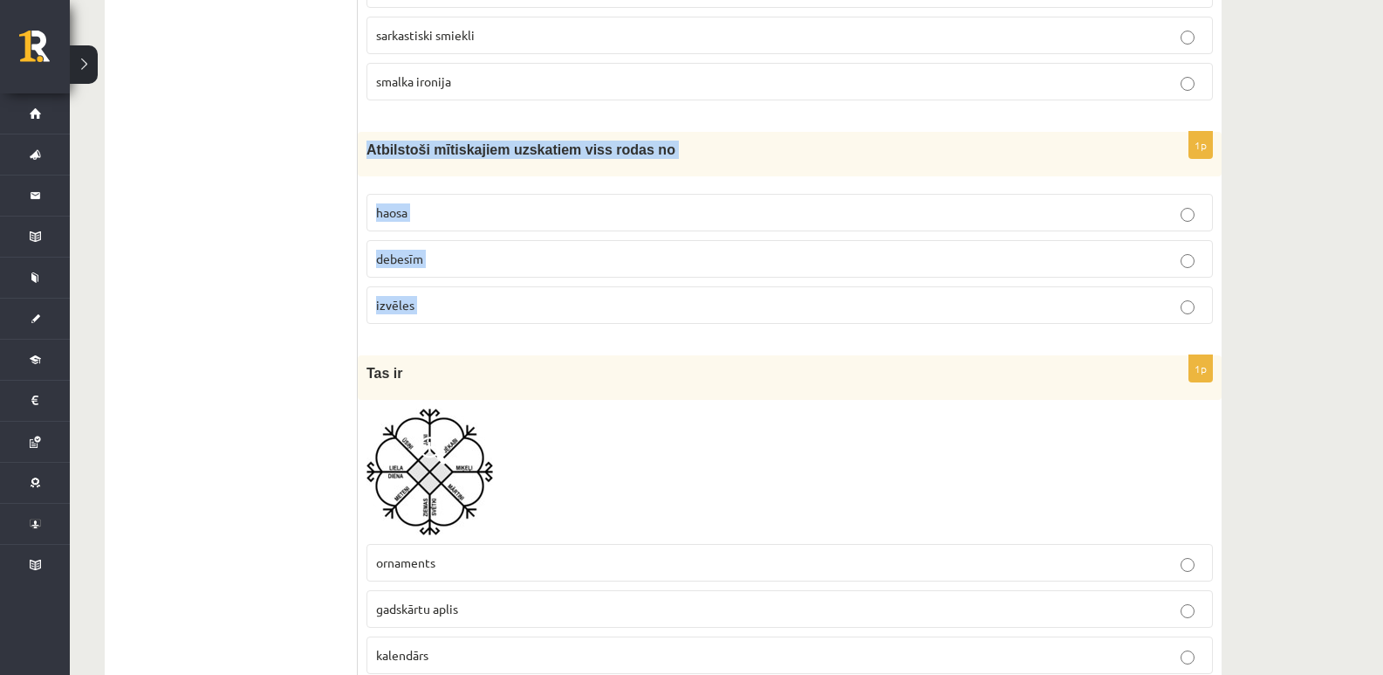
scroll to position [5673, 0]
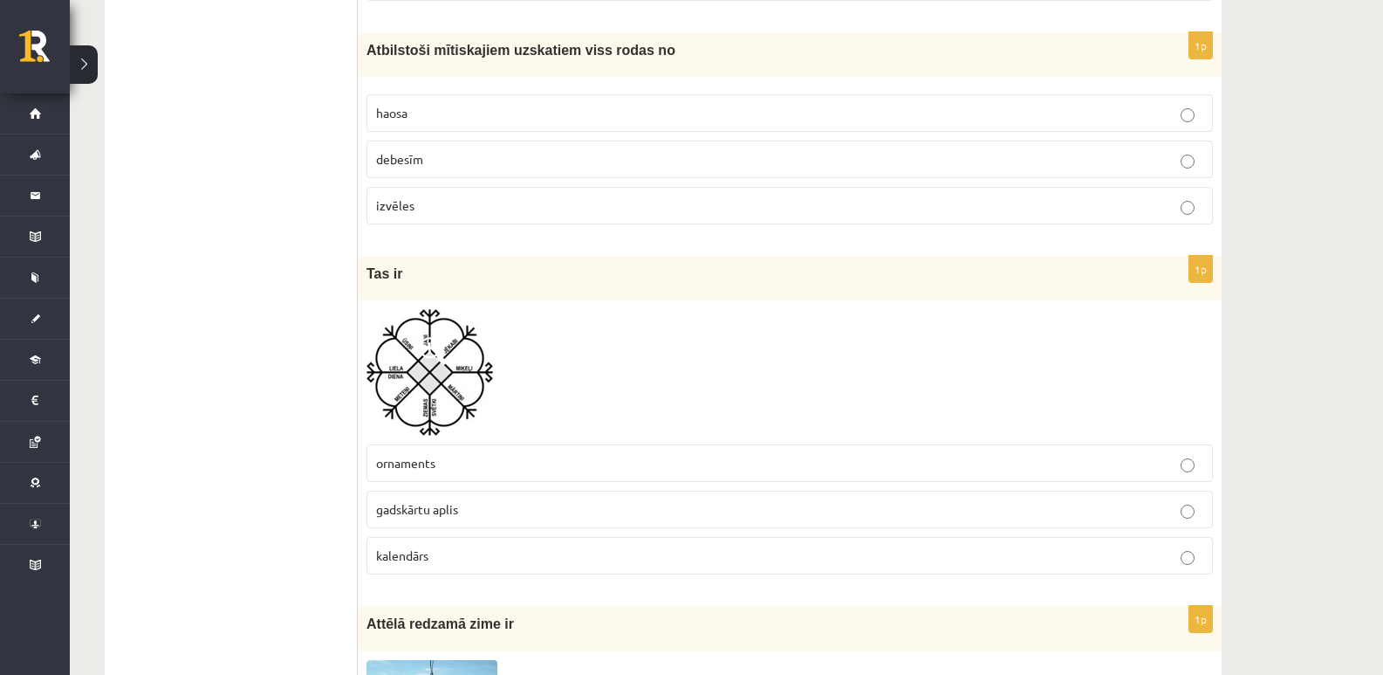
click at [700, 260] on div "Tas ir" at bounding box center [790, 278] width 864 height 45
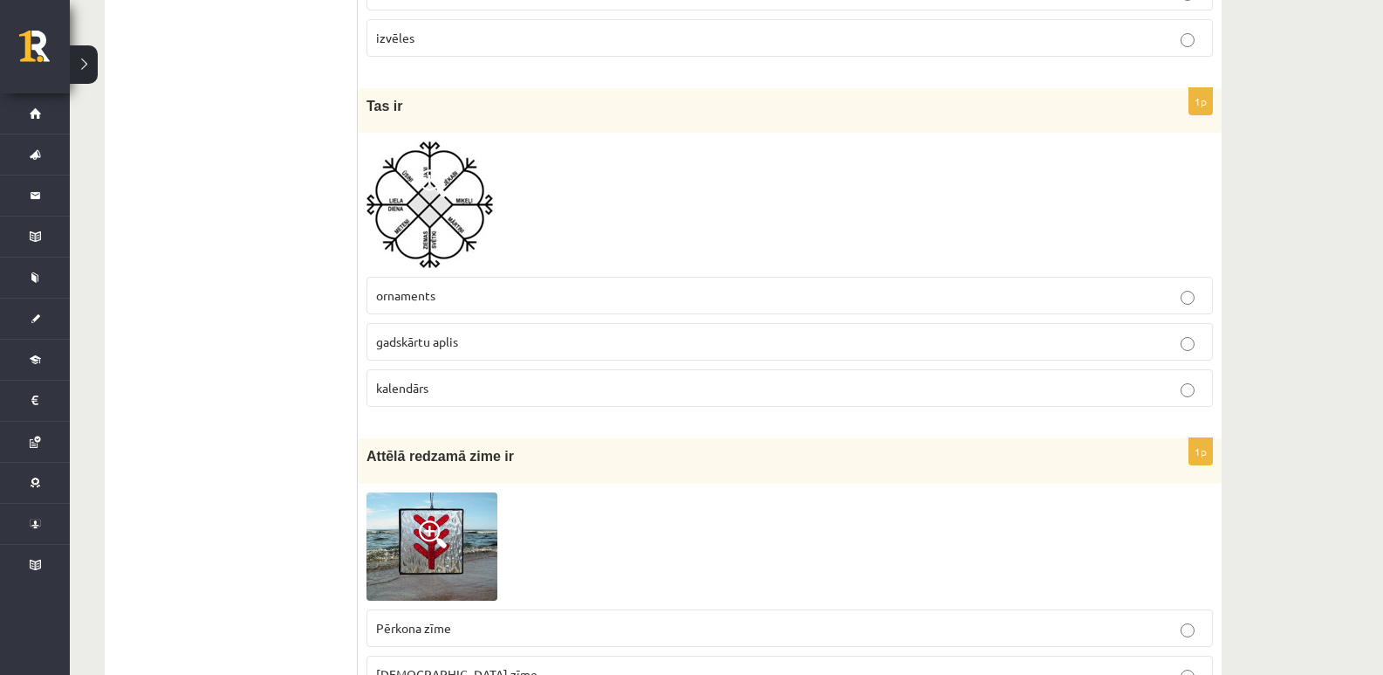
scroll to position [5847, 0]
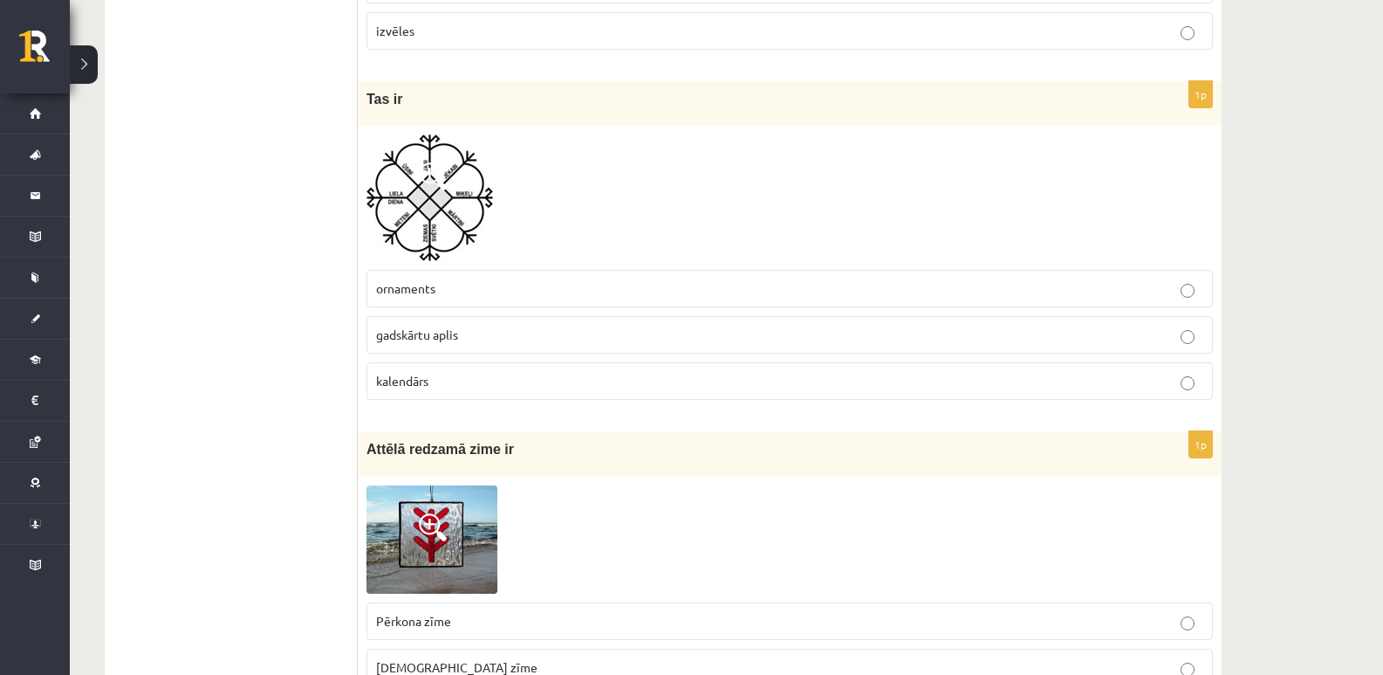
click at [427, 298] on p "ornaments" at bounding box center [789, 288] width 827 height 18
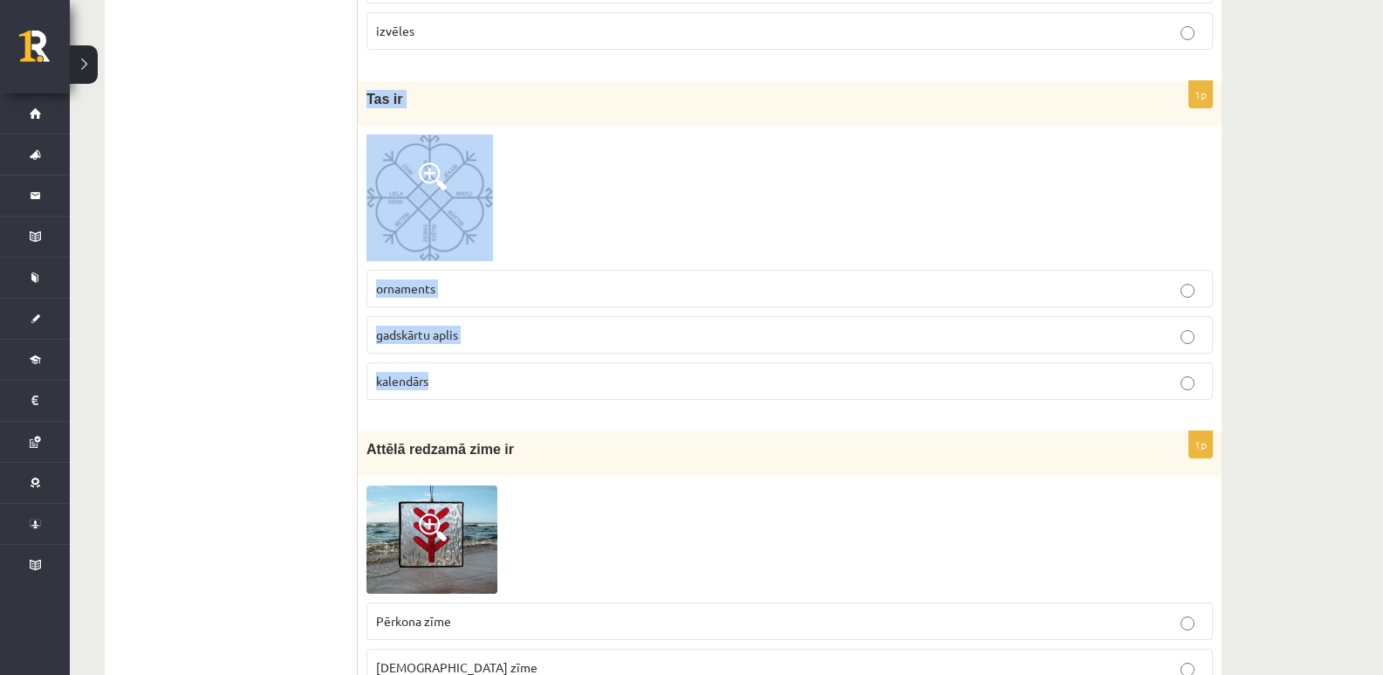
drag, startPoint x: 367, startPoint y: 93, endPoint x: 437, endPoint y: 379, distance: 293.8
click at [437, 379] on div "1p Tas ir ornaments gadskārtu aplis [GEOGRAPHIC_DATA]" at bounding box center [790, 247] width 864 height 333
click at [552, 187] on div at bounding box center [790, 197] width 847 height 127
drag, startPoint x: 376, startPoint y: 101, endPoint x: 490, endPoint y: 346, distance: 269.4
click at [475, 314] on div "1p Tas ir ornaments gadskārtu aplis [GEOGRAPHIC_DATA]" at bounding box center [790, 247] width 864 height 333
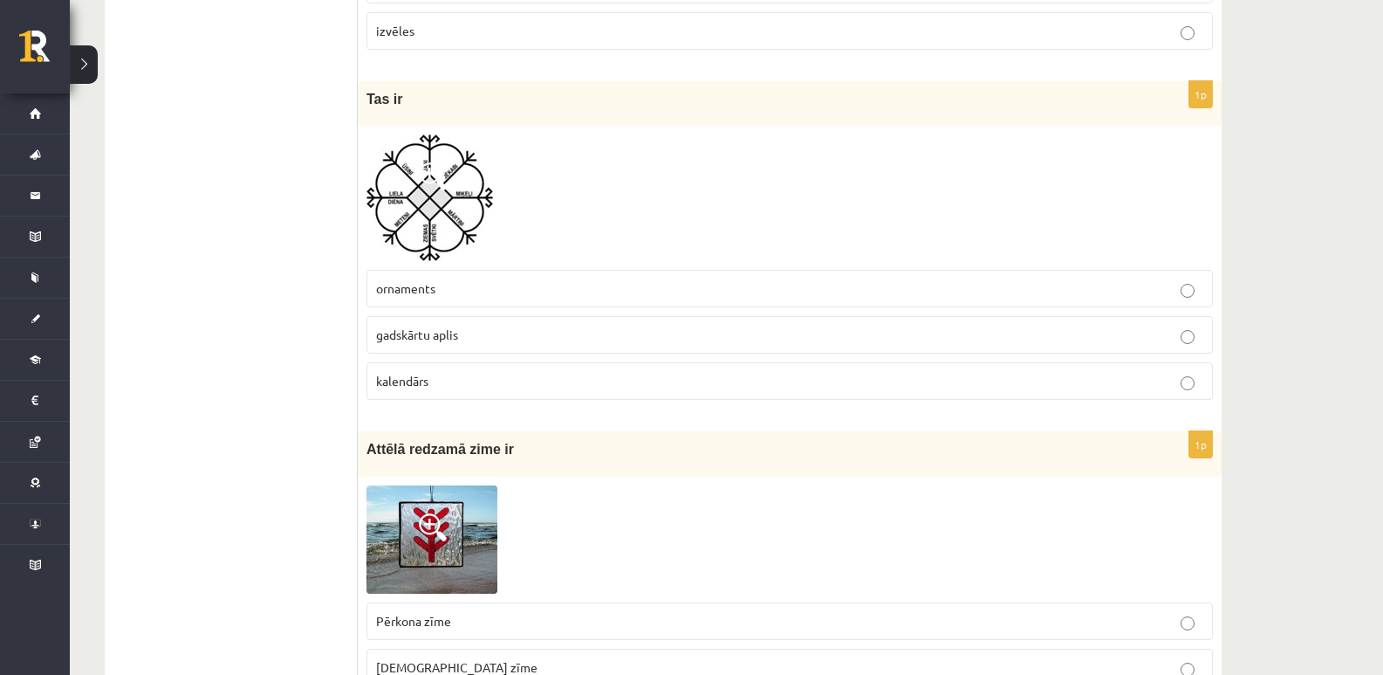
click at [510, 377] on p "kalendārs" at bounding box center [789, 381] width 827 height 18
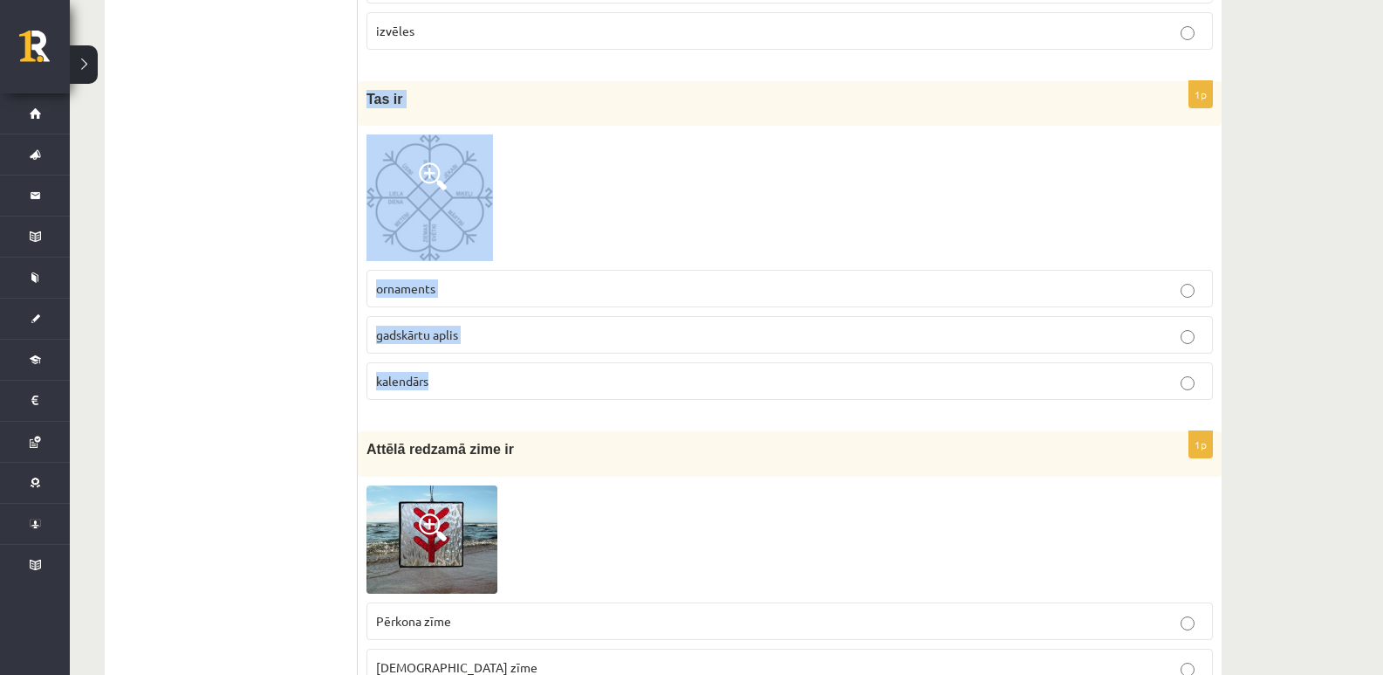
drag, startPoint x: 366, startPoint y: 97, endPoint x: 386, endPoint y: 161, distance: 67.6
click at [475, 373] on div "1p Tas ir ornaments gadskārtu aplis [GEOGRAPHIC_DATA]" at bounding box center [790, 247] width 864 height 333
click at [666, 206] on div at bounding box center [790, 197] width 847 height 127
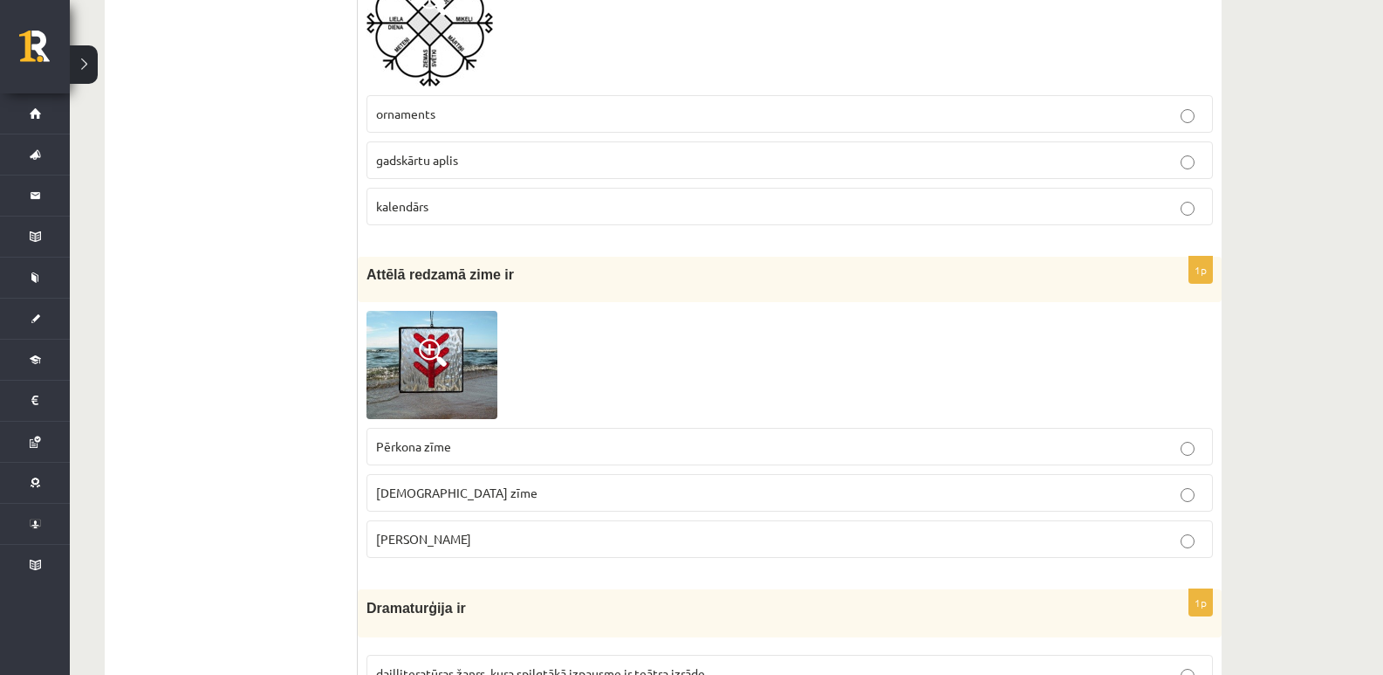
click at [830, 389] on div at bounding box center [790, 365] width 847 height 108
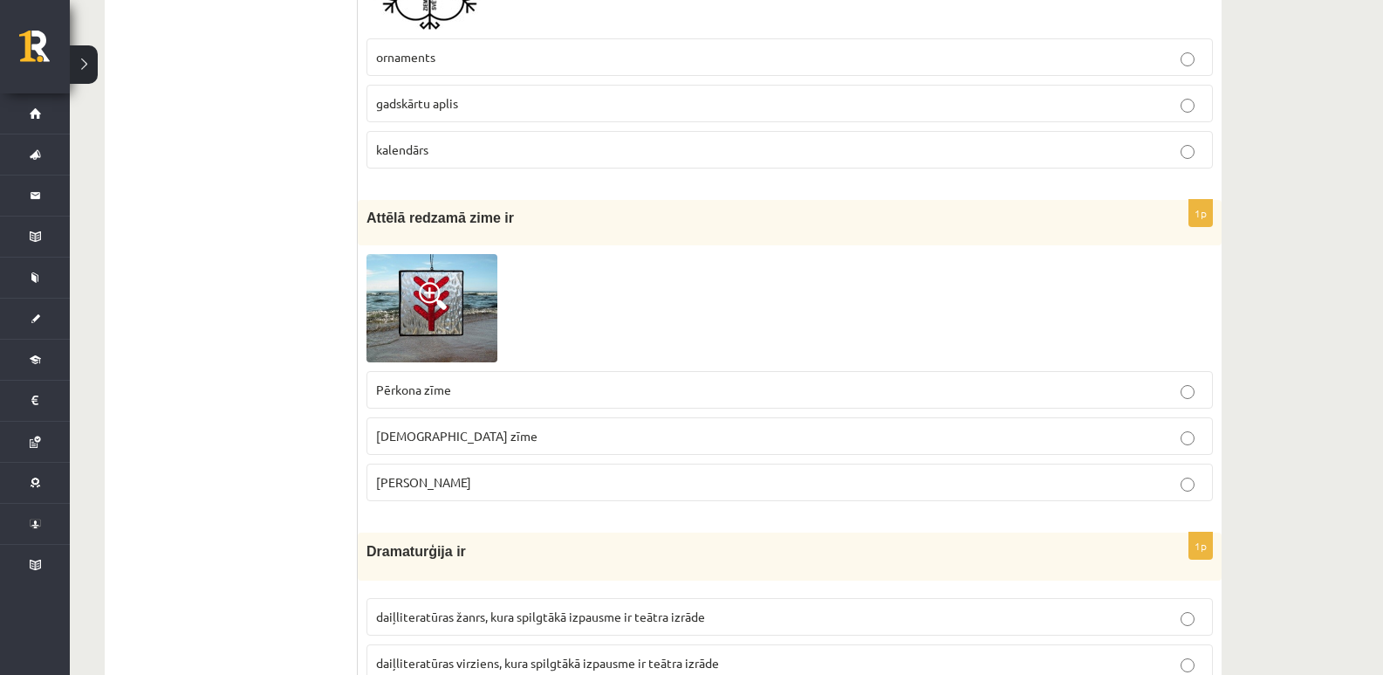
scroll to position [6109, 0]
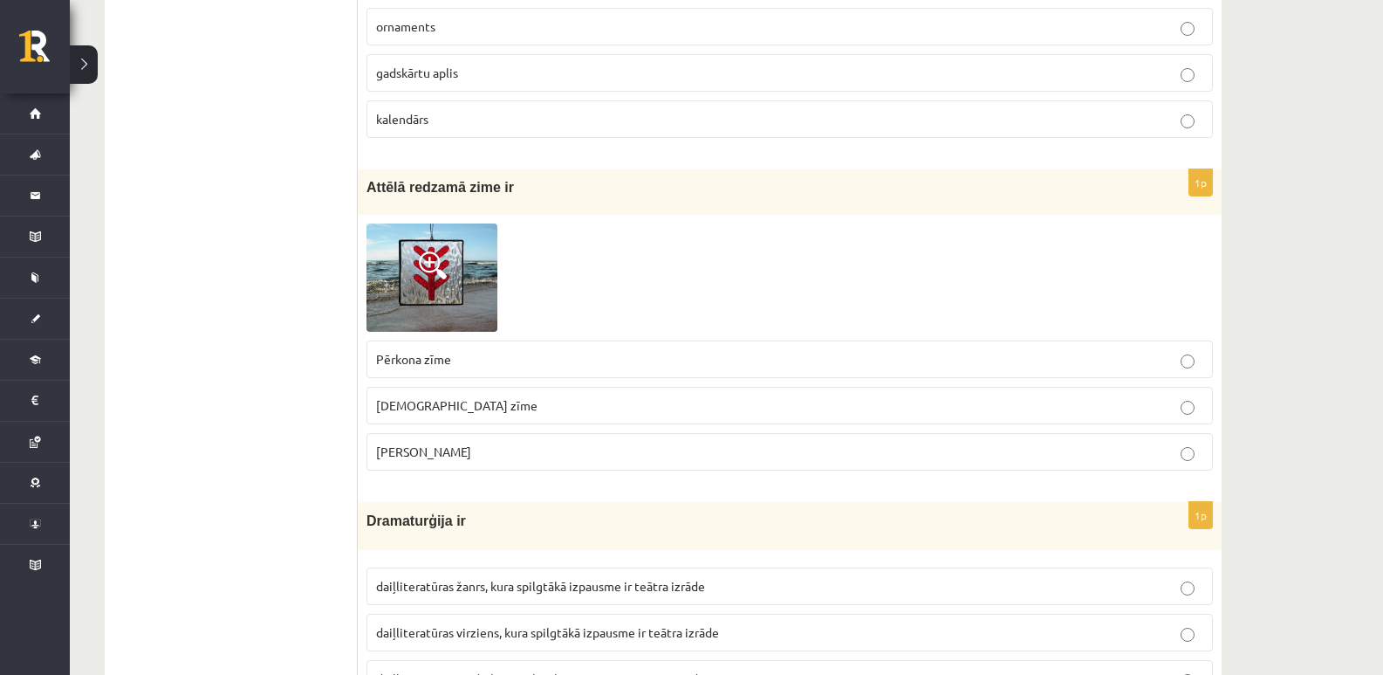
drag, startPoint x: 368, startPoint y: 181, endPoint x: 523, endPoint y: 465, distance: 323.7
click at [523, 465] on div "1p Attēlā redzamā zime ir Pērkona zīme Dieva zīme Laimas slotiņa" at bounding box center [790, 326] width 864 height 315
click at [522, 461] on p "[PERSON_NAME]" at bounding box center [789, 451] width 827 height 18
drag, startPoint x: 505, startPoint y: 445, endPoint x: 360, endPoint y: 441, distance: 145.8
click at [360, 441] on div "1p Attēlā redzamā zime ir Pērkona zīme Dieva zīme Laimas slotiņa" at bounding box center [790, 326] width 864 height 315
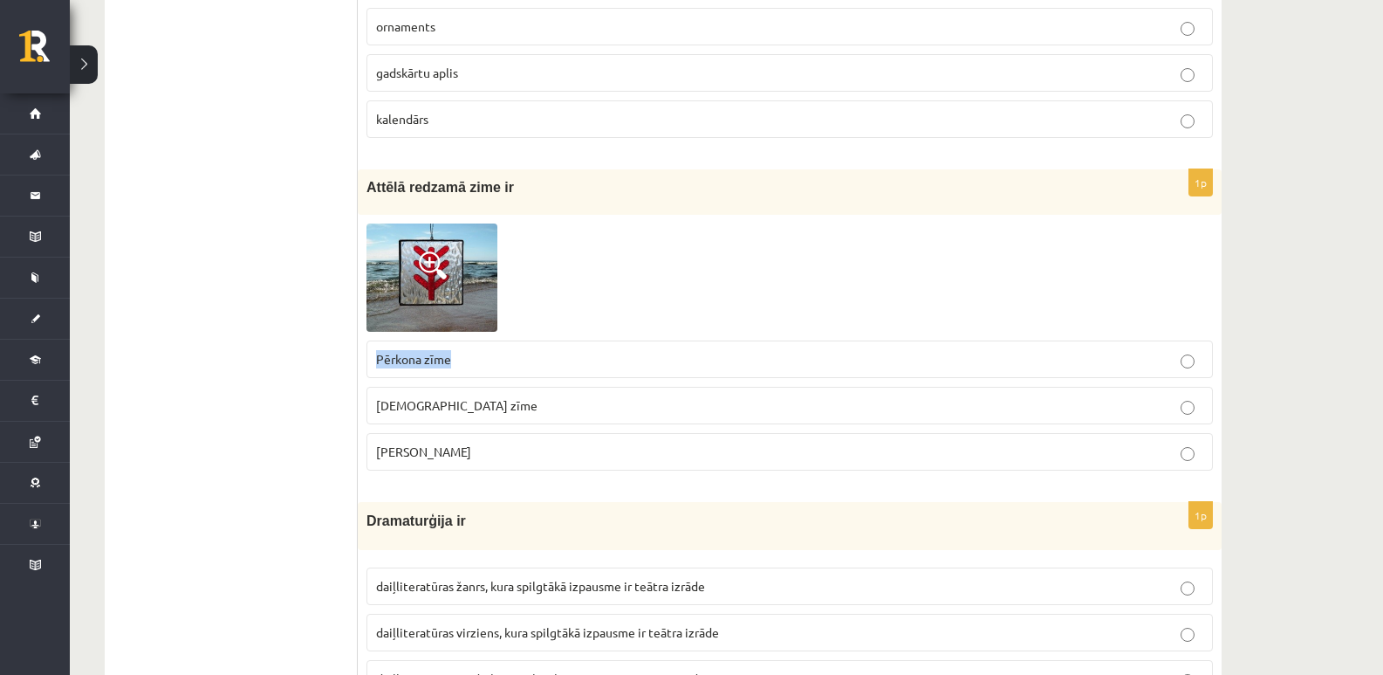
drag, startPoint x: 374, startPoint y: 347, endPoint x: 483, endPoint y: 362, distance: 109.2
click at [483, 362] on label "Pērkona zīme" at bounding box center [790, 359] width 847 height 38
click at [516, 346] on label "Pērkona zīme" at bounding box center [790, 359] width 847 height 38
drag, startPoint x: 468, startPoint y: 399, endPoint x: 376, endPoint y: 403, distance: 91.7
click at [376, 403] on p "[DEMOGRAPHIC_DATA] zīme" at bounding box center [789, 405] width 827 height 18
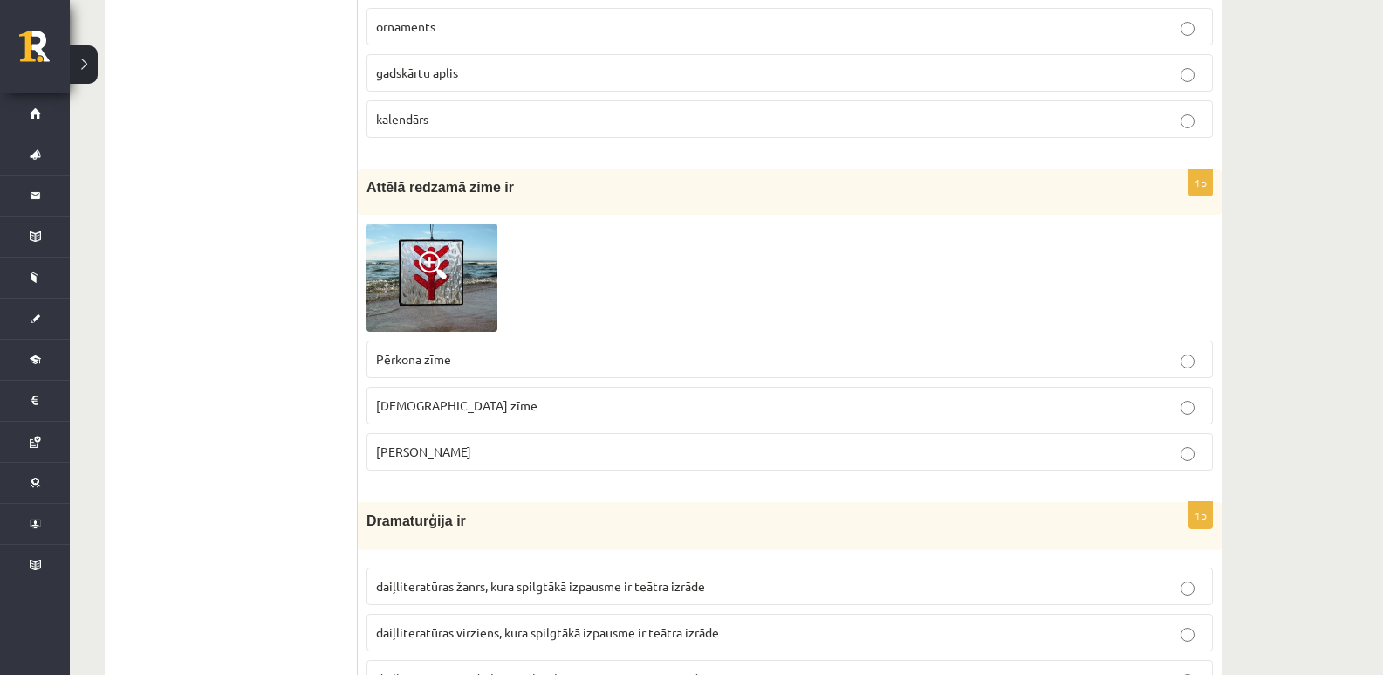
click at [537, 272] on div at bounding box center [790, 277] width 847 height 108
click at [405, 456] on span "[PERSON_NAME]" at bounding box center [423, 451] width 95 height 16
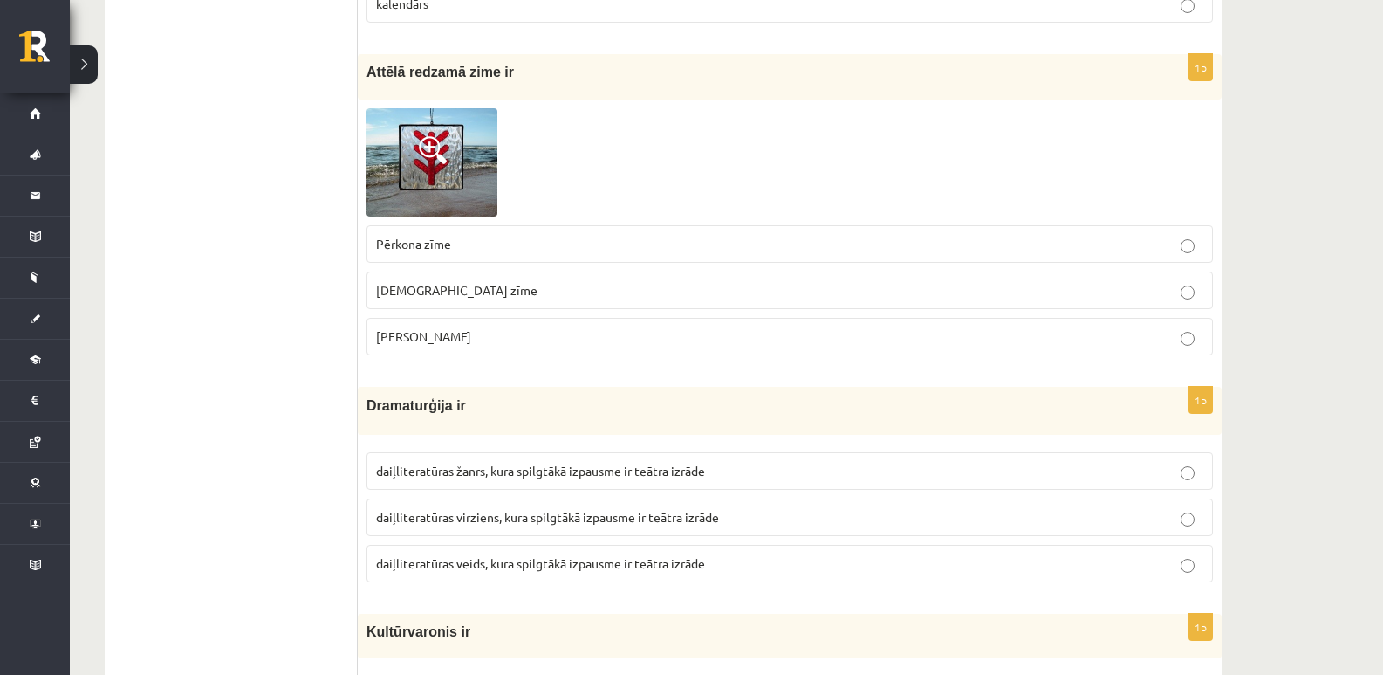
scroll to position [6196, 0]
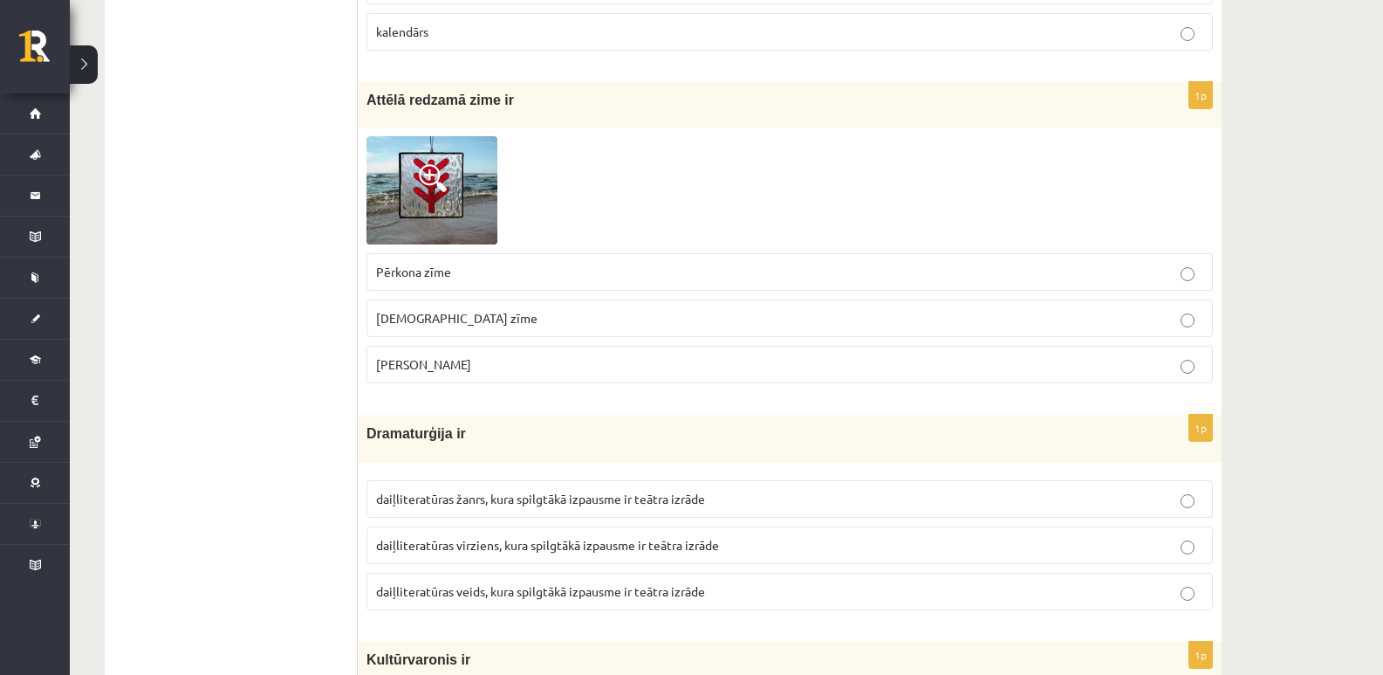
drag, startPoint x: 364, startPoint y: 92, endPoint x: 532, endPoint y: 423, distance: 372.0
click at [546, 370] on div "1p Attēlā redzamā zime ir Pērkona zīme Dieva zīme Laimas slotiņa" at bounding box center [790, 239] width 864 height 315
click at [530, 397] on div "1p Attēlā redzamā zime ir Pērkona zīme Dieva zīme Laimas slotiņa" at bounding box center [790, 239] width 864 height 315
drag, startPoint x: 497, startPoint y: 366, endPoint x: 369, endPoint y: 91, distance: 303.0
click at [369, 91] on div "1p Attēlā redzamā zime ir Pērkona zīme Dieva zīme Laimas slotiņa" at bounding box center [790, 239] width 864 height 315
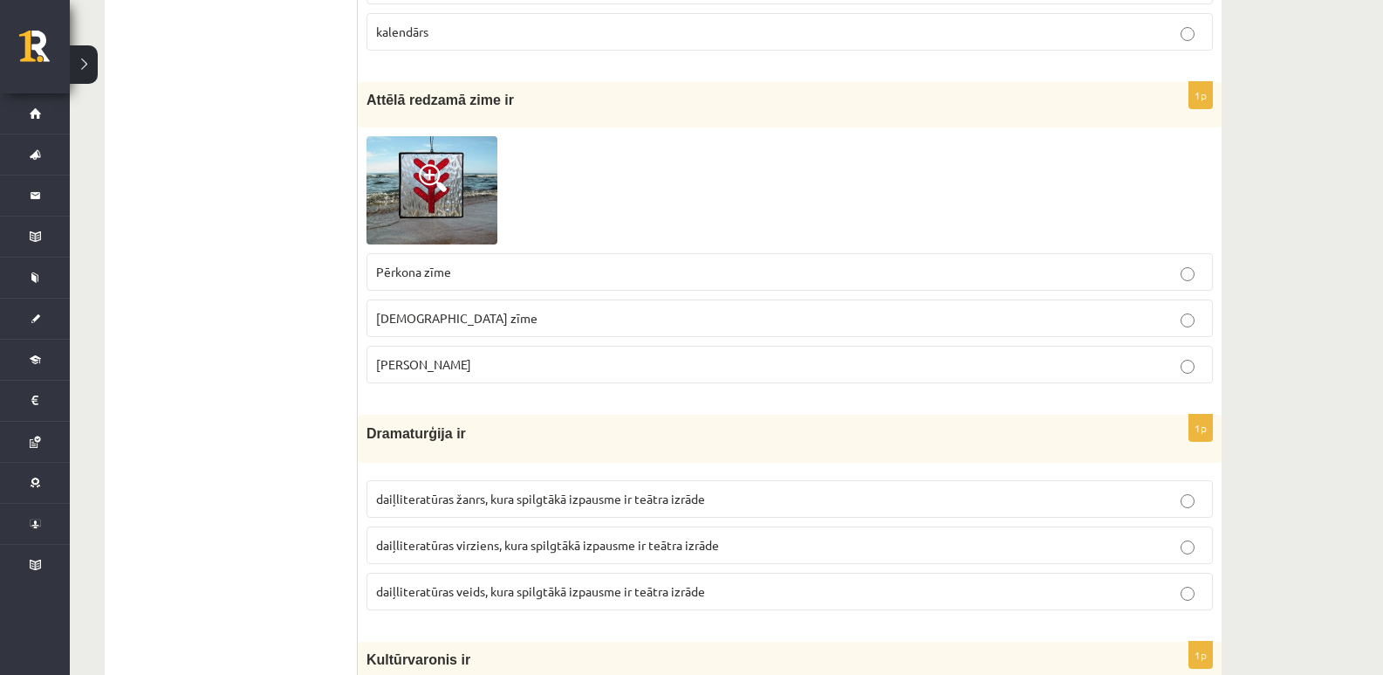
click at [531, 177] on div at bounding box center [790, 190] width 847 height 108
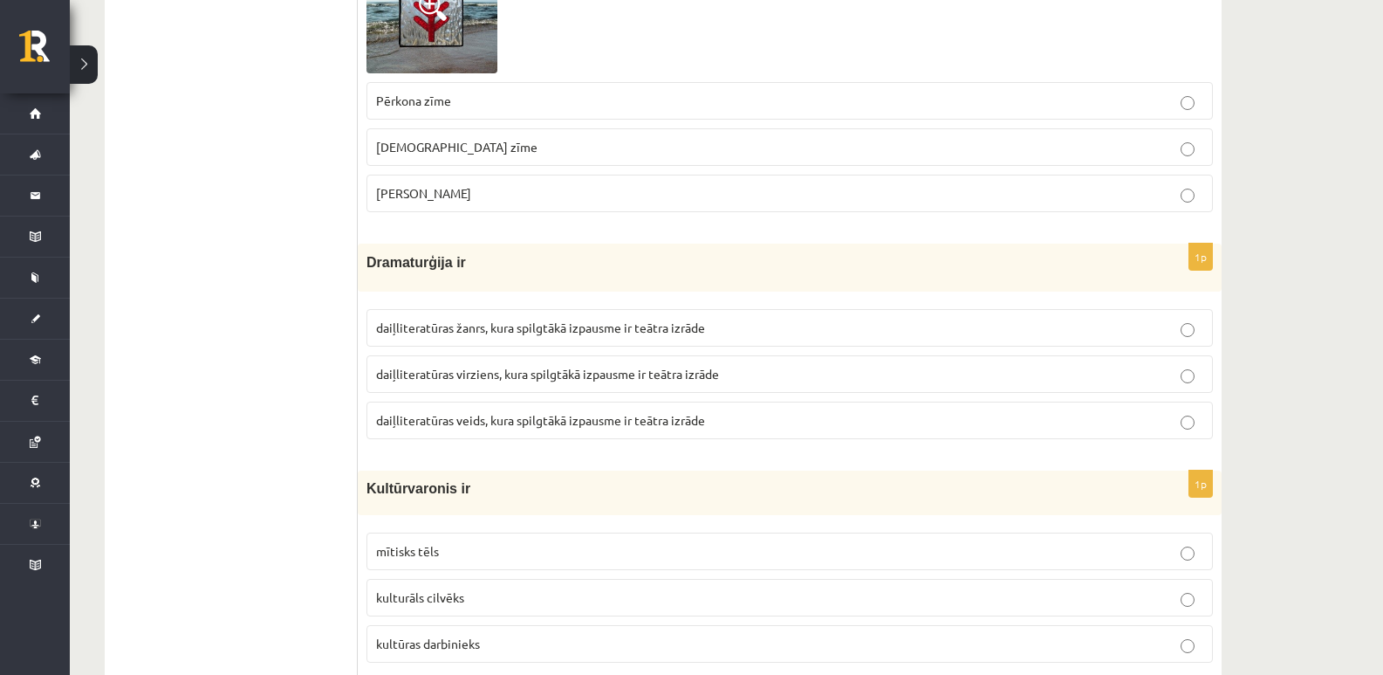
scroll to position [6371, 0]
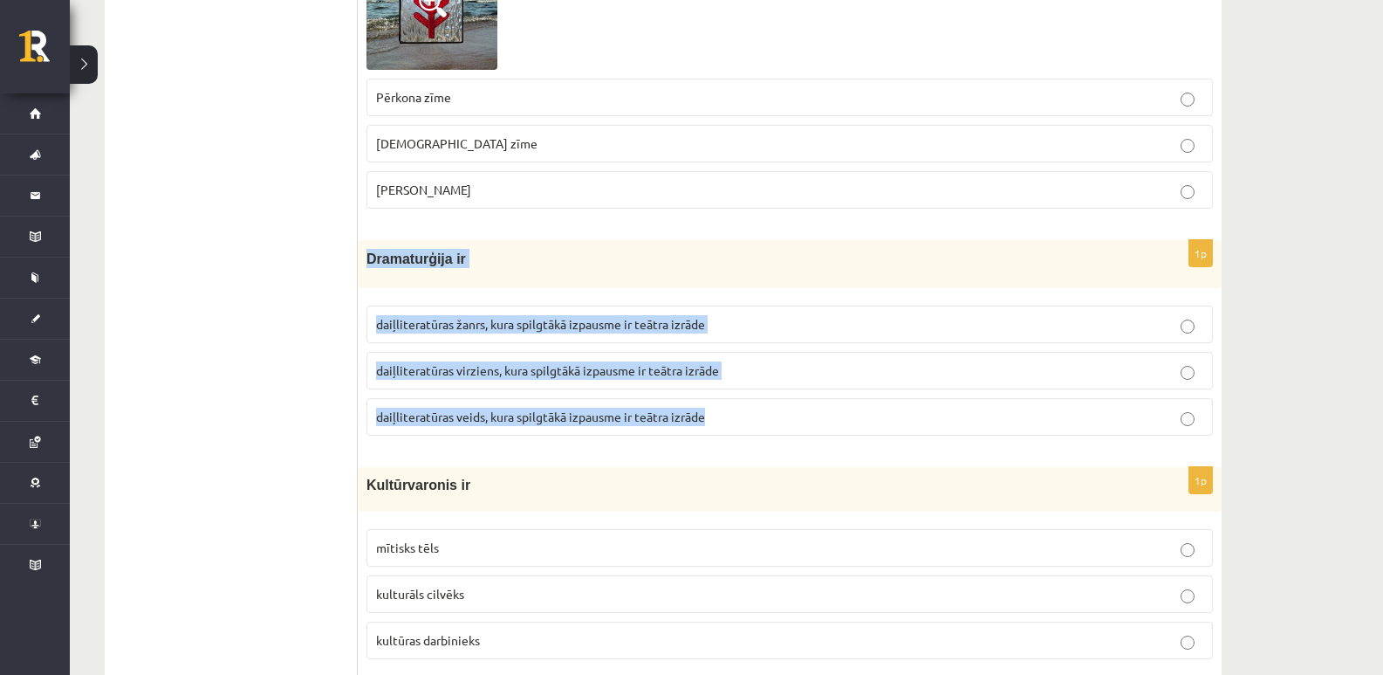
drag, startPoint x: 368, startPoint y: 260, endPoint x: 706, endPoint y: 409, distance: 369.2
click at [718, 421] on div "1p Dramaturģija ir daiļliteratūras žanrs, kura spilgtākā izpausme ir teātra izr…" at bounding box center [790, 344] width 864 height 209
click at [714, 253] on p "Dramaturģija ir" at bounding box center [746, 258] width 759 height 19
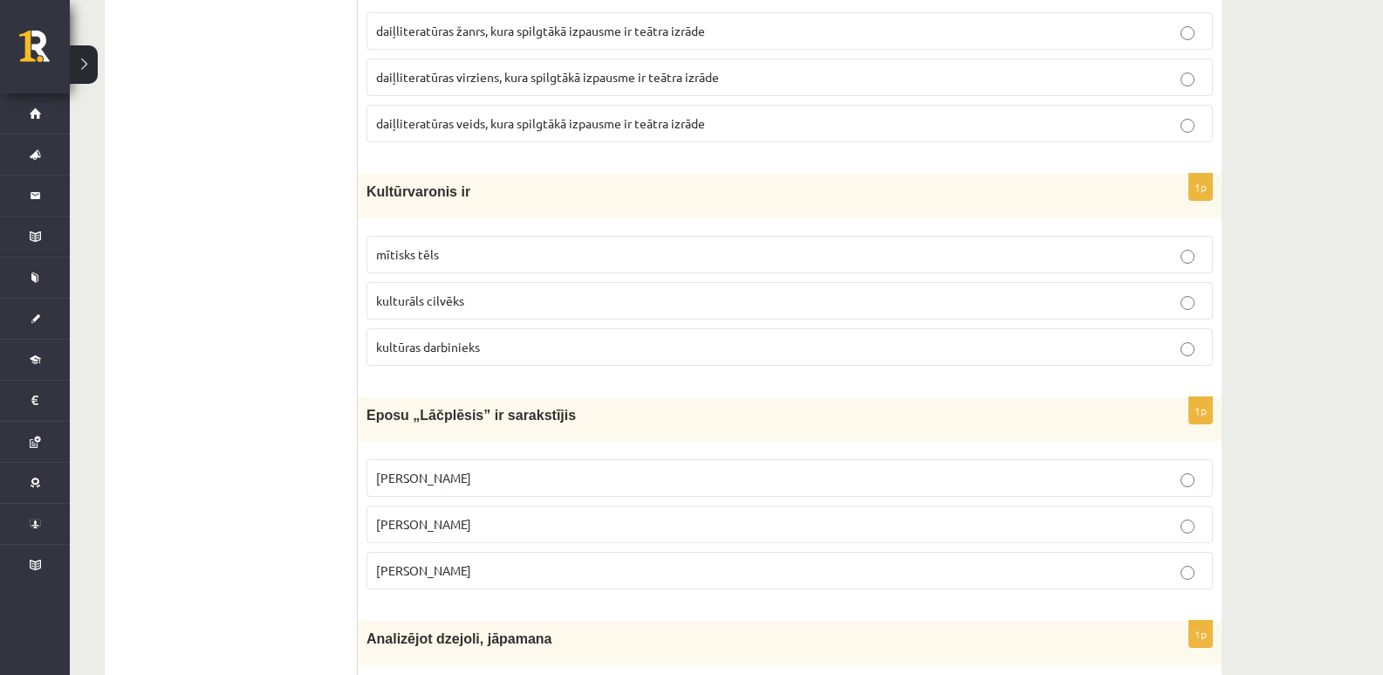
scroll to position [6633, 0]
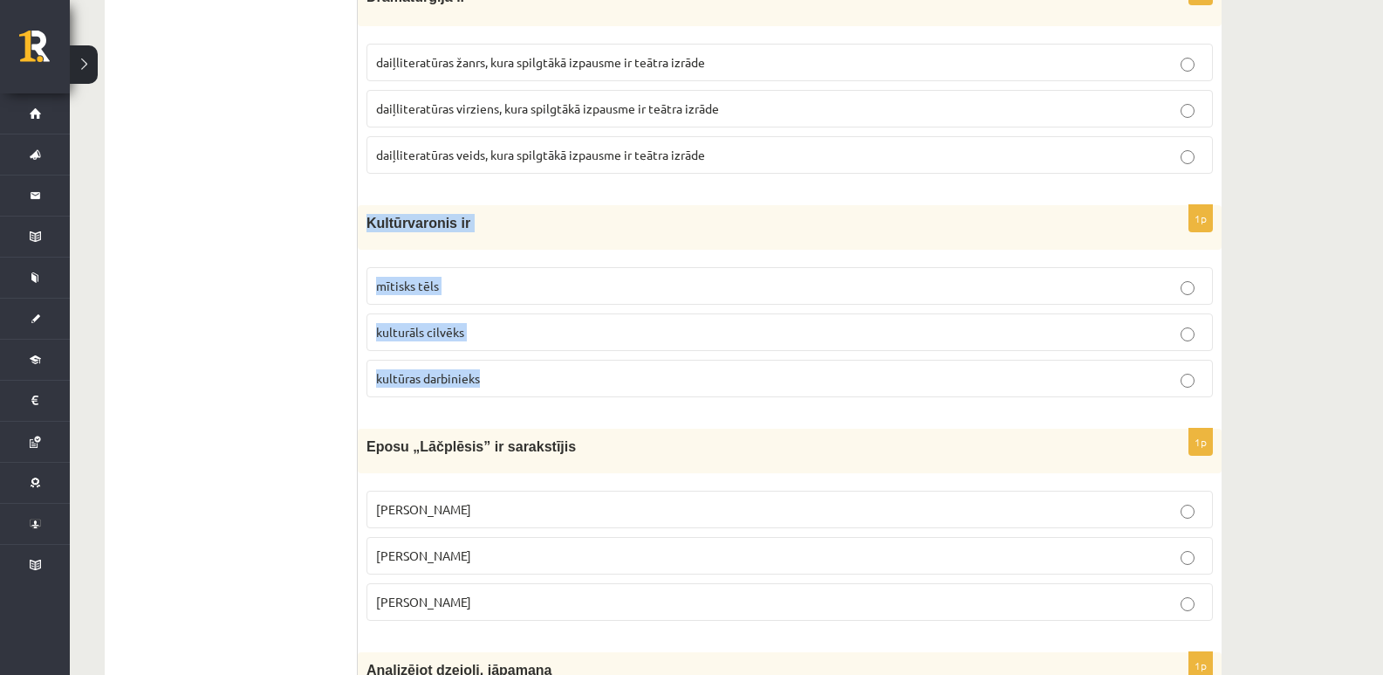
drag, startPoint x: 369, startPoint y: 221, endPoint x: 552, endPoint y: 394, distance: 251.9
click at [552, 394] on div "1p Kultūrvaronis ir mītisks tēls kulturāls cilvēks kultūras darbinieks" at bounding box center [790, 308] width 864 height 206
click at [560, 354] on fieldset "mītisks tēls kulturāls cilvēks kultūras darbinieks" at bounding box center [790, 330] width 847 height 144
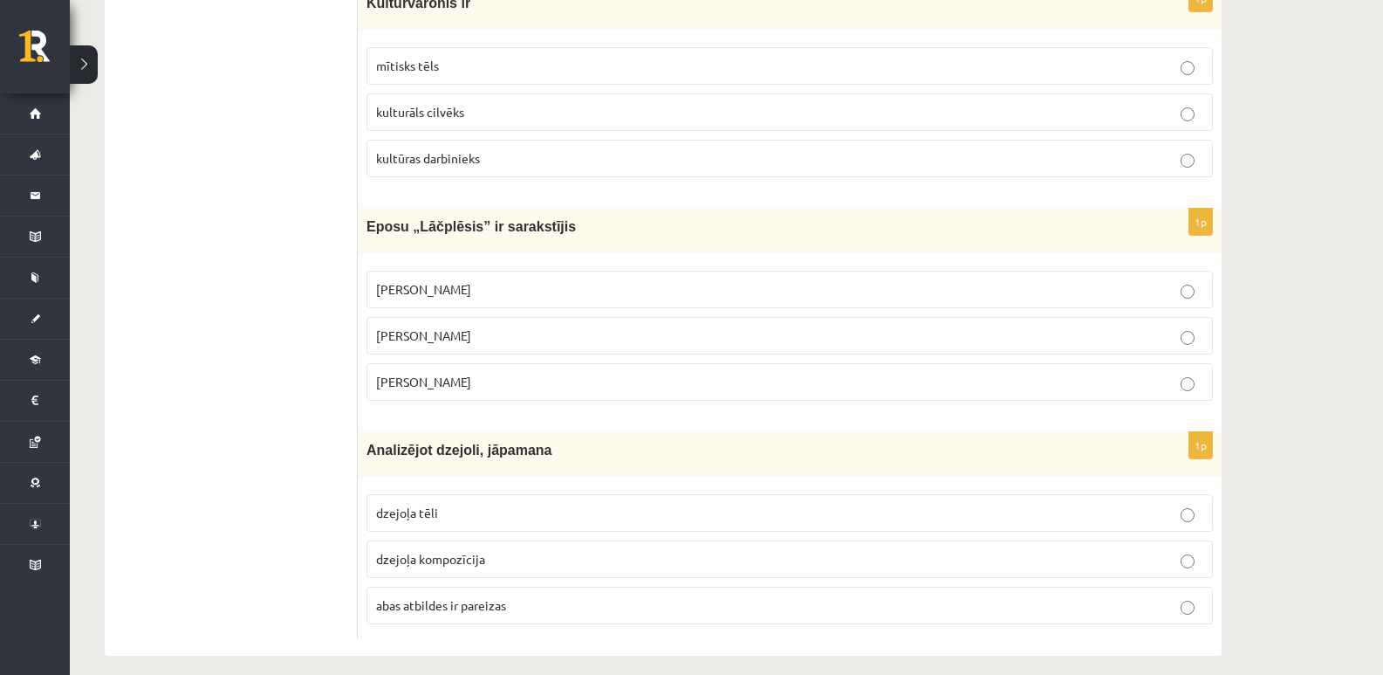
scroll to position [6870, 0]
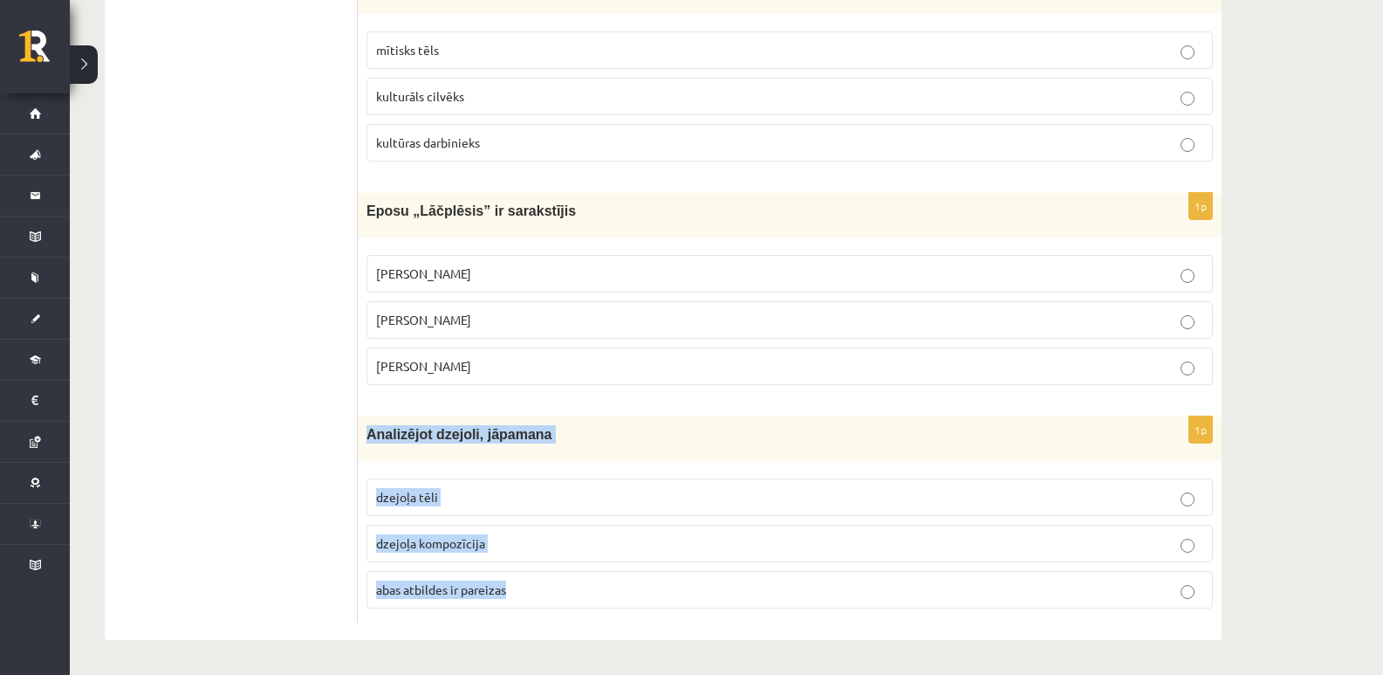
drag, startPoint x: 364, startPoint y: 432, endPoint x: 517, endPoint y: 592, distance: 221.0
click at [517, 592] on div "1p Analizējot dzejoli, jāpamana dzejoļa tēli dzejoļa kompozīcija [PERSON_NAME] …" at bounding box center [790, 519] width 864 height 206
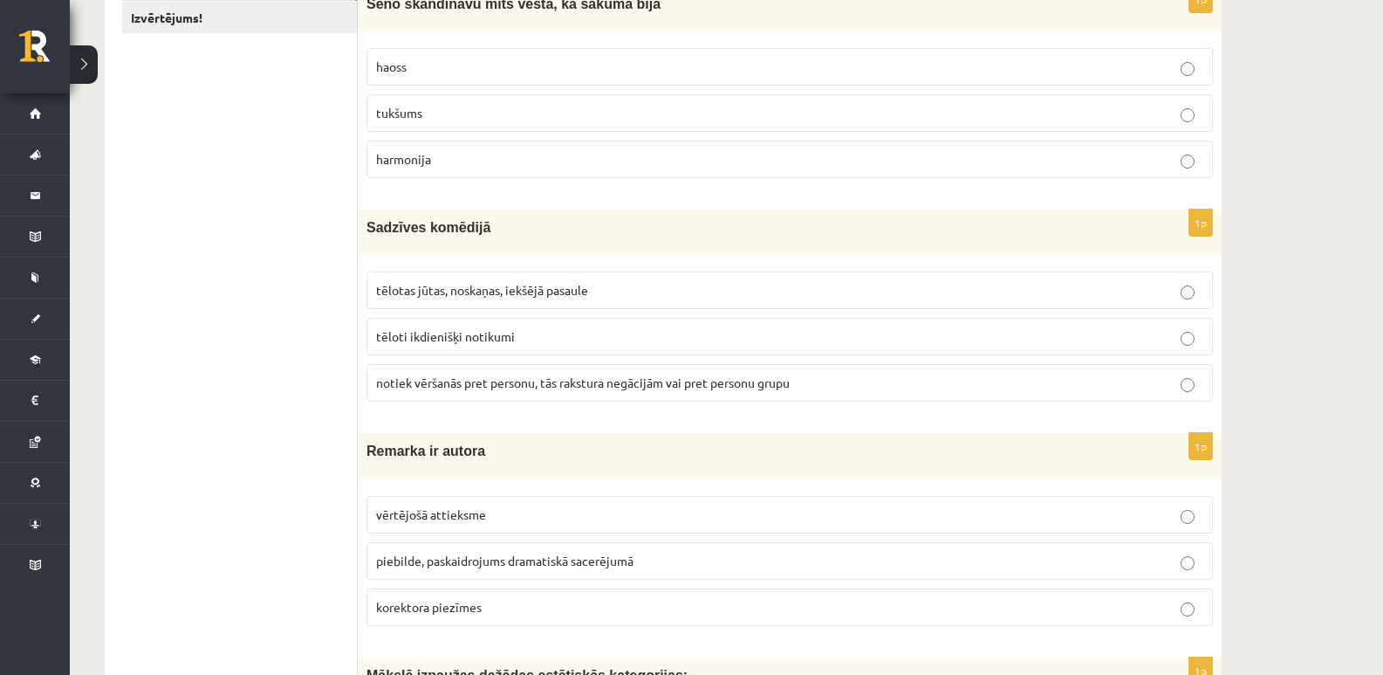
scroll to position [499, 0]
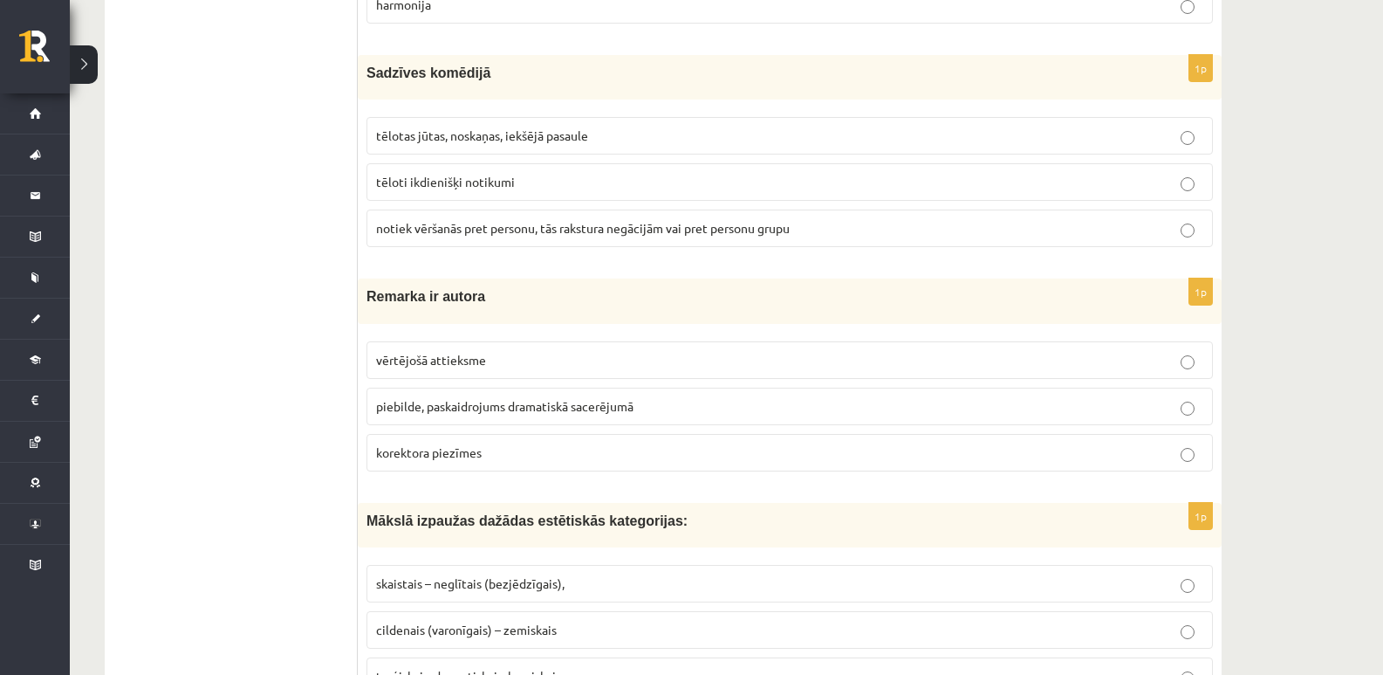
click at [365, 68] on div "Sadzīves komēdijā" at bounding box center [790, 77] width 864 height 45
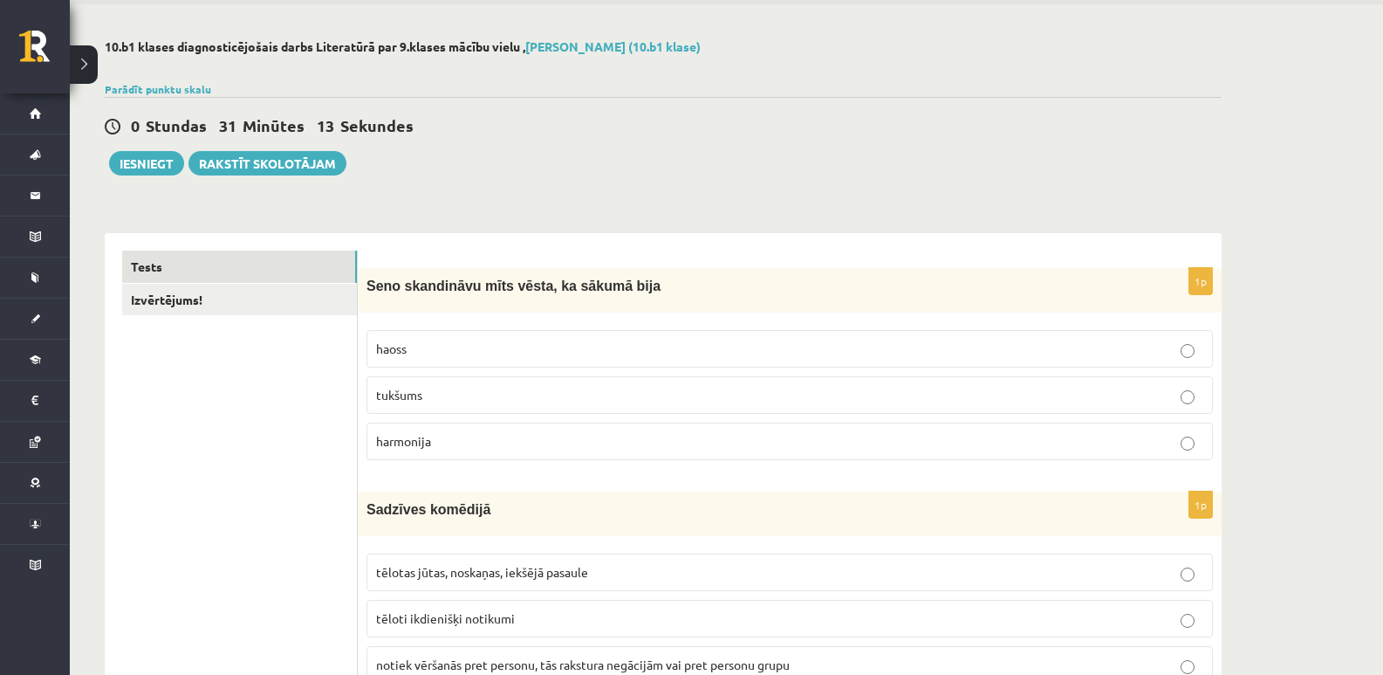
scroll to position [0, 0]
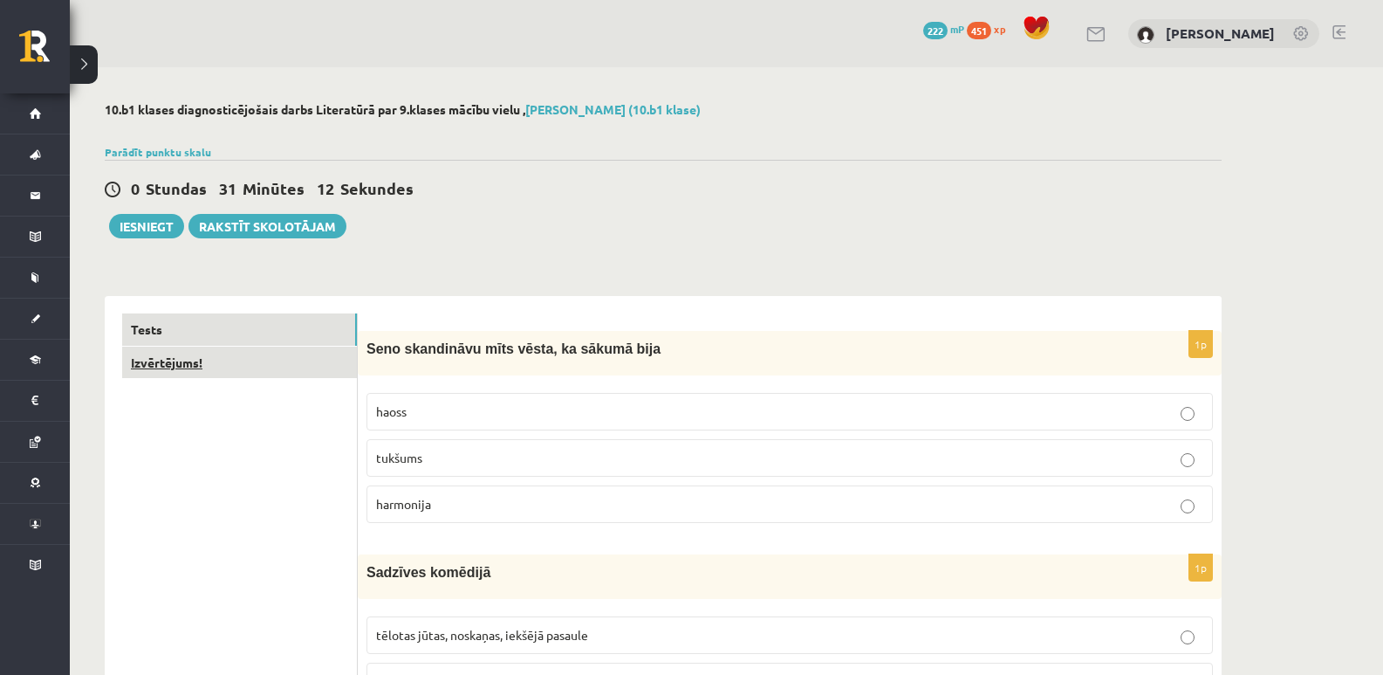
click at [250, 366] on link "Izvērtējums!" at bounding box center [239, 362] width 235 height 32
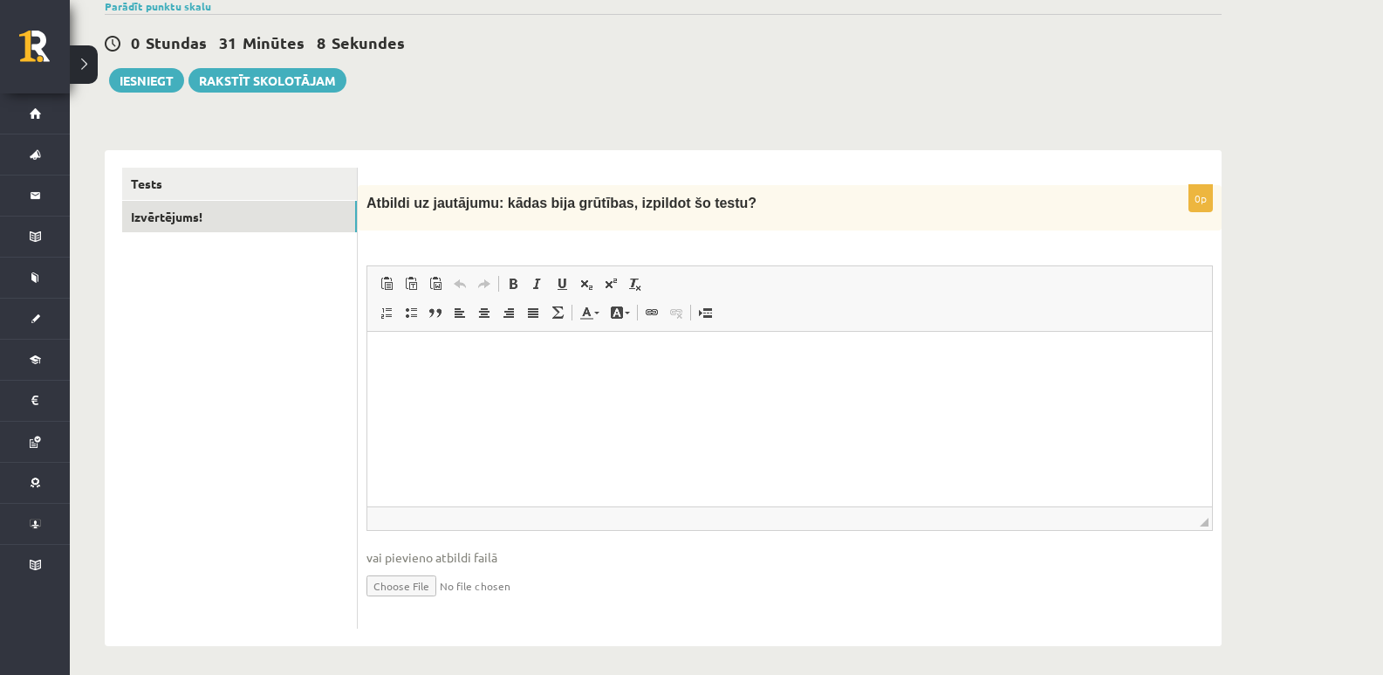
scroll to position [154, 0]
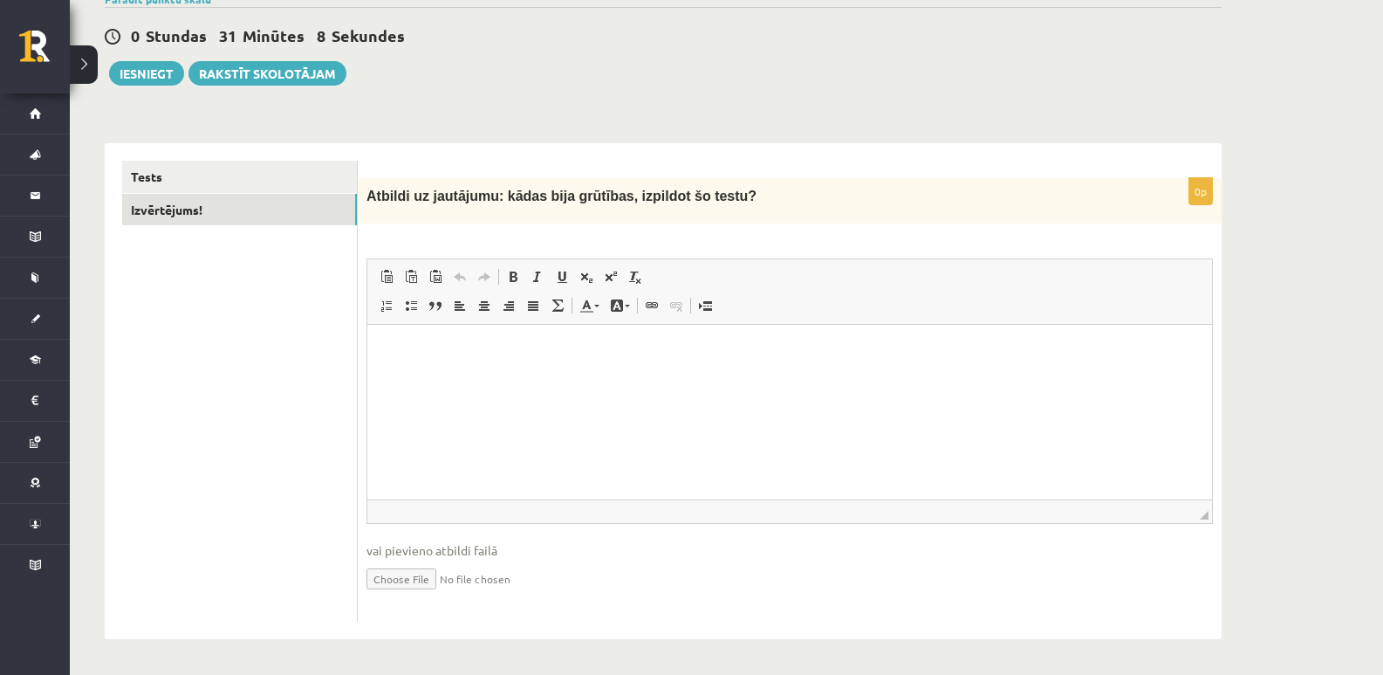
click at [413, 360] on p "Editor, wiswyg-editor-user-answer-47434055212020" at bounding box center [790, 351] width 810 height 18
drag, startPoint x: 491, startPoint y: 195, endPoint x: 714, endPoint y: 205, distance: 222.7
click at [714, 205] on div "Atbildi uz jautājumu: kādas bija grūtības, izpildot šo testu?" at bounding box center [790, 201] width 864 height 46
click at [446, 362] on span "Paste" at bounding box center [453, 361] width 54 height 25
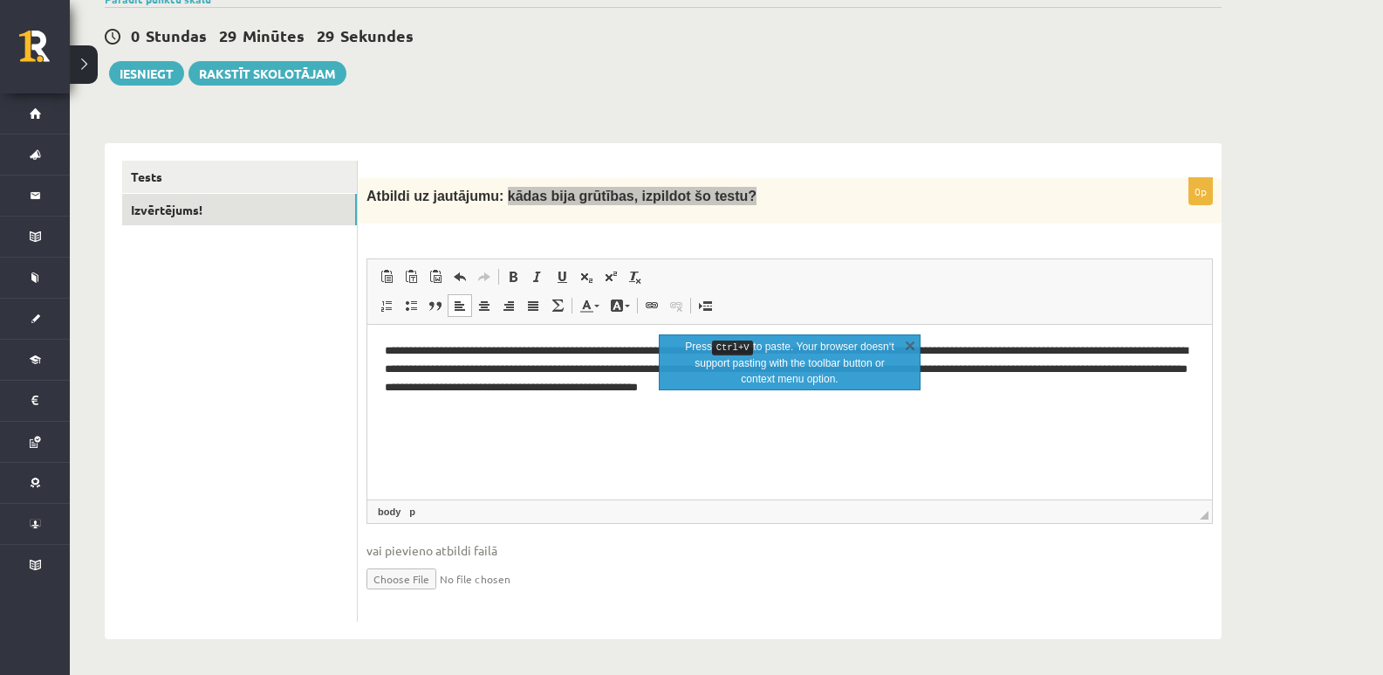
click at [464, 354] on p "**********" at bounding box center [790, 369] width 810 height 54
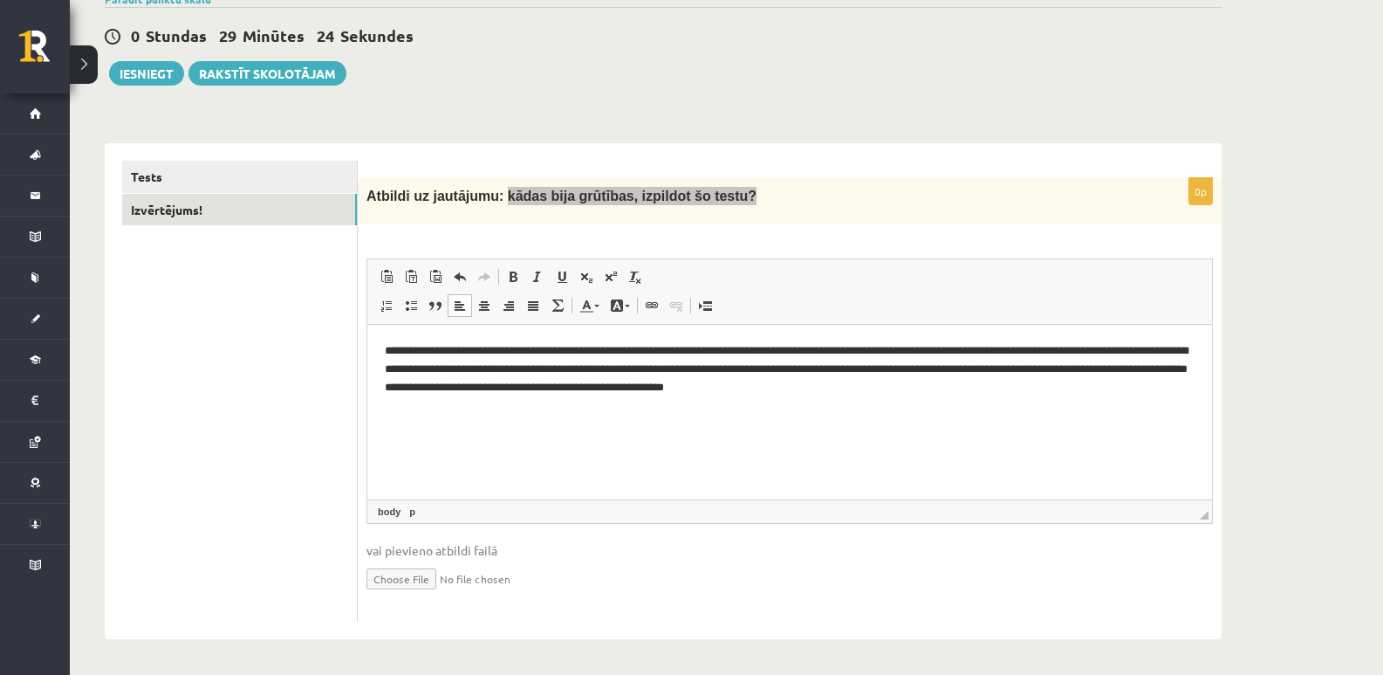
click at [464, 351] on p "**********" at bounding box center [790, 369] width 810 height 54
click at [491, 354] on p "**********" at bounding box center [790, 369] width 810 height 54
click at [704, 411] on html "**********" at bounding box center [789, 369] width 845 height 89
drag, startPoint x: 772, startPoint y: 352, endPoint x: 721, endPoint y: 347, distance: 51.7
click at [721, 347] on p "**********" at bounding box center [790, 369] width 810 height 54
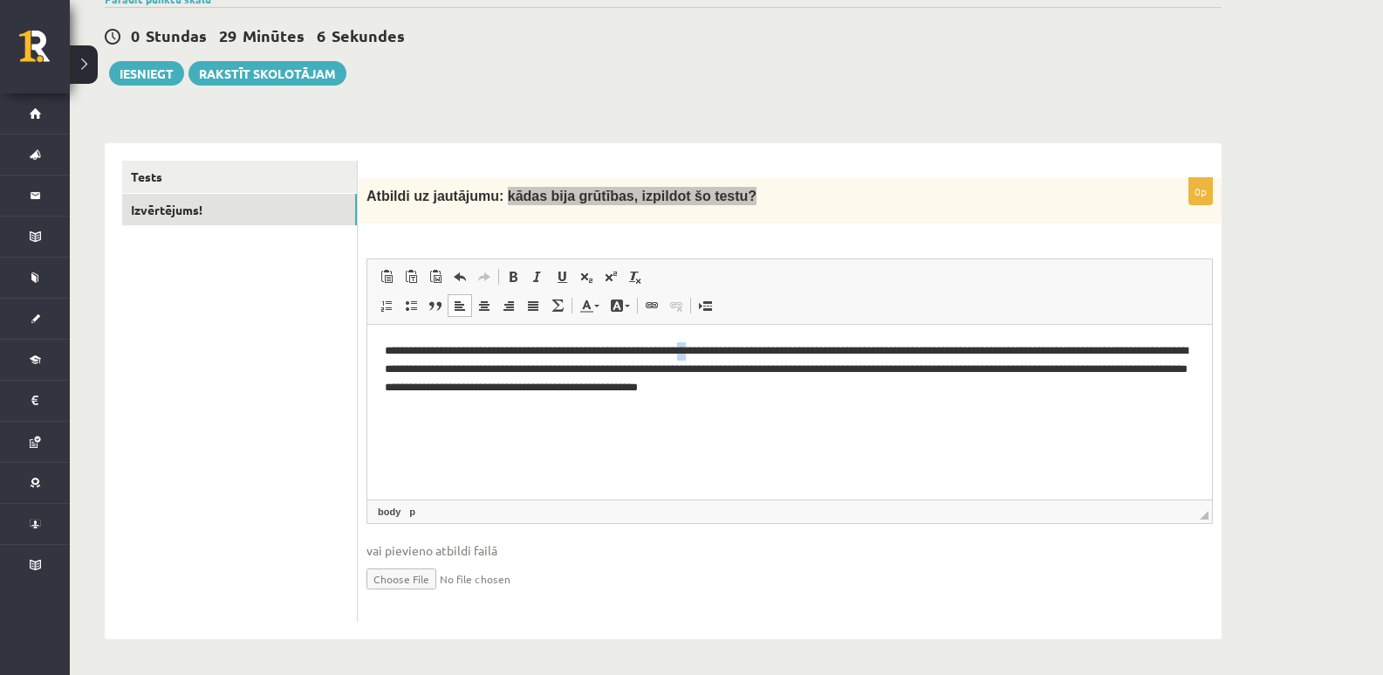
drag, startPoint x: 733, startPoint y: 351, endPoint x: 721, endPoint y: 352, distance: 12.2
click at [721, 352] on p "**********" at bounding box center [790, 369] width 810 height 54
click at [721, 353] on p "**********" at bounding box center [790, 369] width 810 height 54
click at [727, 352] on p "**********" at bounding box center [790, 369] width 810 height 54
click at [840, 348] on p "**********" at bounding box center [790, 369] width 810 height 54
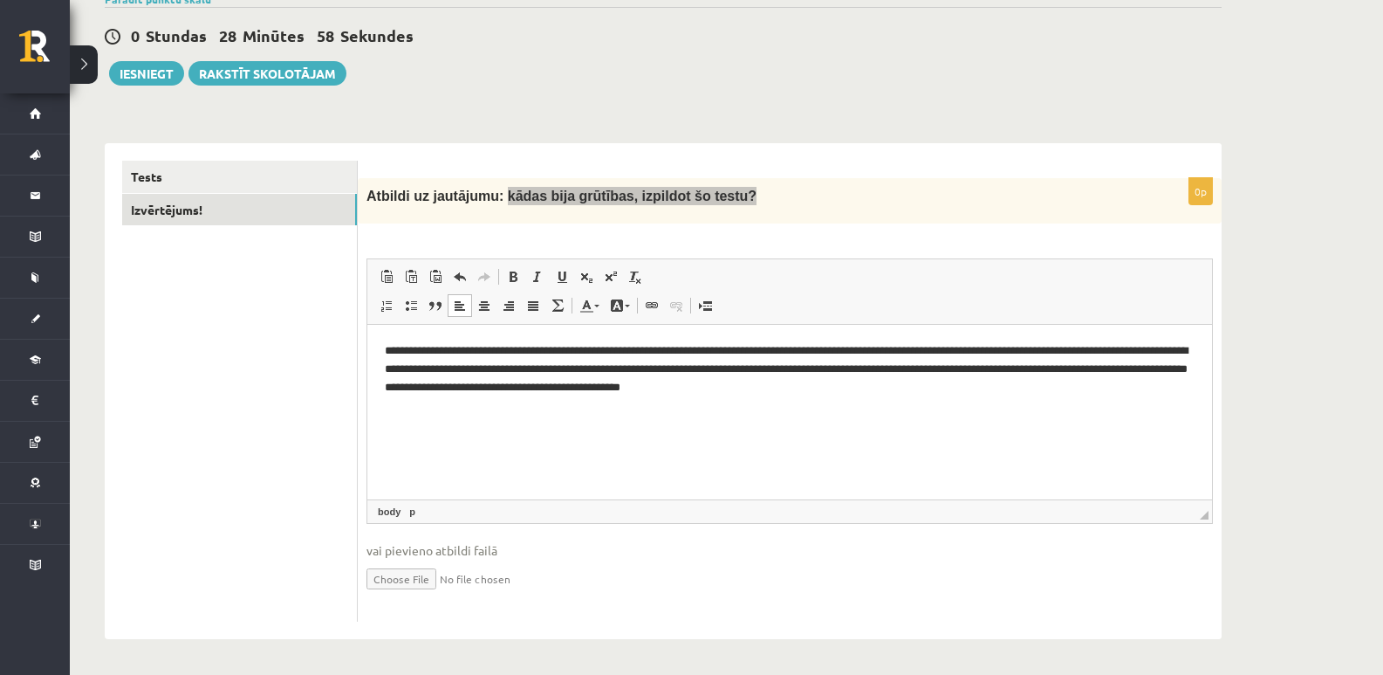
click at [843, 348] on p "**********" at bounding box center [790, 369] width 810 height 54
click at [845, 350] on p "**********" at bounding box center [790, 369] width 810 height 54
click at [812, 414] on html "**********" at bounding box center [789, 369] width 845 height 89
click at [627, 372] on p "**********" at bounding box center [790, 369] width 810 height 54
click at [625, 367] on p "**********" at bounding box center [790, 369] width 810 height 54
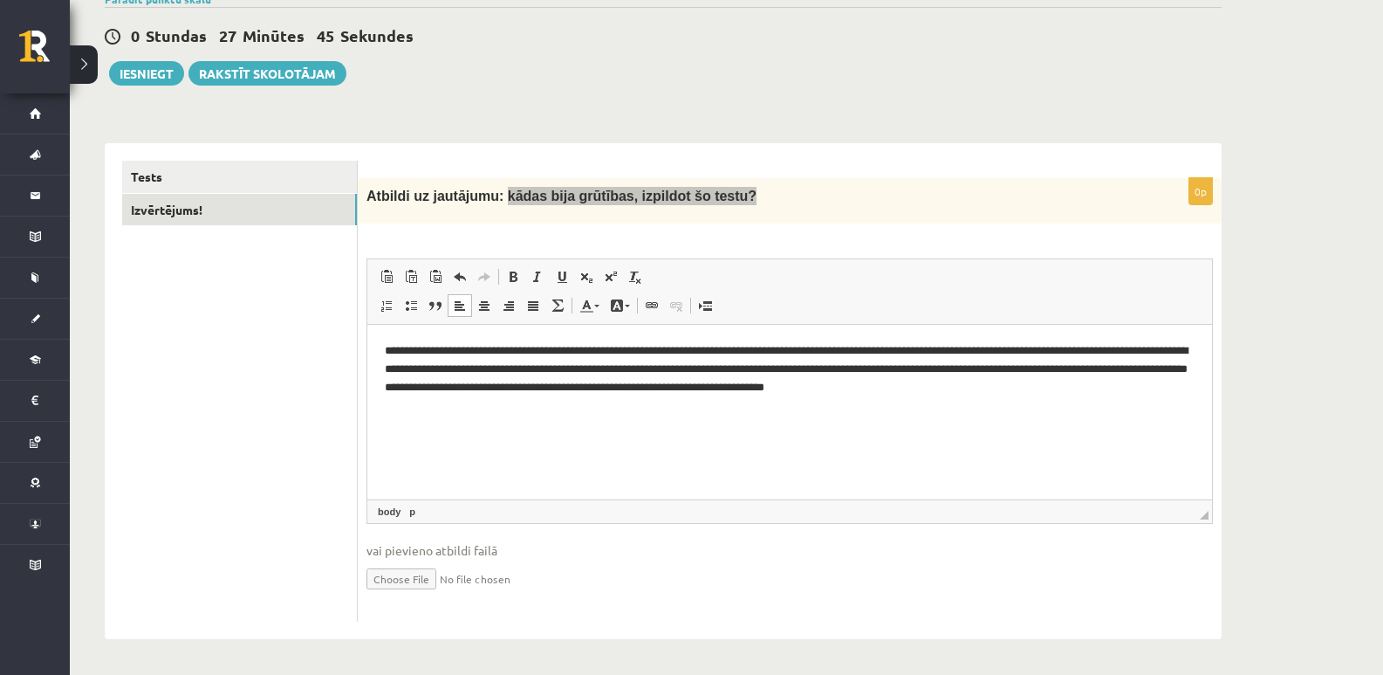
click at [662, 374] on p "**********" at bounding box center [790, 369] width 810 height 54
click at [695, 369] on p "**********" at bounding box center [790, 369] width 810 height 54
click at [786, 414] on html "**********" at bounding box center [789, 369] width 845 height 89
click at [822, 367] on p "**********" at bounding box center [790, 369] width 810 height 54
click at [1162, 367] on p "**********" at bounding box center [790, 369] width 810 height 54
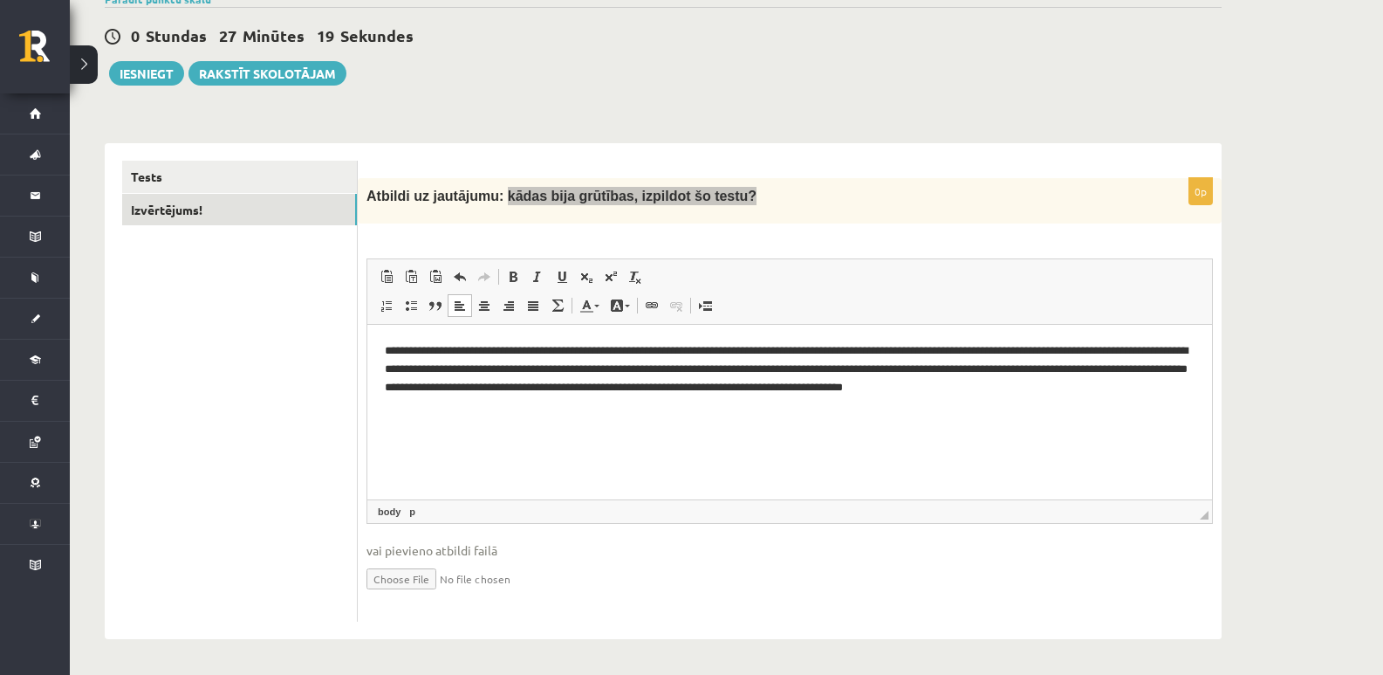
click at [890, 367] on p "**********" at bounding box center [790, 369] width 810 height 54
drag, startPoint x: 890, startPoint y: 367, endPoint x: 1258, endPoint y: 694, distance: 491.4
click at [936, 402] on span "Copy" at bounding box center [939, 406] width 54 height 25
click at [415, 386] on p "**********" at bounding box center [790, 369] width 810 height 54
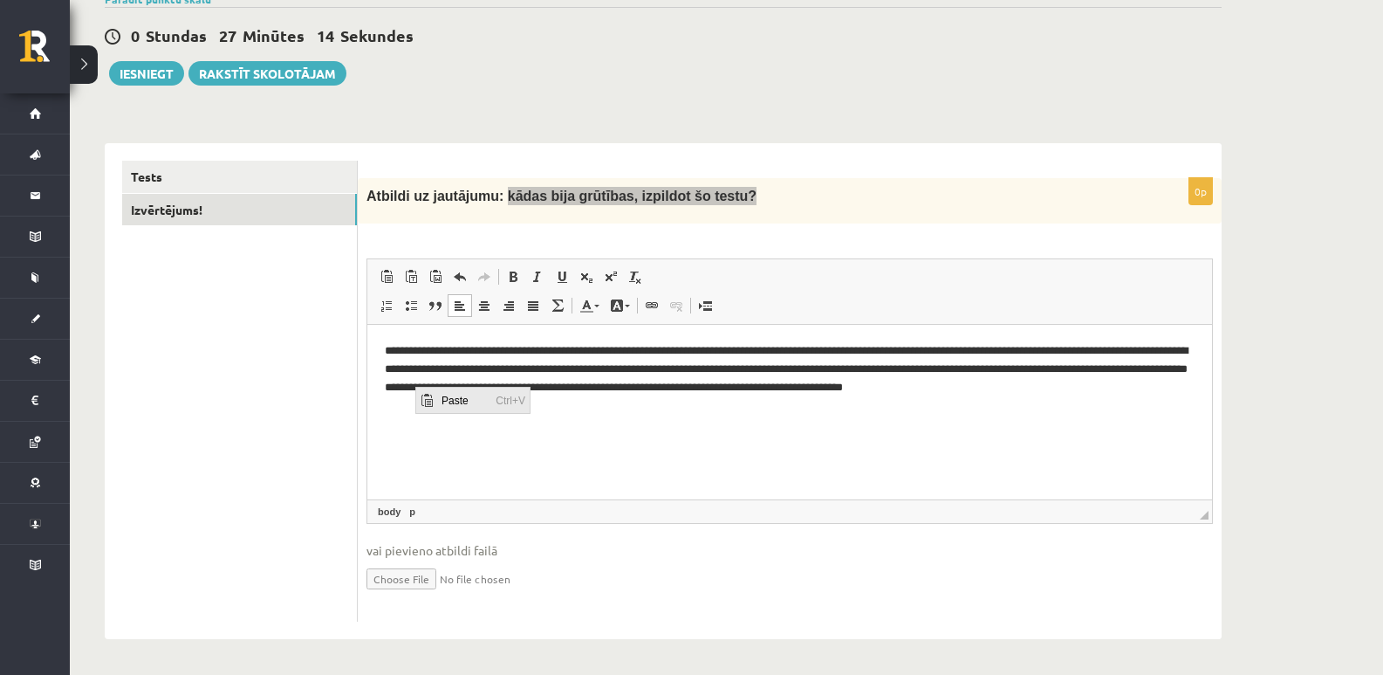
drag, startPoint x: 456, startPoint y: 403, endPoint x: 529, endPoint y: 487, distance: 111.3
click at [456, 403] on span "Paste" at bounding box center [464, 399] width 54 height 25
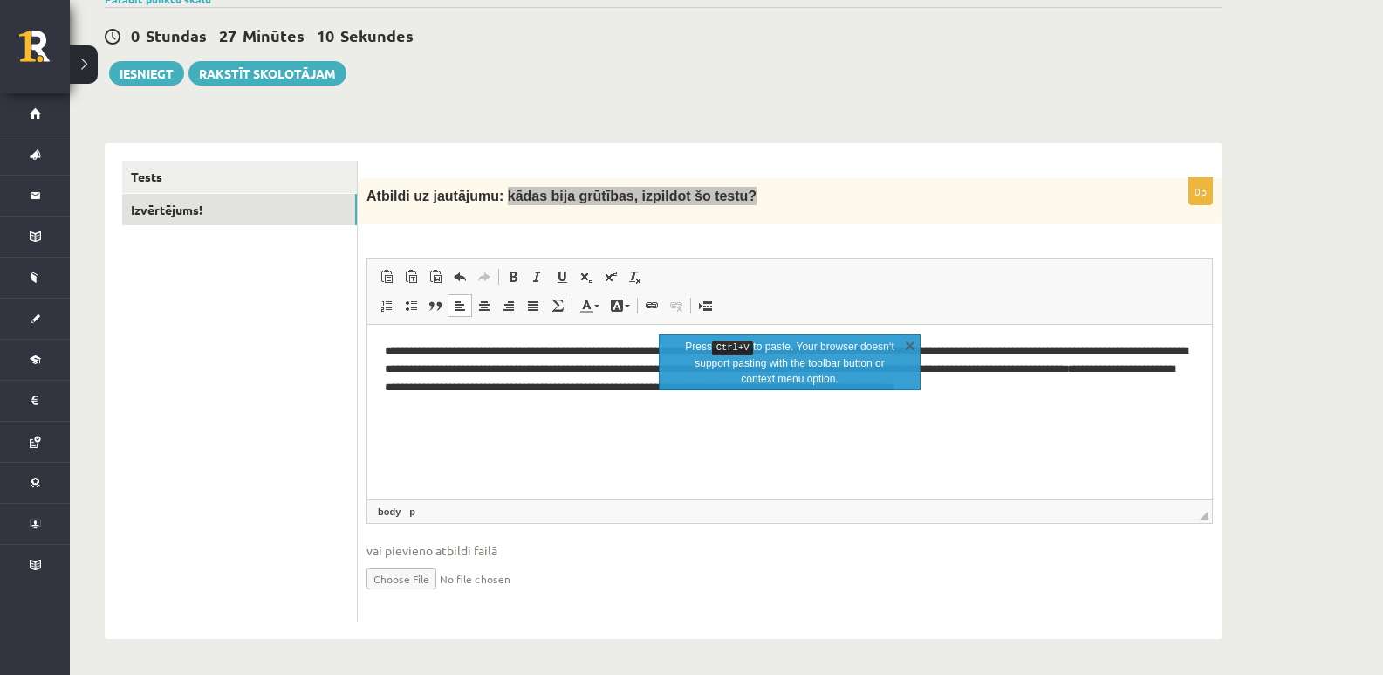
click at [526, 414] on html "**********" at bounding box center [789, 369] width 845 height 89
click at [749, 414] on html "**********" at bounding box center [789, 369] width 845 height 89
click at [912, 348] on link "X" at bounding box center [910, 344] width 17 height 17
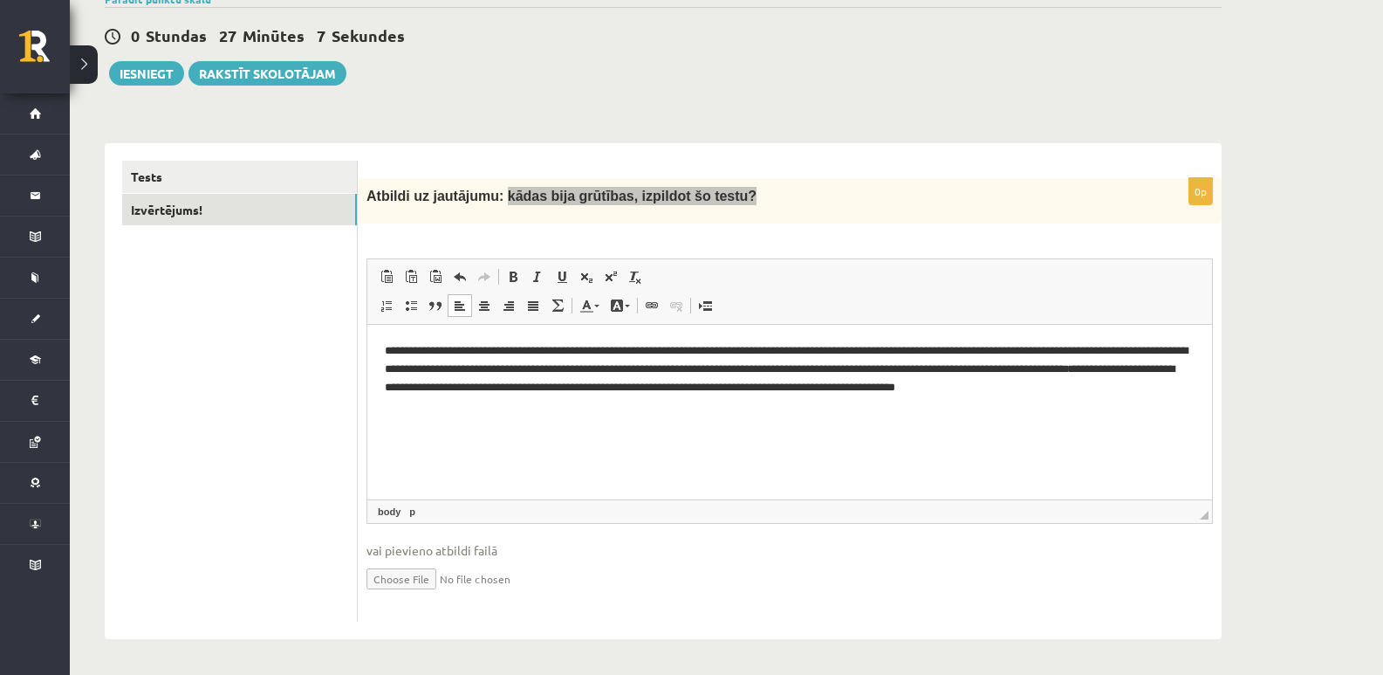
click at [793, 414] on html "**********" at bounding box center [789, 369] width 845 height 89
click at [812, 195] on p "Atbildi uz jautājumu: kādas bija grūtības, izpildot šo testu?" at bounding box center [746, 196] width 759 height 18
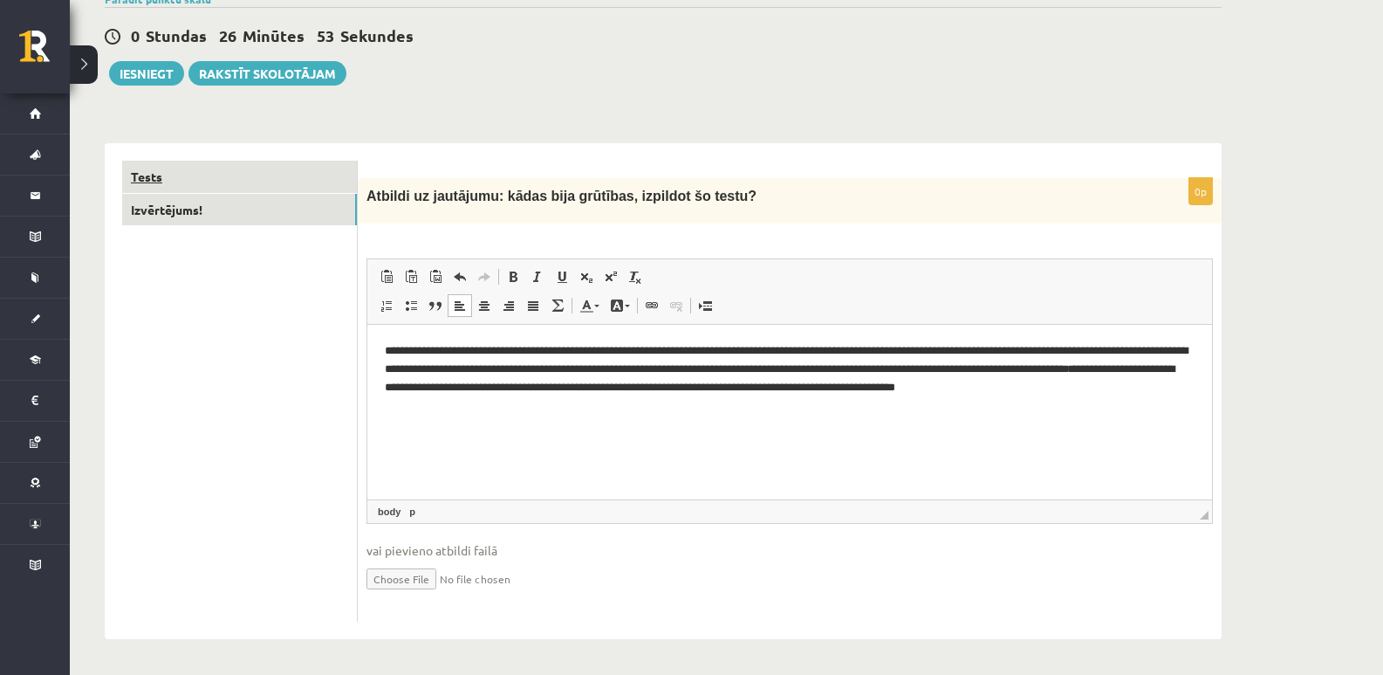
click at [257, 182] on link "Tests" at bounding box center [239, 177] width 235 height 32
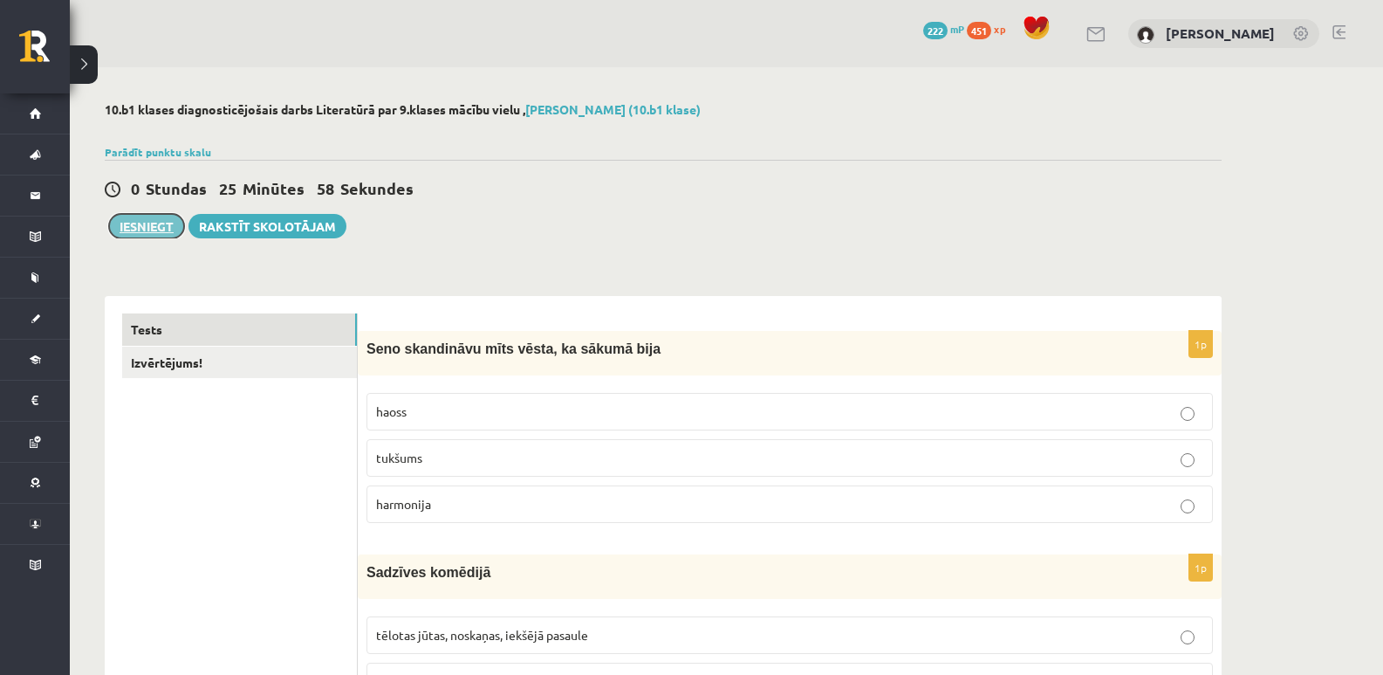
click at [148, 230] on button "Iesniegt" at bounding box center [146, 226] width 75 height 24
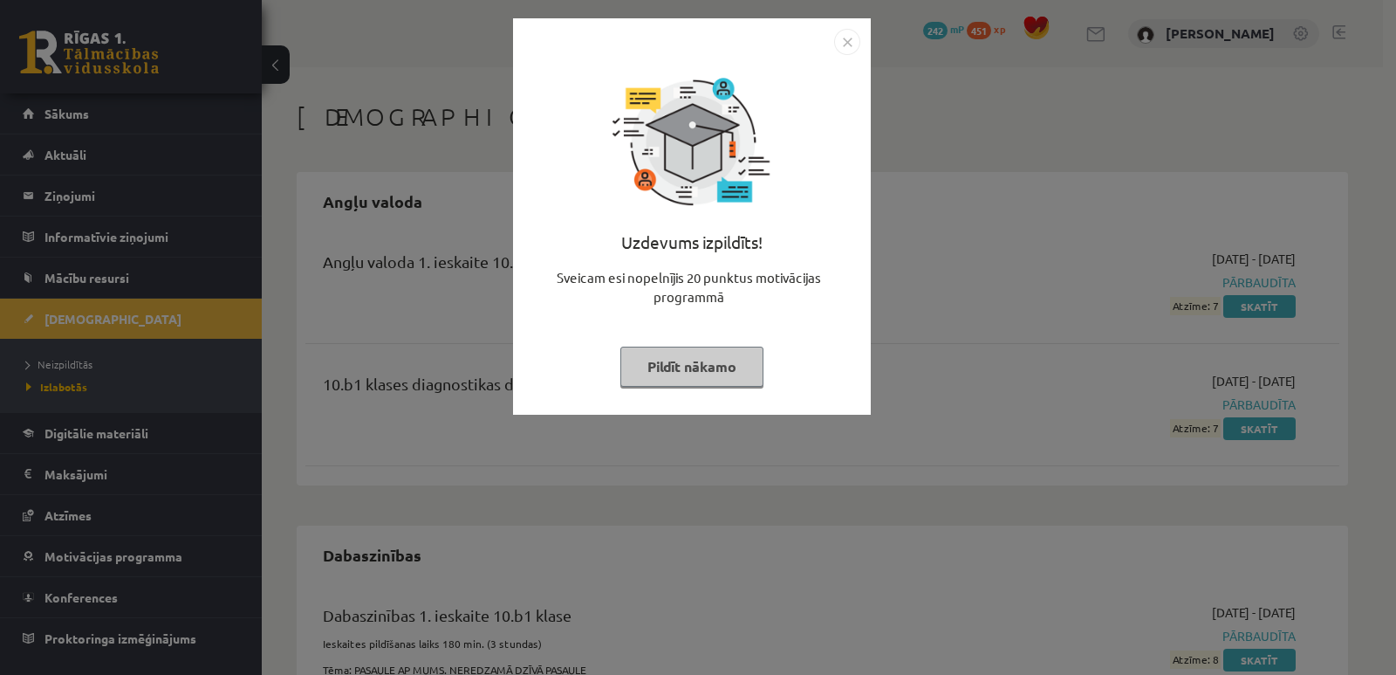
click at [847, 47] on img "Close" at bounding box center [847, 42] width 26 height 26
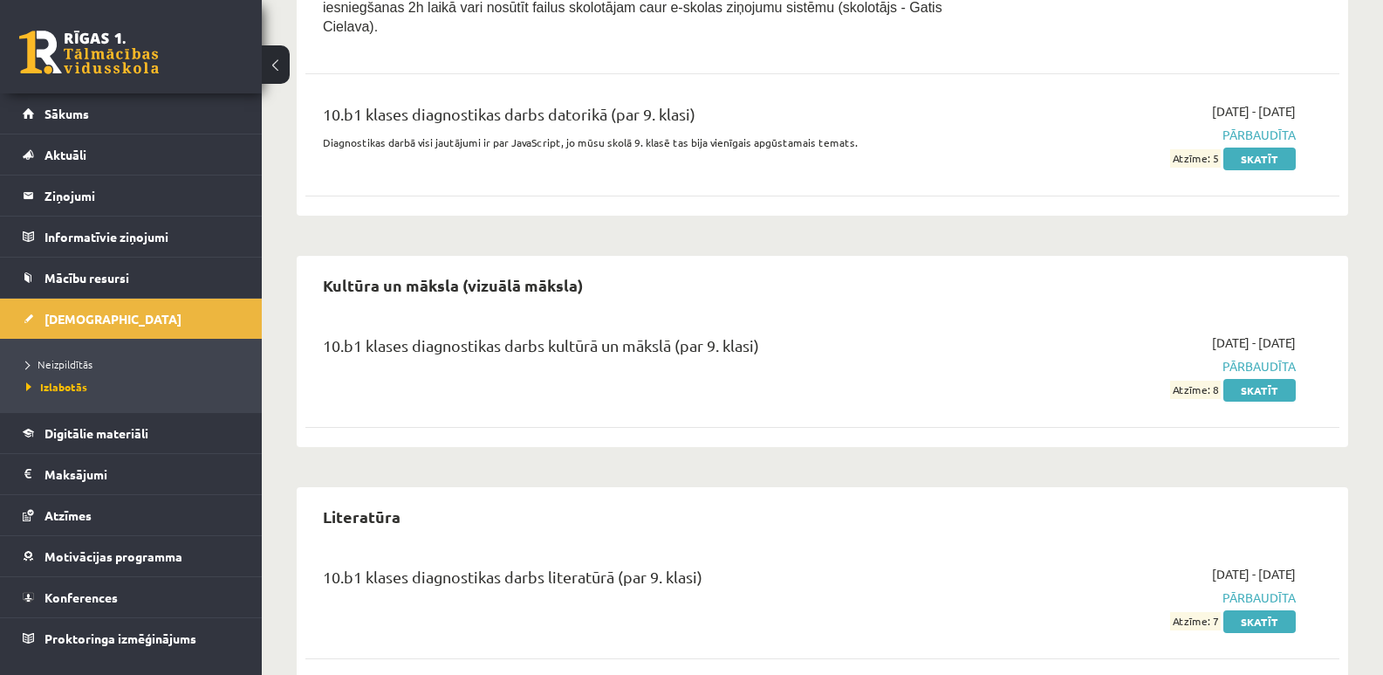
scroll to position [1286, 0]
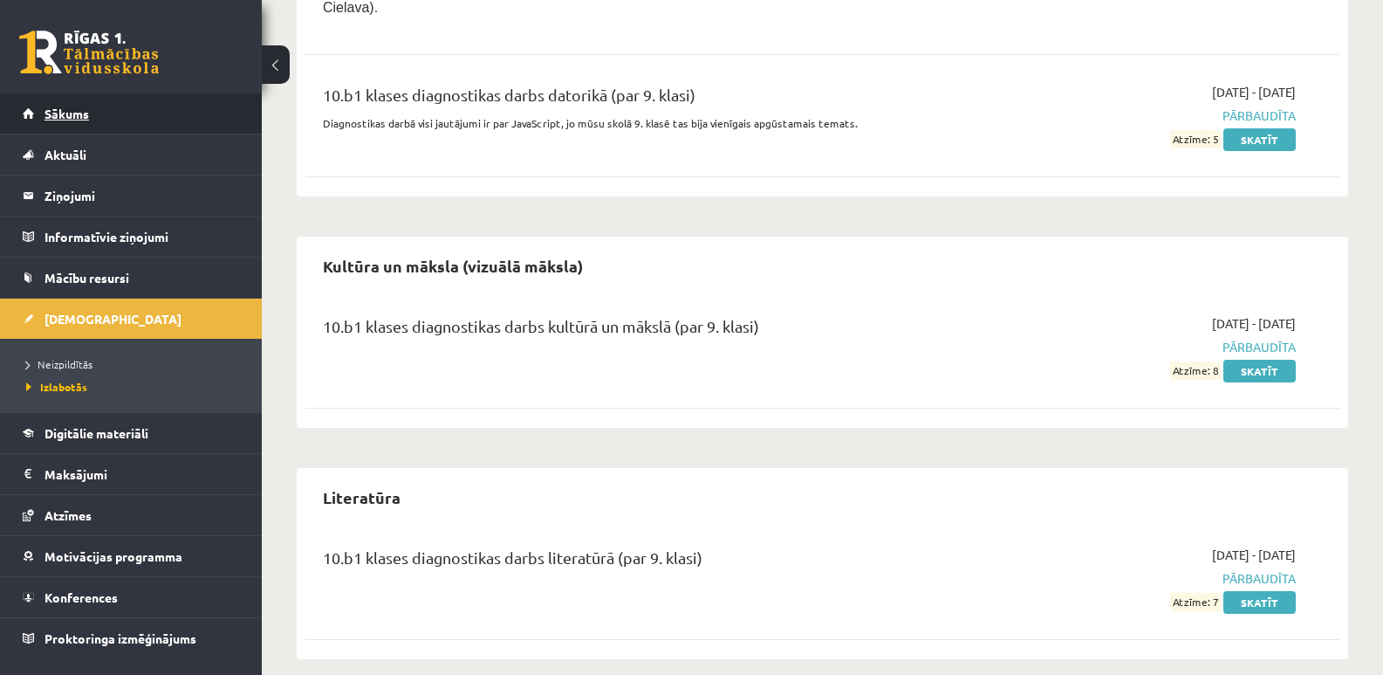
click at [78, 113] on span "Sākums" at bounding box center [67, 114] width 45 height 16
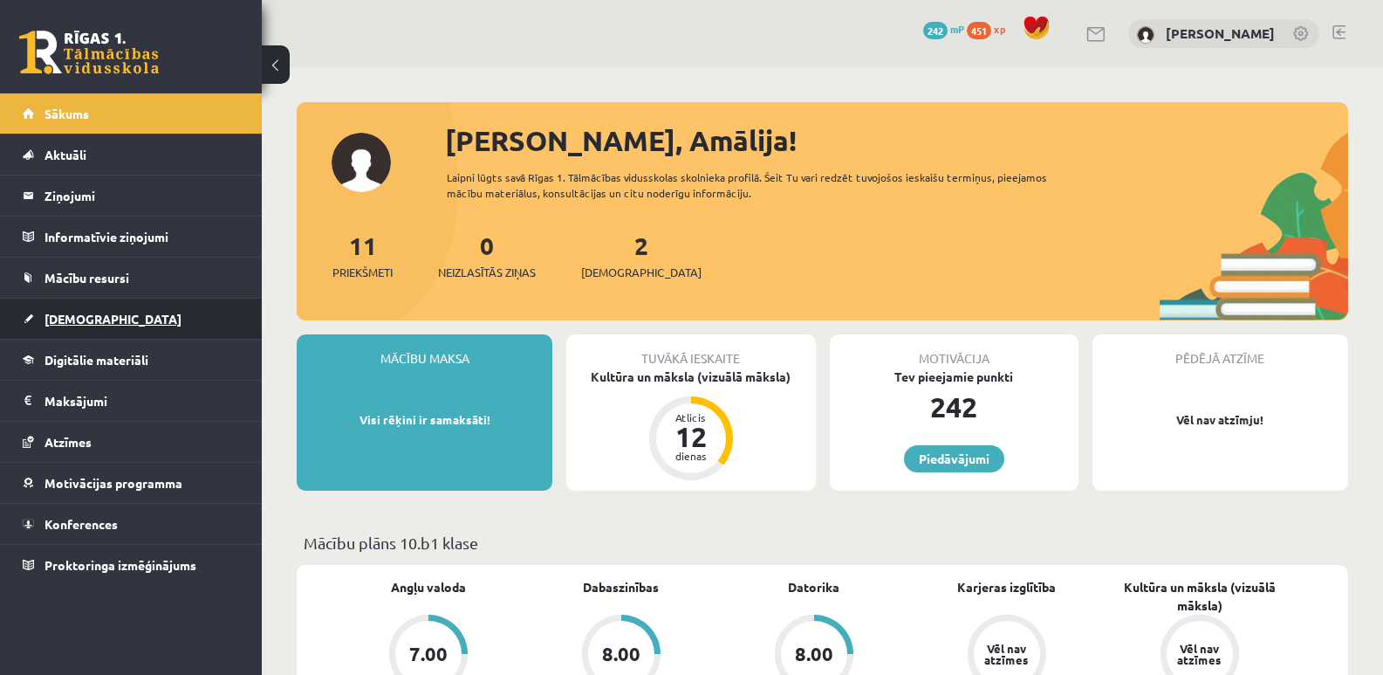
click at [81, 323] on span "[DEMOGRAPHIC_DATA]" at bounding box center [113, 319] width 137 height 16
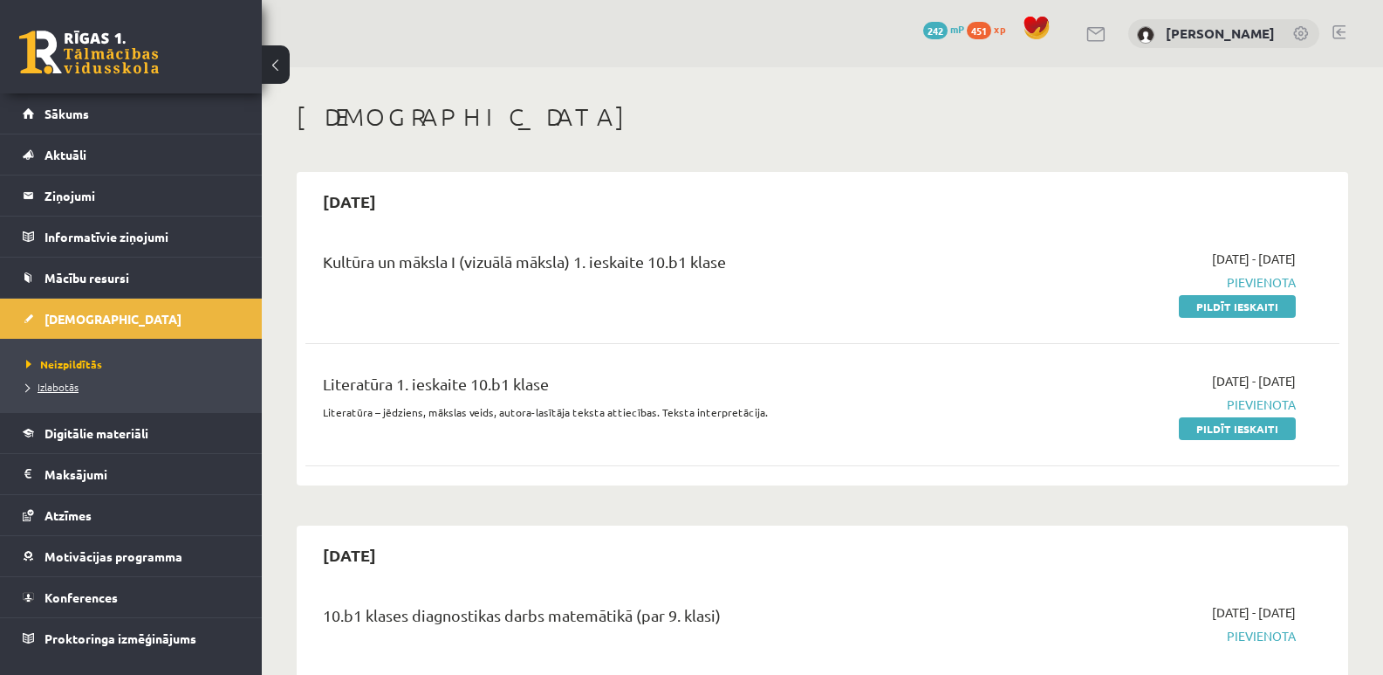
click at [66, 387] on span "Izlabotās" at bounding box center [52, 387] width 52 height 14
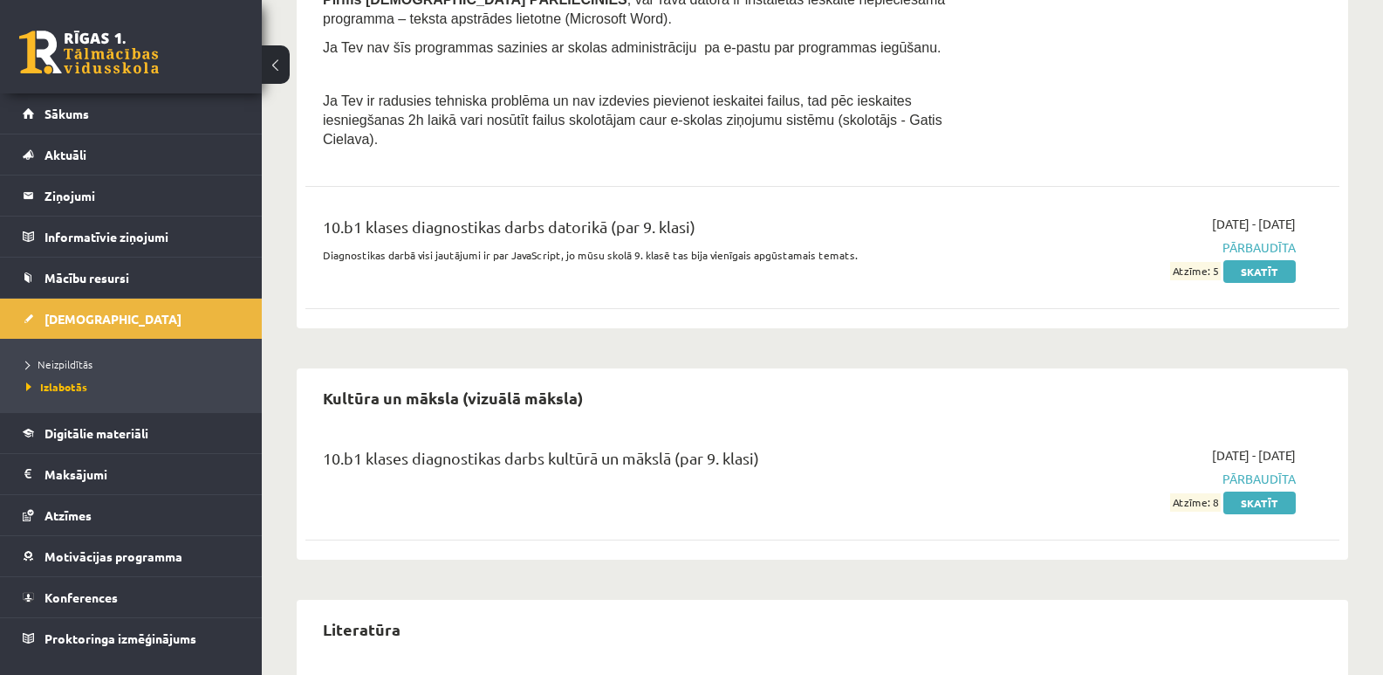
scroll to position [1286, 0]
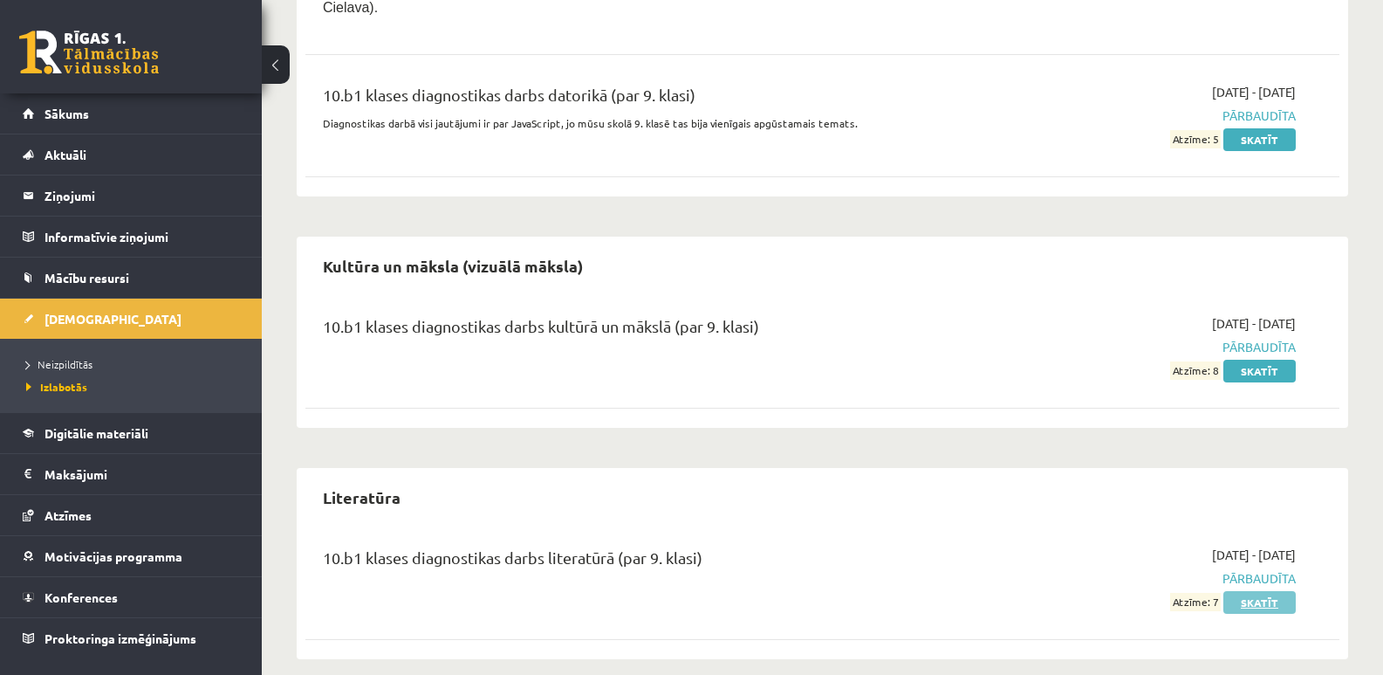
click at [1261, 591] on link "Skatīt" at bounding box center [1260, 602] width 72 height 23
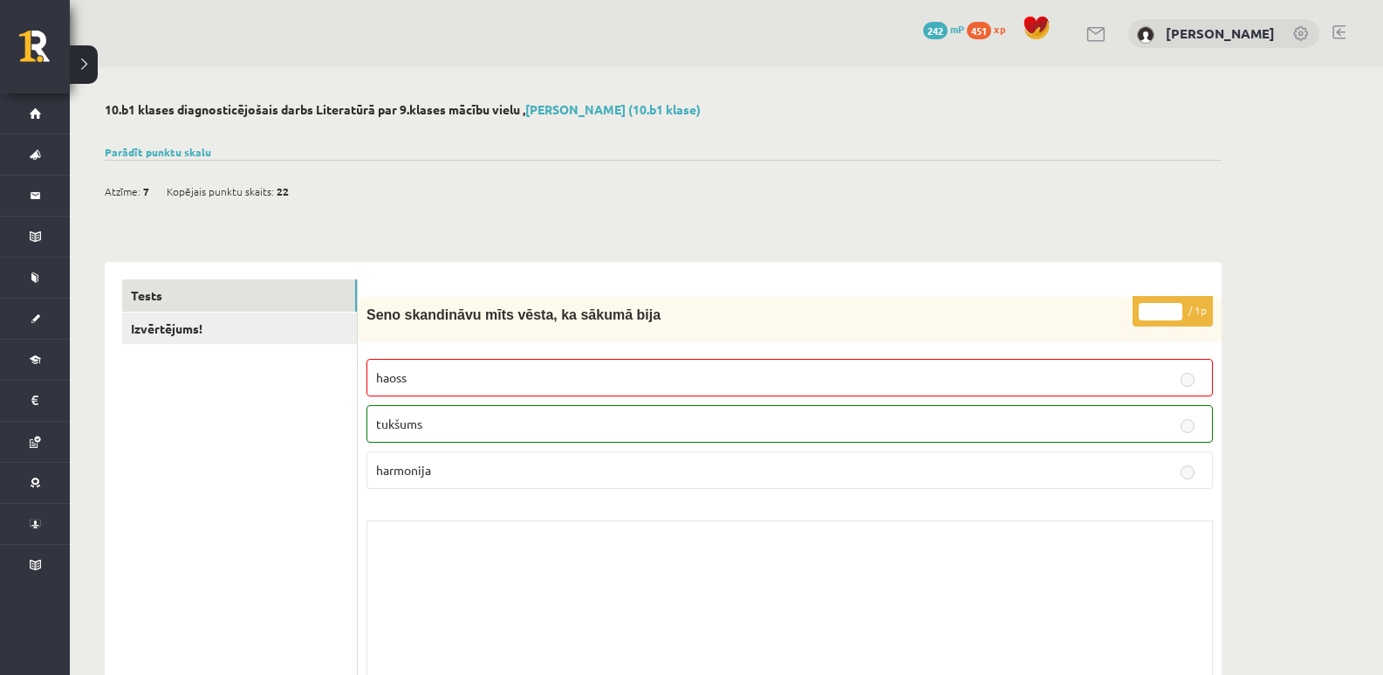
scroll to position [262, 0]
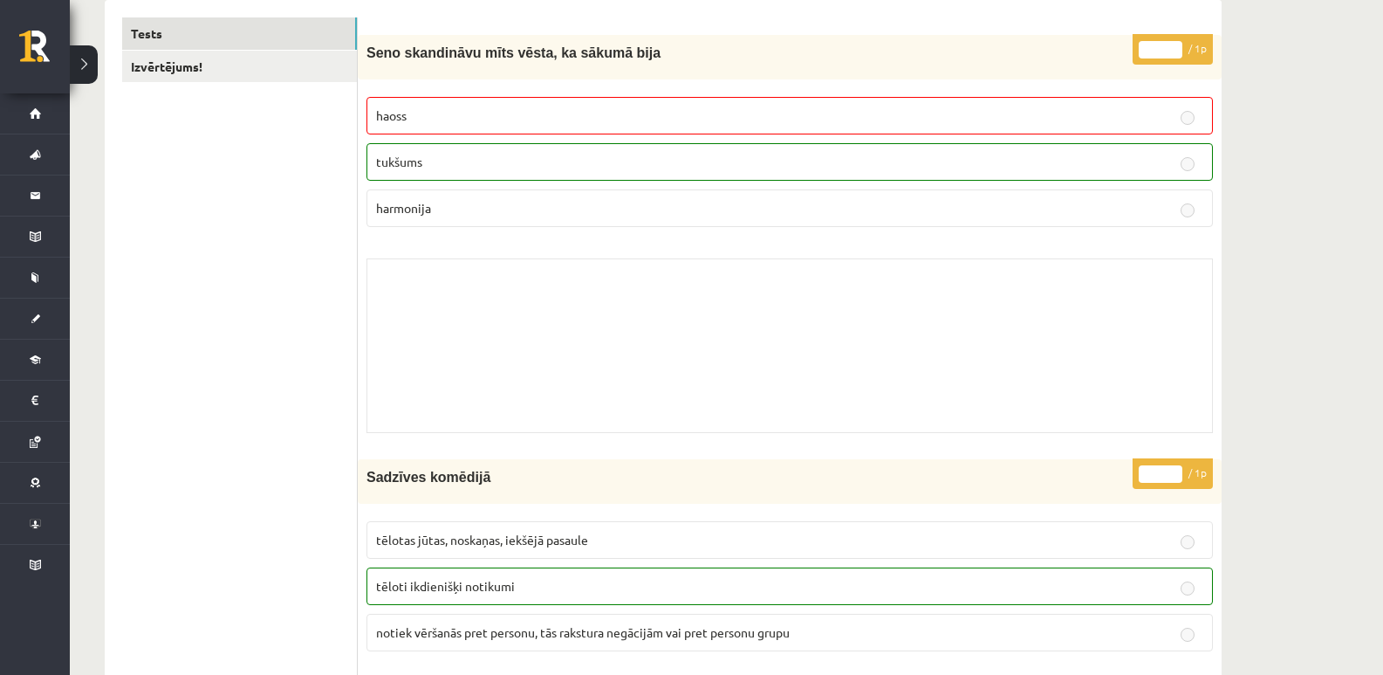
drag, startPoint x: 1152, startPoint y: 158, endPoint x: 1143, endPoint y: 153, distance: 10.2
click at [1143, 153] on p "tukšums" at bounding box center [789, 162] width 827 height 18
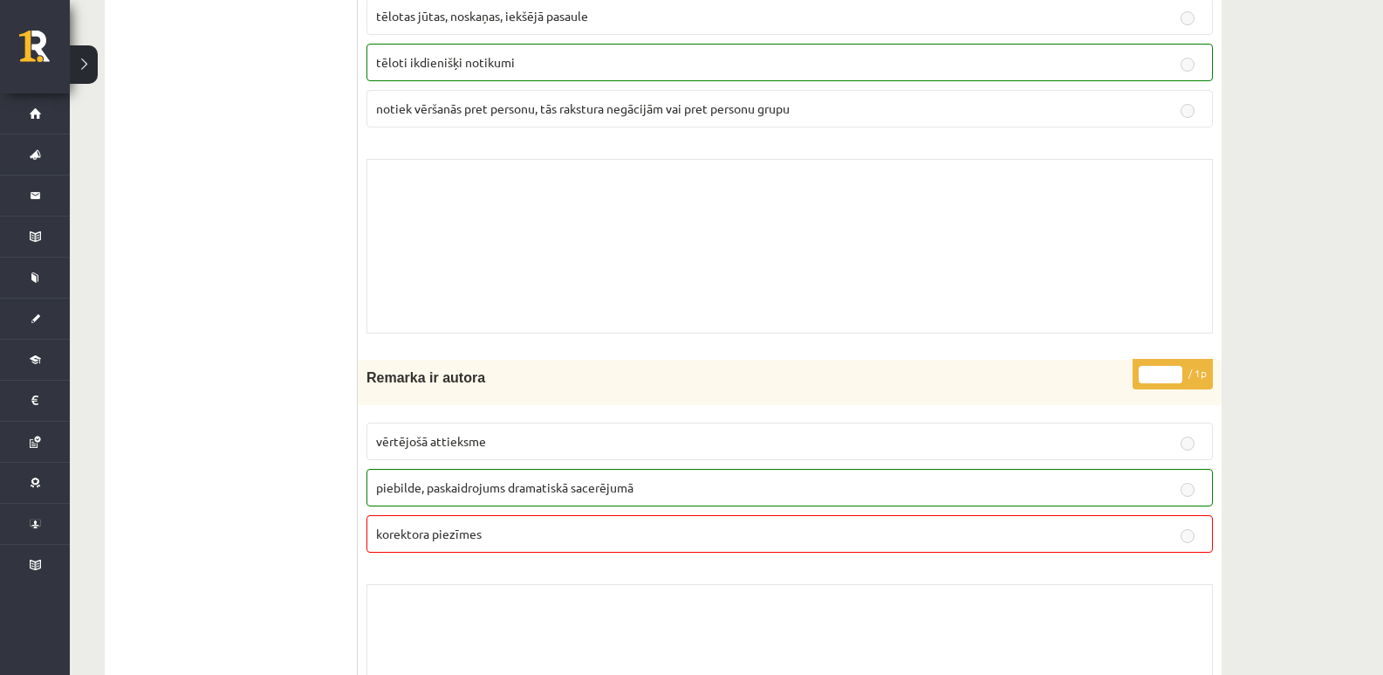
scroll to position [873, 0]
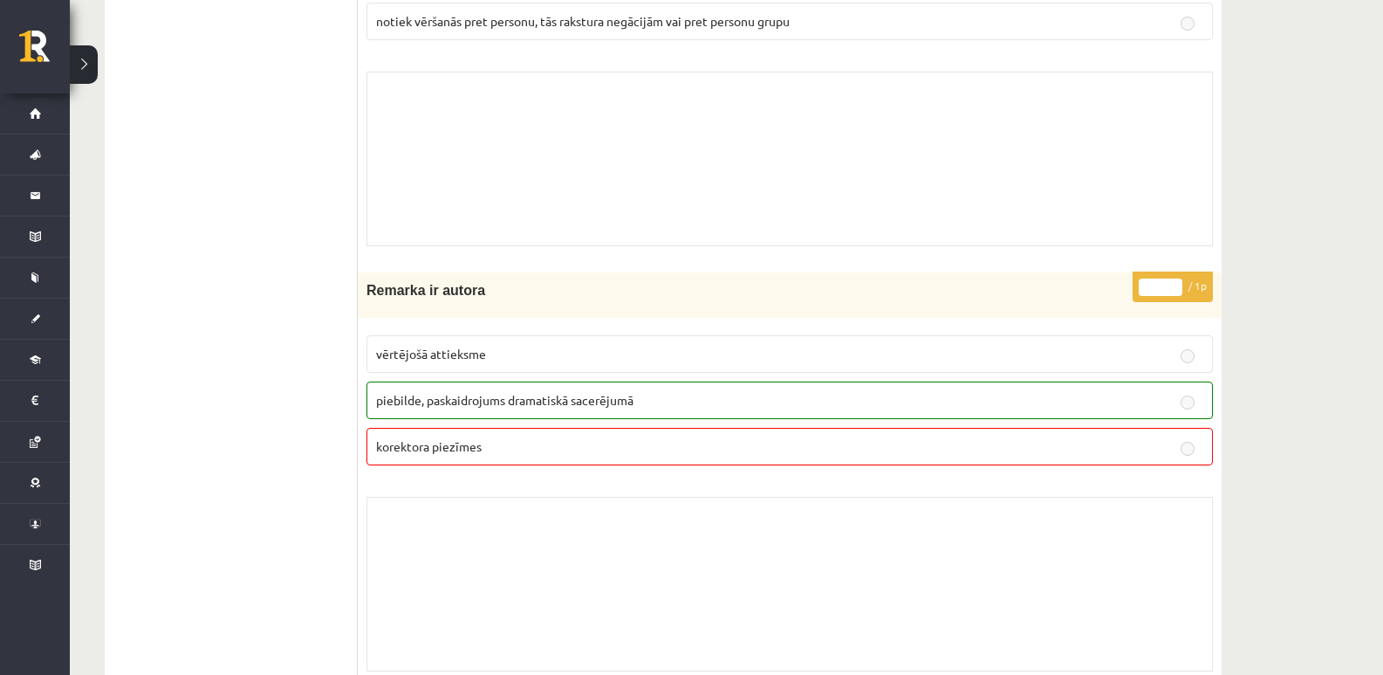
drag, startPoint x: 1123, startPoint y: 326, endPoint x: 1106, endPoint y: 329, distance: 17.6
click at [1106, 329] on fieldset "vērtējošā attieksme piebilde, paskaidrojums dramatiskā sacerējumā korektora pie…" at bounding box center [790, 398] width 847 height 144
click at [1107, 330] on fieldset "vērtējošā attieksme piebilde, paskaidrojums dramatiskā sacerējumā korektora pie…" at bounding box center [790, 398] width 847 height 144
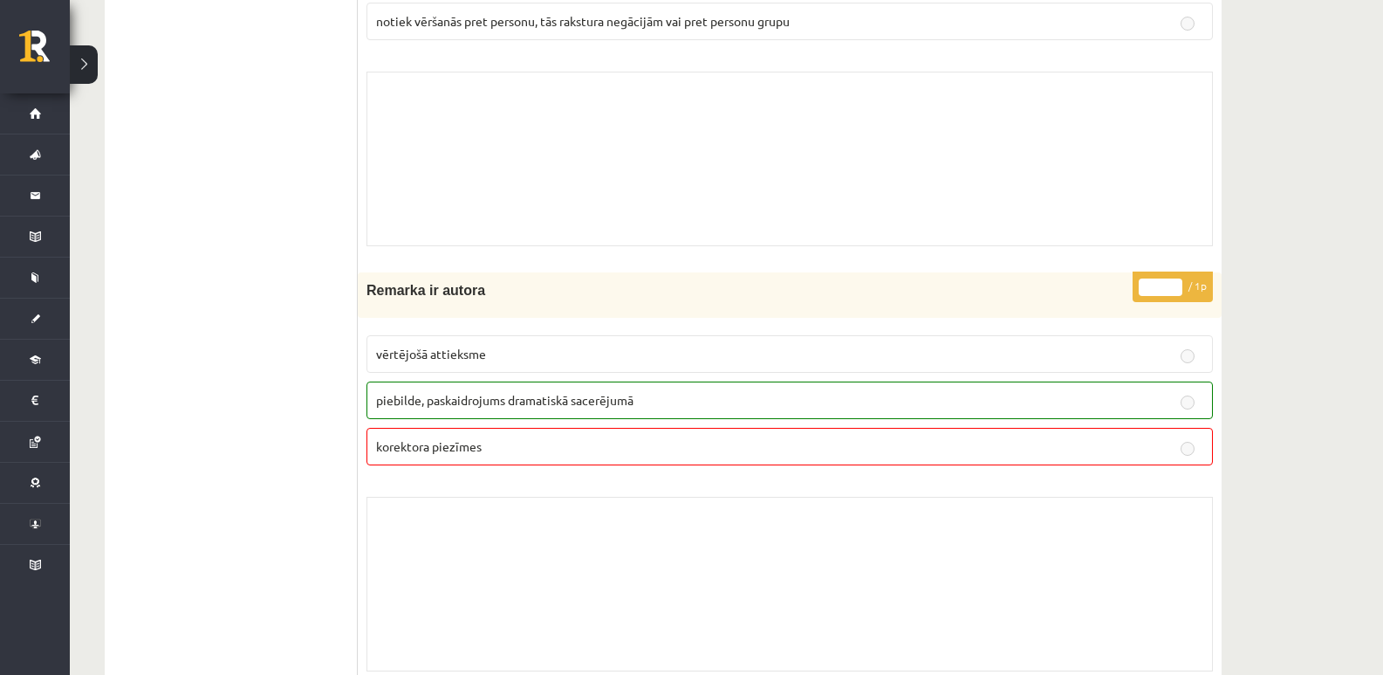
click at [1107, 333] on fieldset "vērtējošā attieksme piebilde, paskaidrojums dramatiskā sacerējumā korektora pie…" at bounding box center [790, 398] width 847 height 144
click at [1106, 334] on fieldset "vērtējošā attieksme piebilde, paskaidrojums dramatiskā sacerējumā korektora pie…" at bounding box center [790, 398] width 847 height 144
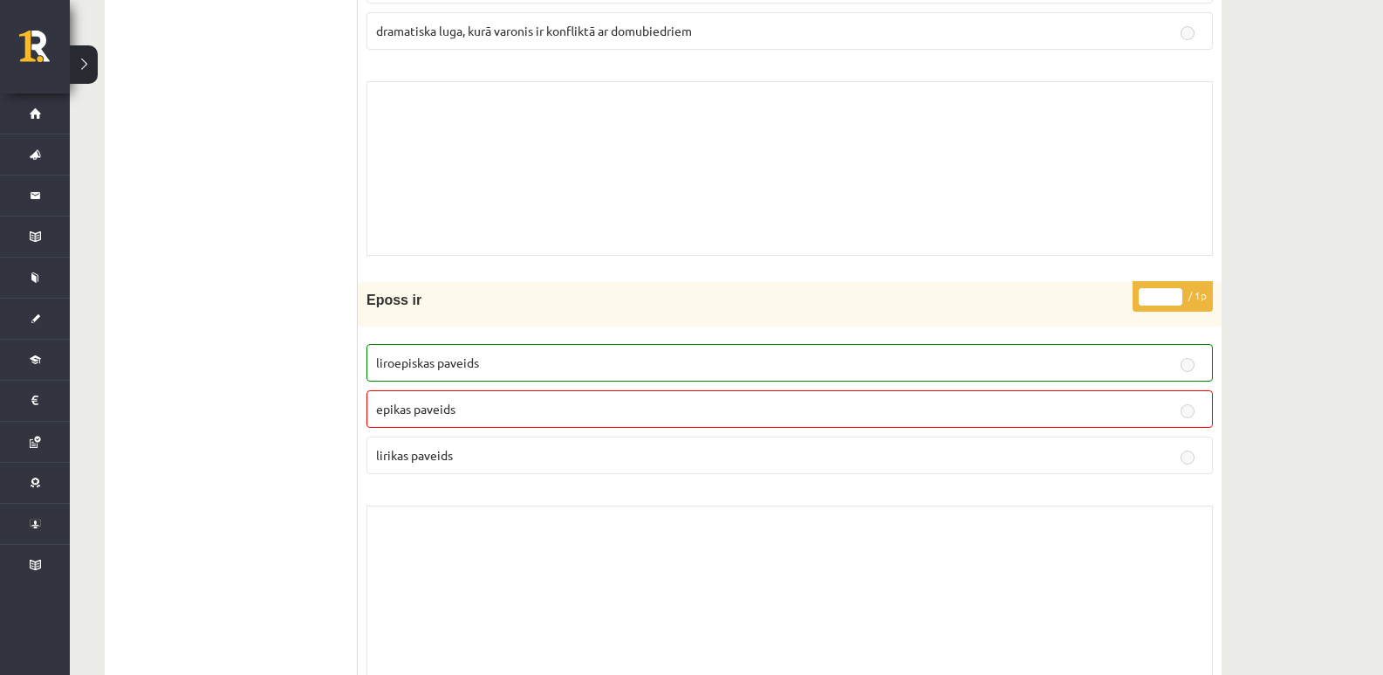
scroll to position [3054, 0]
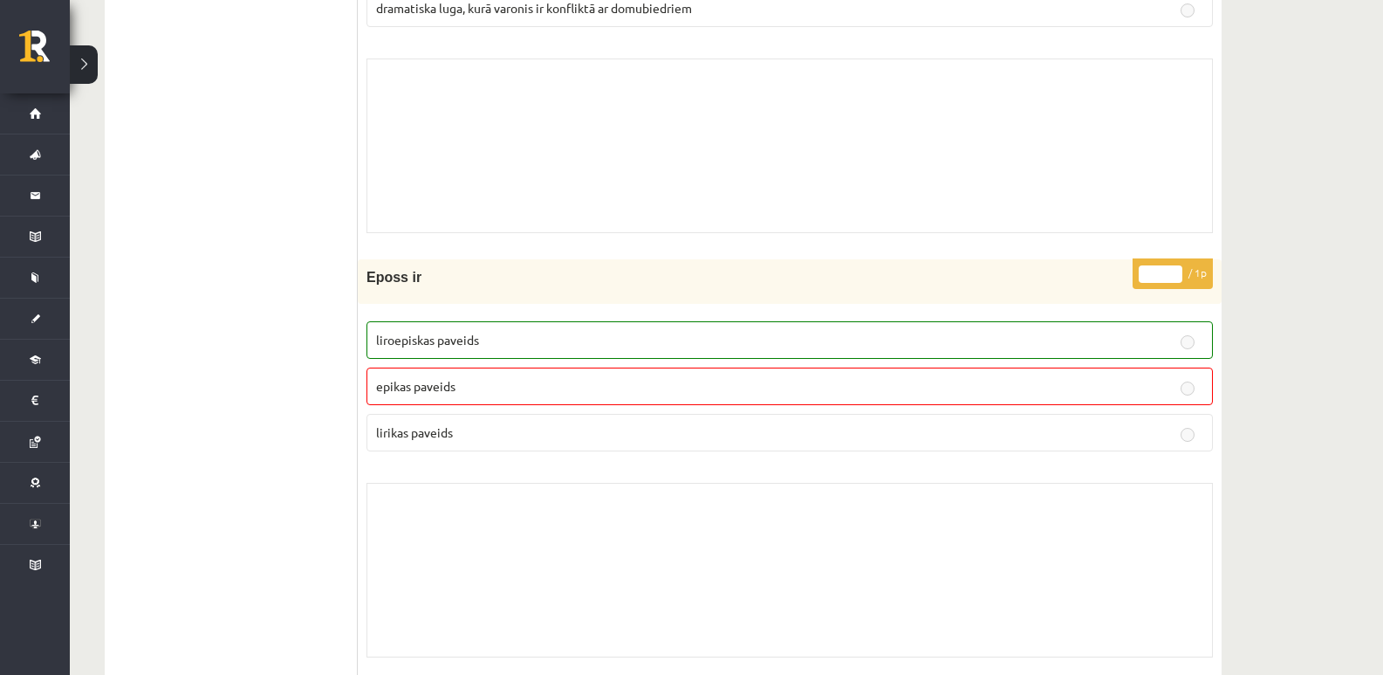
drag, startPoint x: 845, startPoint y: 402, endPoint x: 449, endPoint y: 301, distance: 408.9
click at [449, 301] on div "Eposs ir" at bounding box center [790, 281] width 864 height 45
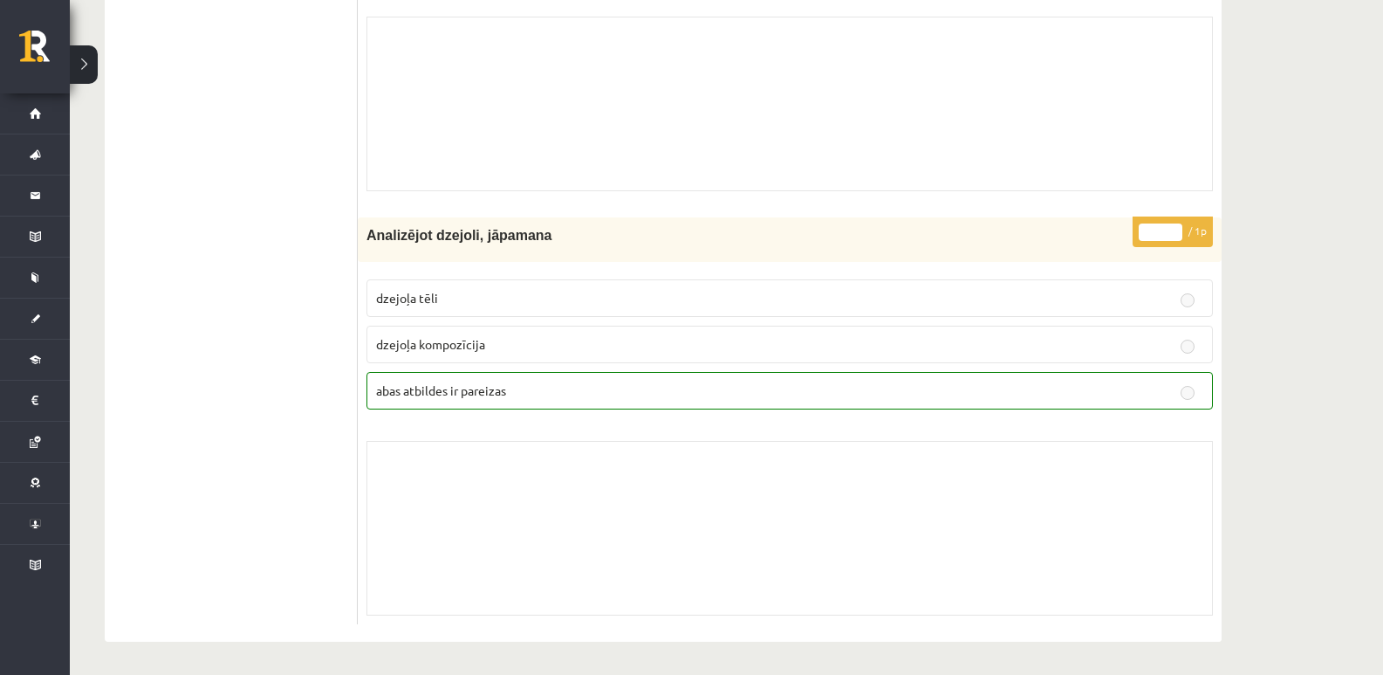
scroll to position [12857, 0]
